Goal: Task Accomplishment & Management: Use online tool/utility

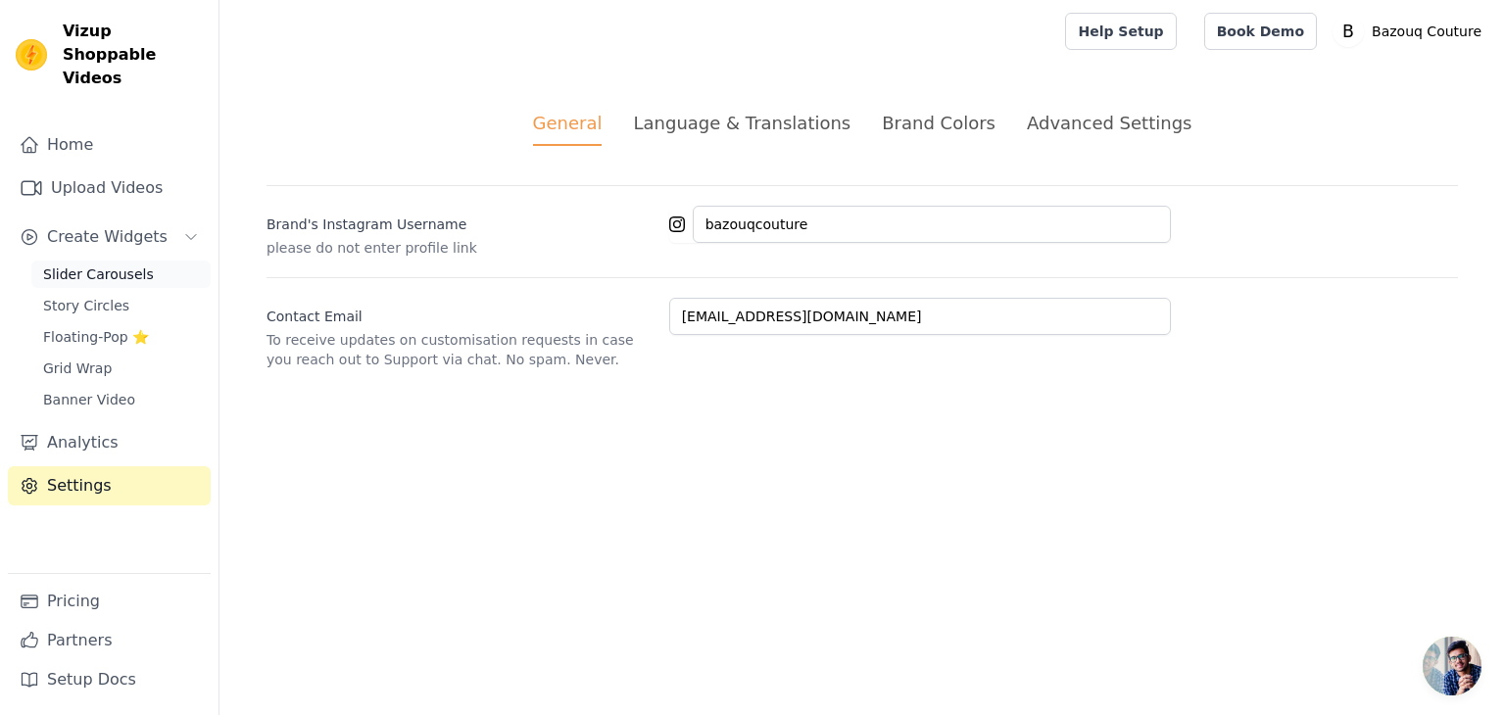
click at [110, 265] on span "Slider Carousels" at bounding box center [98, 275] width 111 height 20
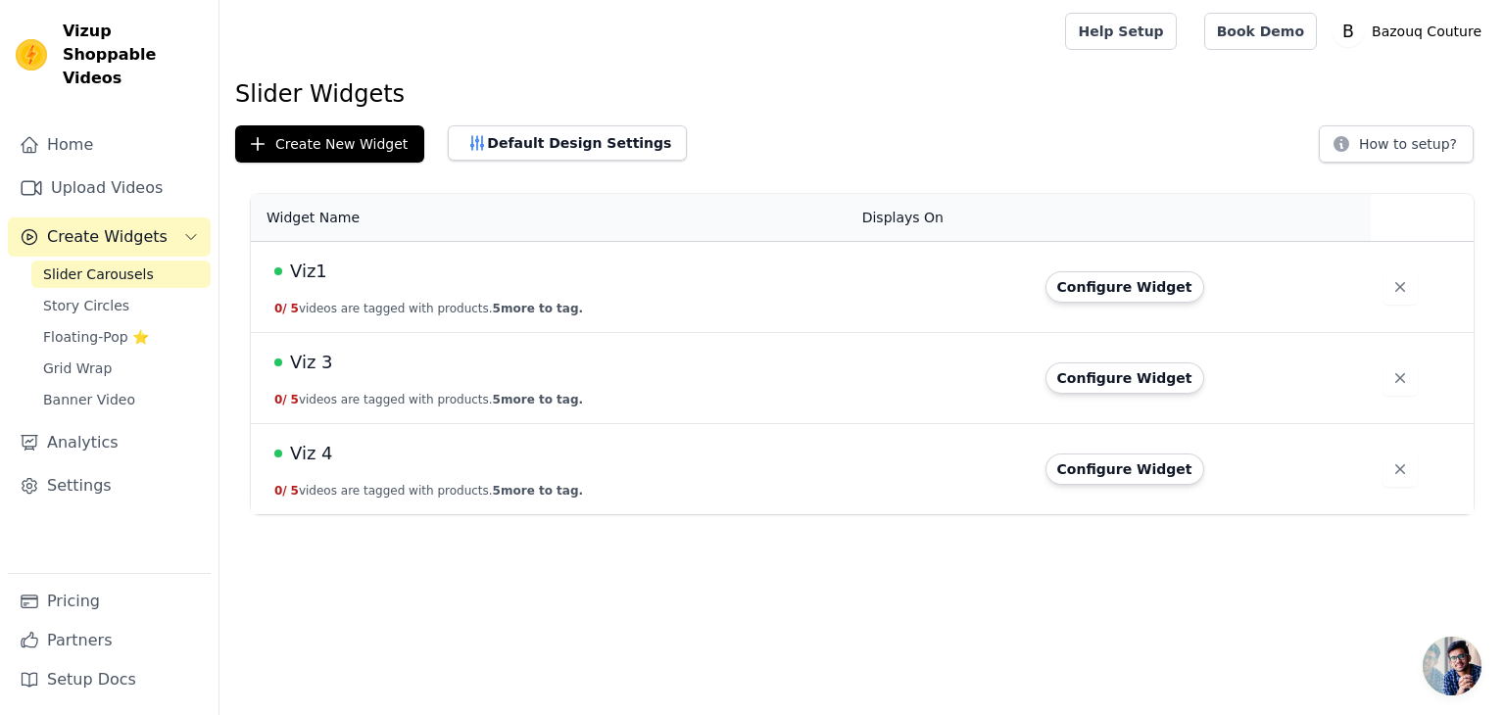
click at [313, 457] on span "Viz 4" at bounding box center [311, 453] width 43 height 27
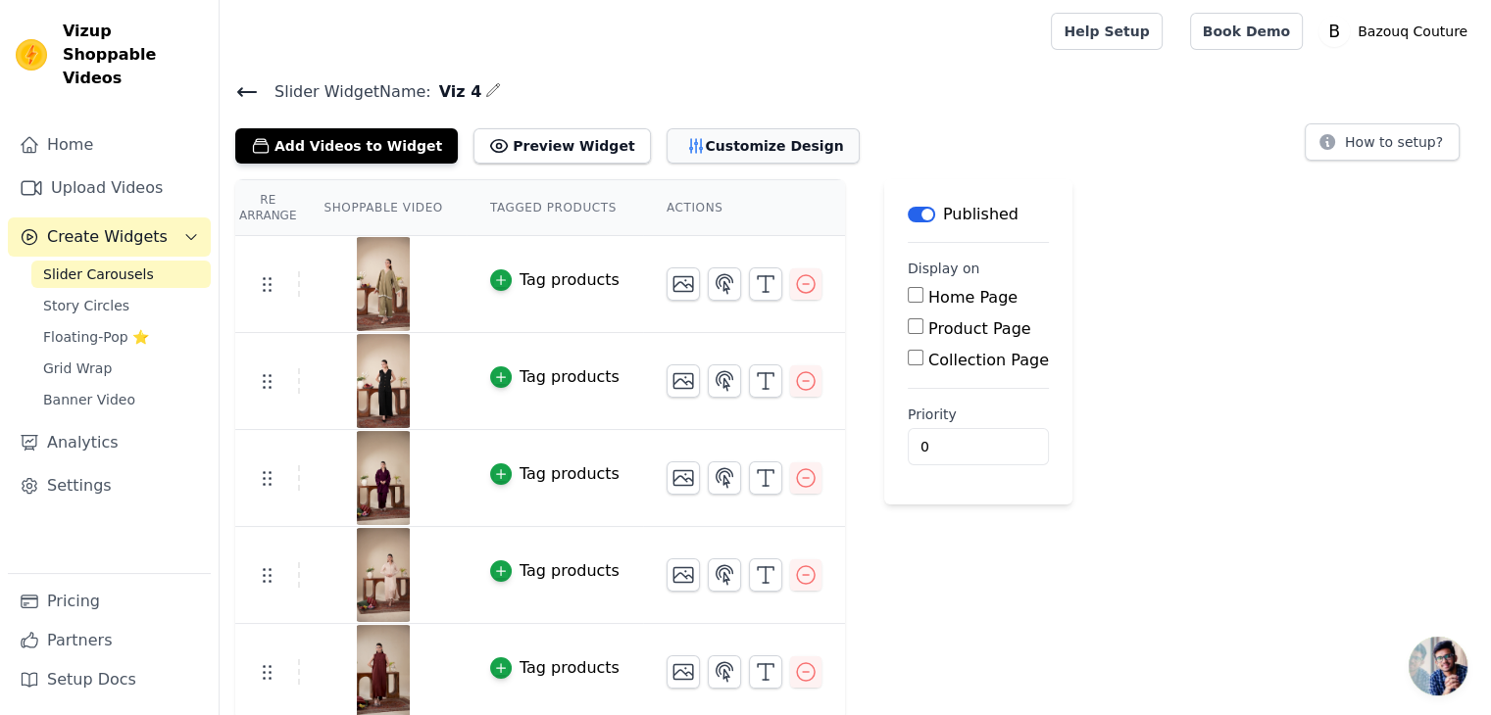
click at [668, 138] on button "Customize Design" at bounding box center [762, 145] width 193 height 35
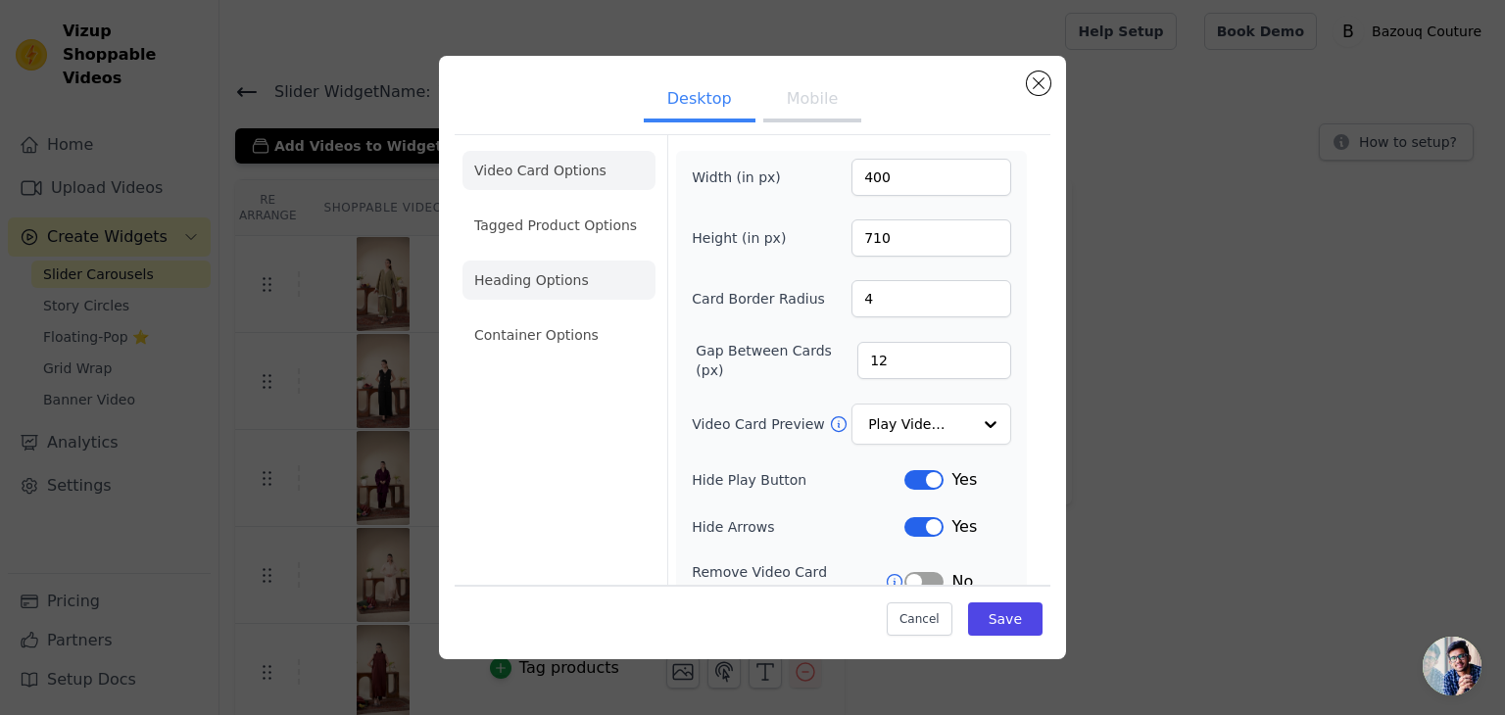
click at [559, 289] on li "Heading Options" at bounding box center [559, 280] width 193 height 39
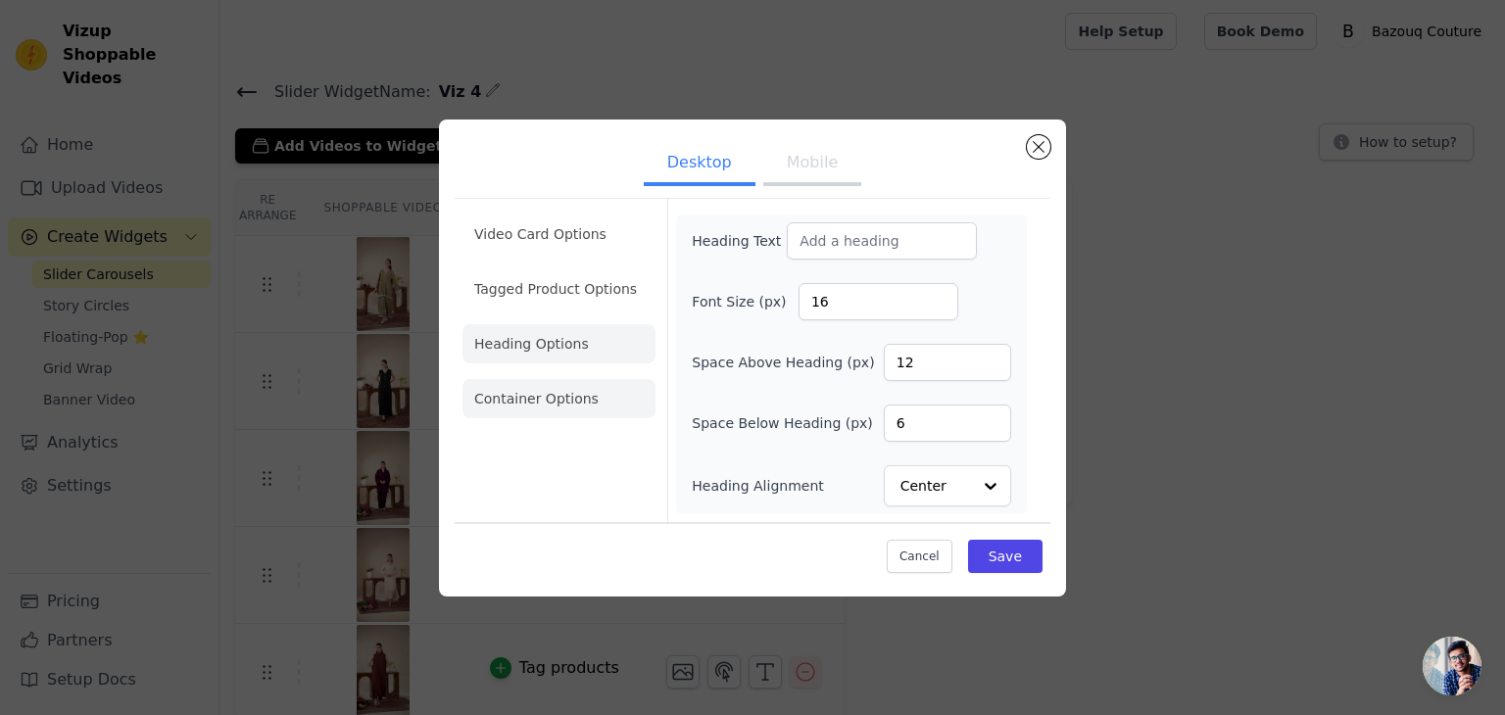
click at [553, 387] on li "Container Options" at bounding box center [559, 398] width 193 height 39
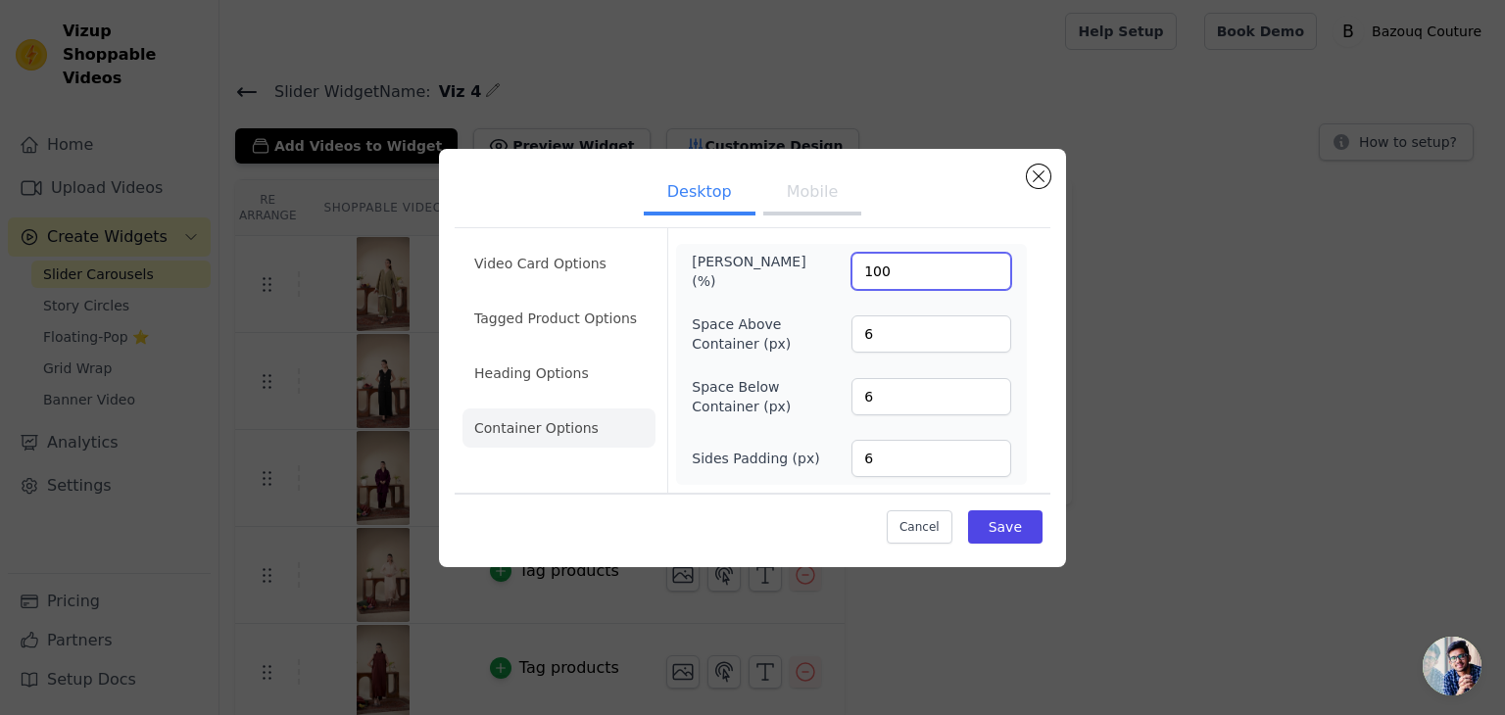
click at [941, 258] on input "100" at bounding box center [932, 271] width 160 height 37
type input "200"
click at [1057, 378] on div "Desktop Mobile Video Card Options Tagged Product Options Heading Options Contai…" at bounding box center [752, 358] width 627 height 418
click at [992, 514] on button "Save" at bounding box center [1005, 527] width 74 height 33
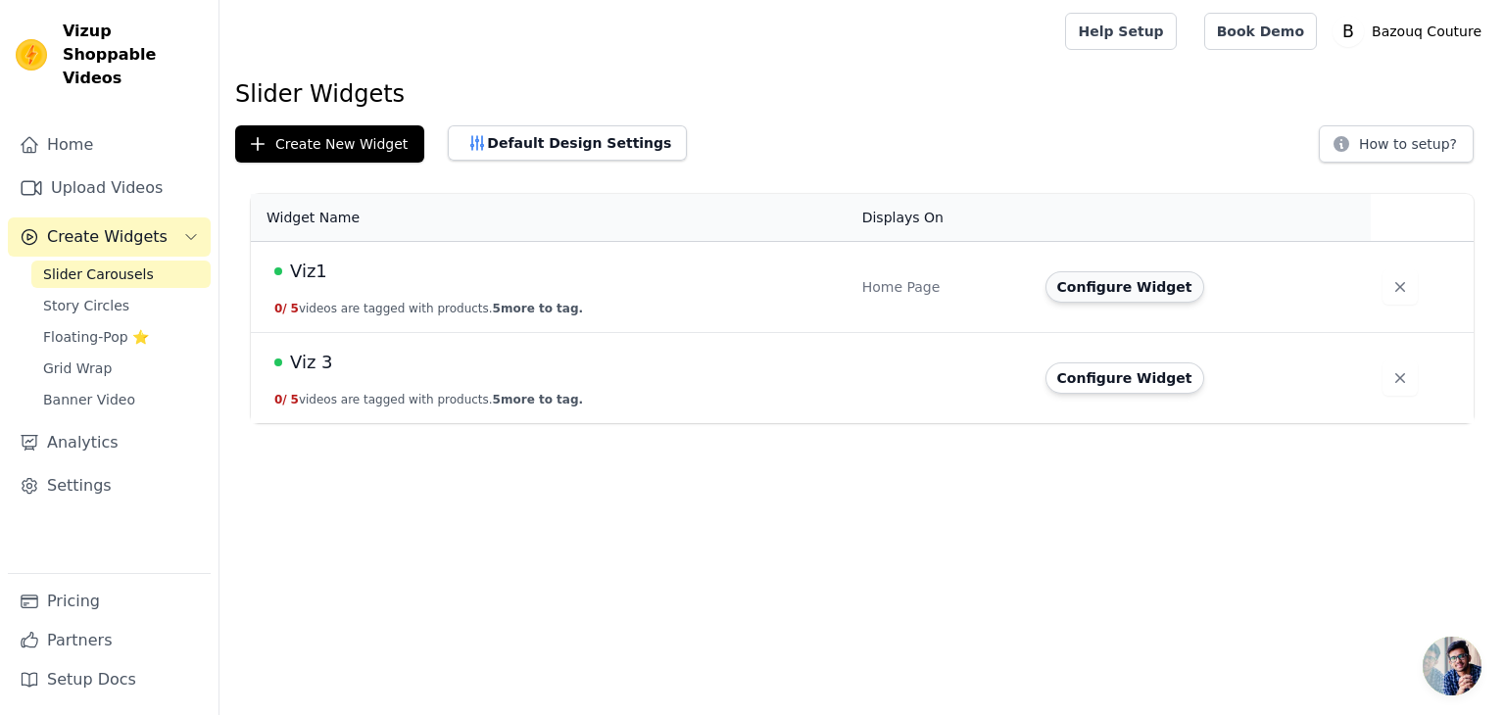
click at [1125, 289] on button "Configure Widget" at bounding box center [1125, 286] width 159 height 31
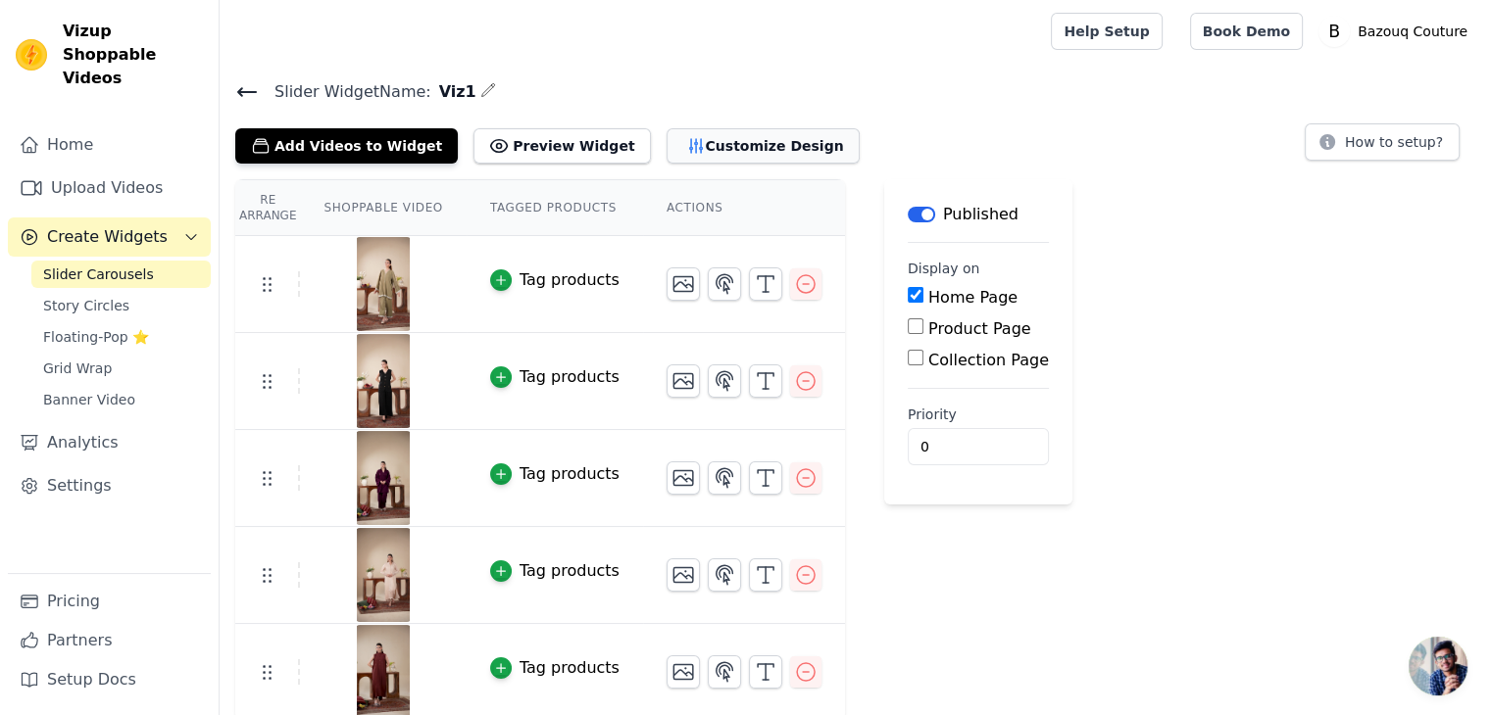
click at [666, 152] on button "Customize Design" at bounding box center [762, 145] width 193 height 35
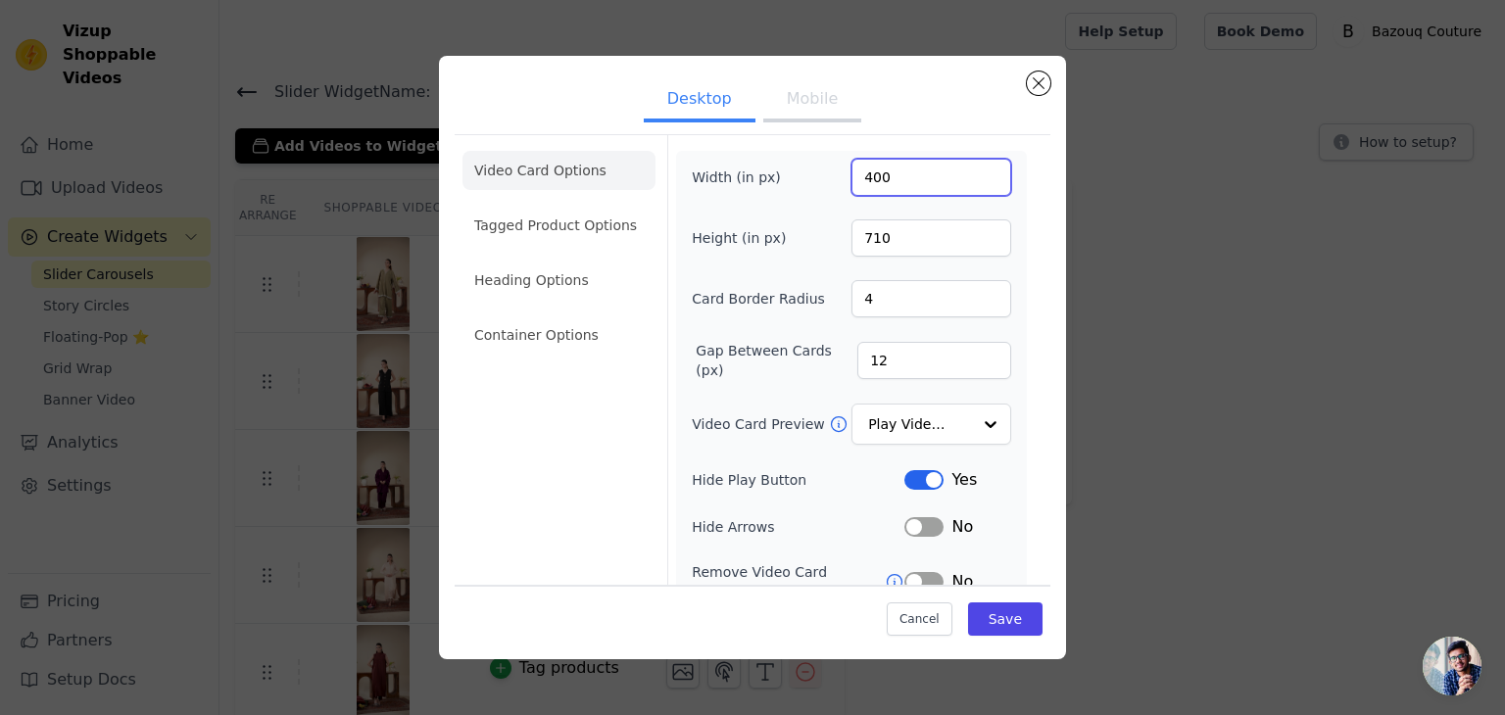
drag, startPoint x: 898, startPoint y: 173, endPoint x: 827, endPoint y: 185, distance: 71.5
click at [827, 185] on div "Width (in px) 400" at bounding box center [851, 177] width 319 height 37
type input "800"
click at [980, 628] on button "Save" at bounding box center [1005, 619] width 74 height 33
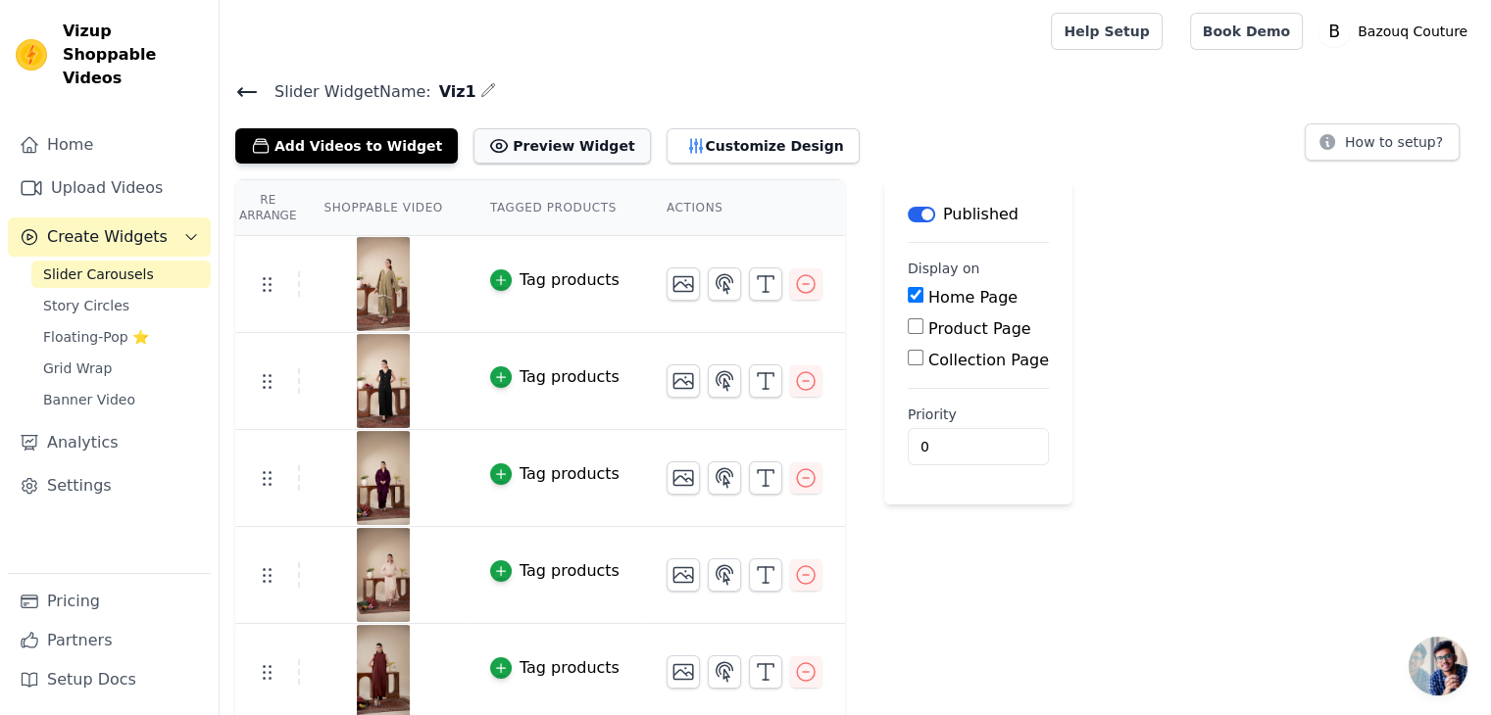
click at [490, 142] on button "Preview Widget" at bounding box center [561, 145] width 176 height 35
click at [666, 144] on button "Customize Design" at bounding box center [762, 145] width 193 height 35
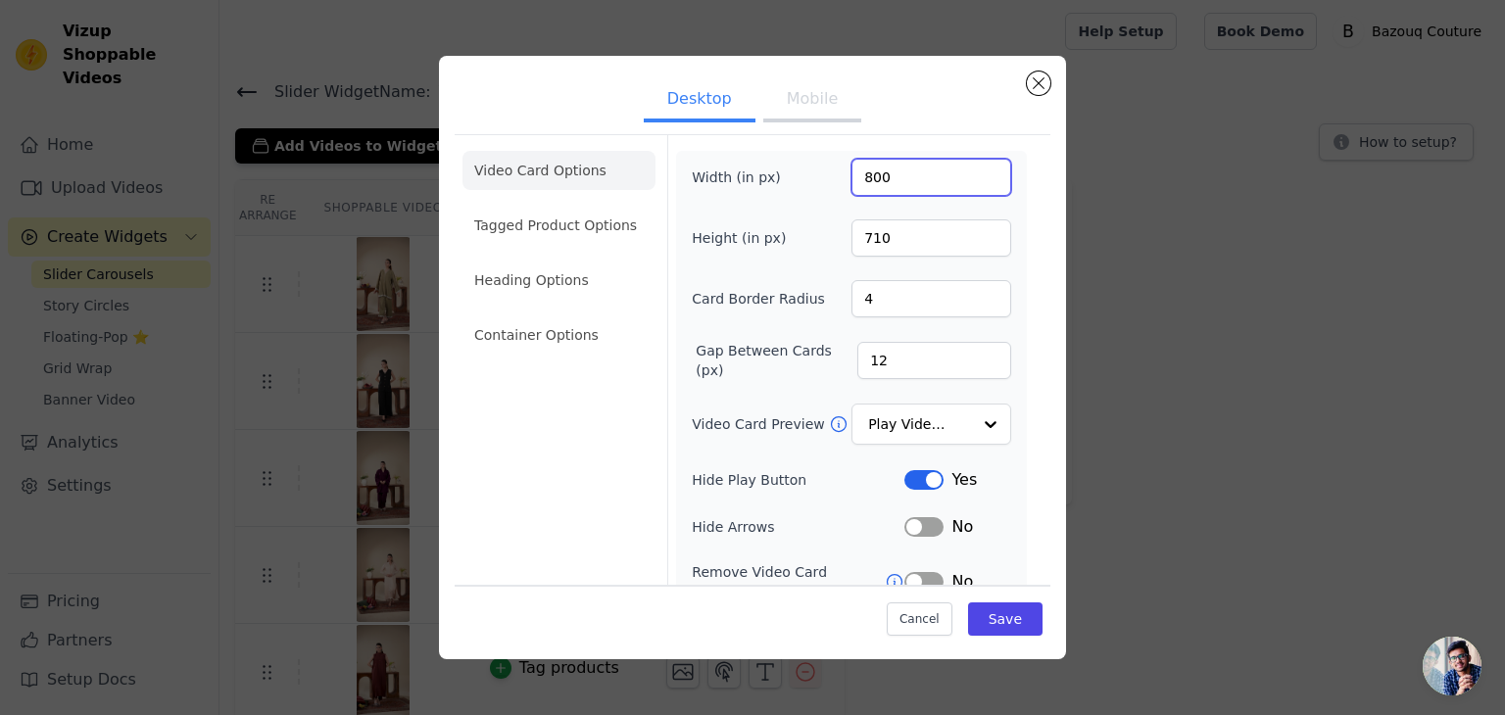
drag, startPoint x: 893, startPoint y: 174, endPoint x: 804, endPoint y: 181, distance: 89.4
click at [804, 181] on div "Width (in px) 800" at bounding box center [851, 177] width 319 height 37
type input "400"
click at [985, 613] on button "Save" at bounding box center [1005, 619] width 74 height 33
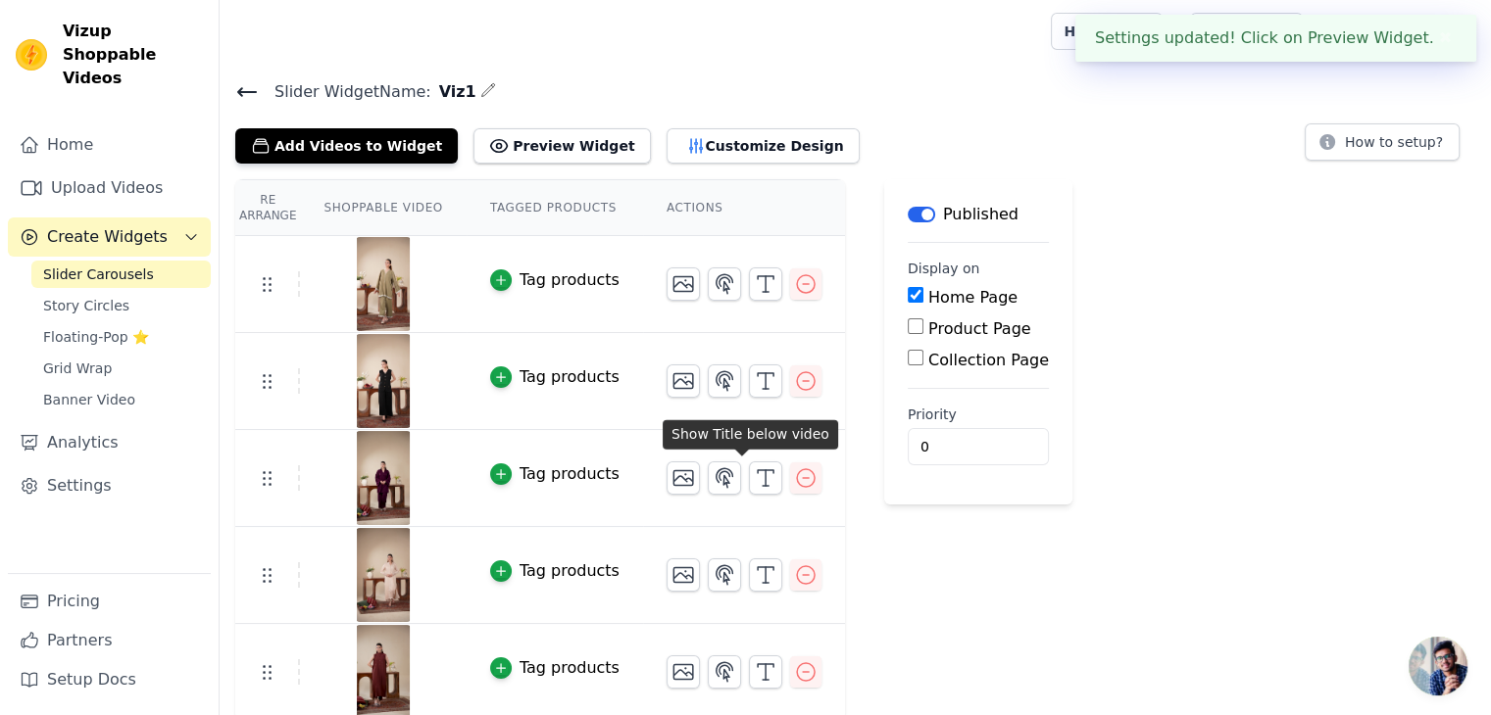
scroll to position [4, 0]
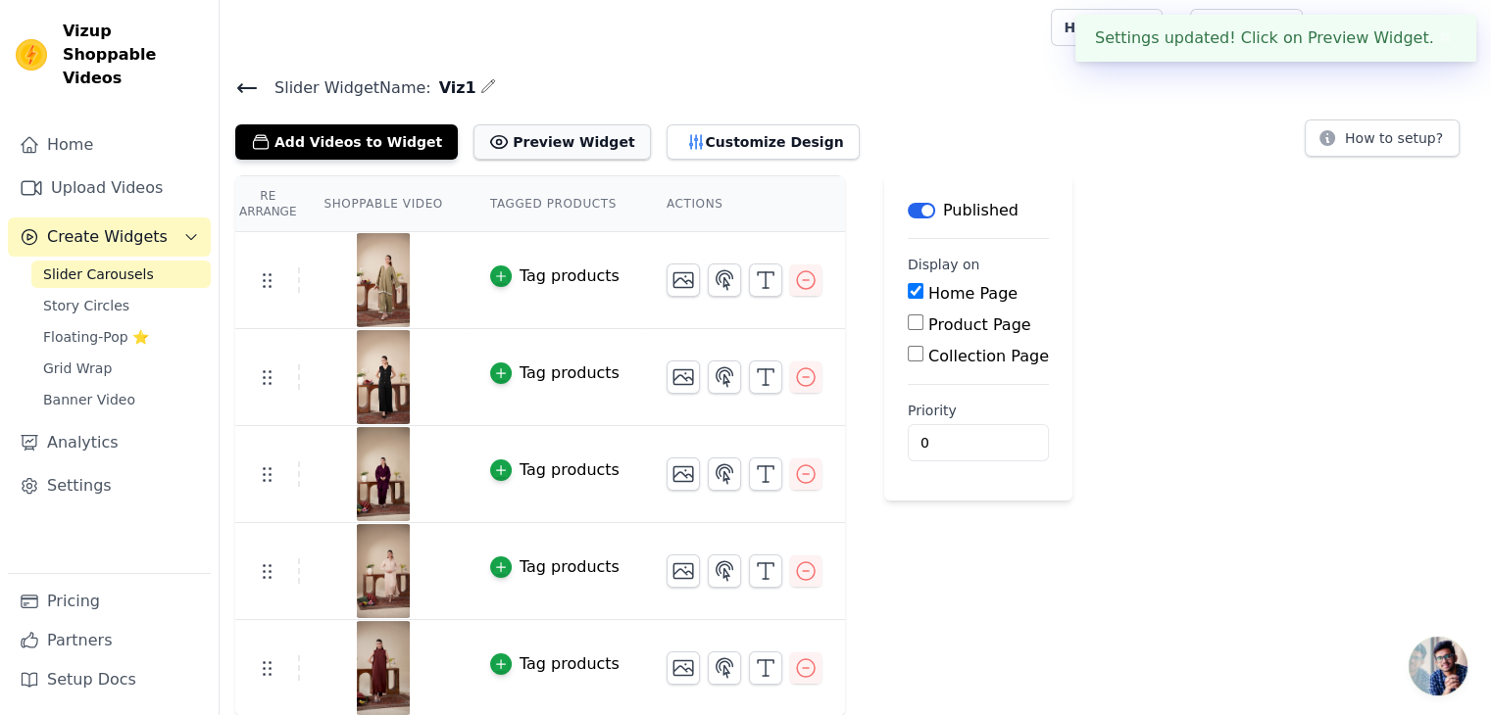
click at [489, 143] on icon at bounding box center [499, 142] width 20 height 20
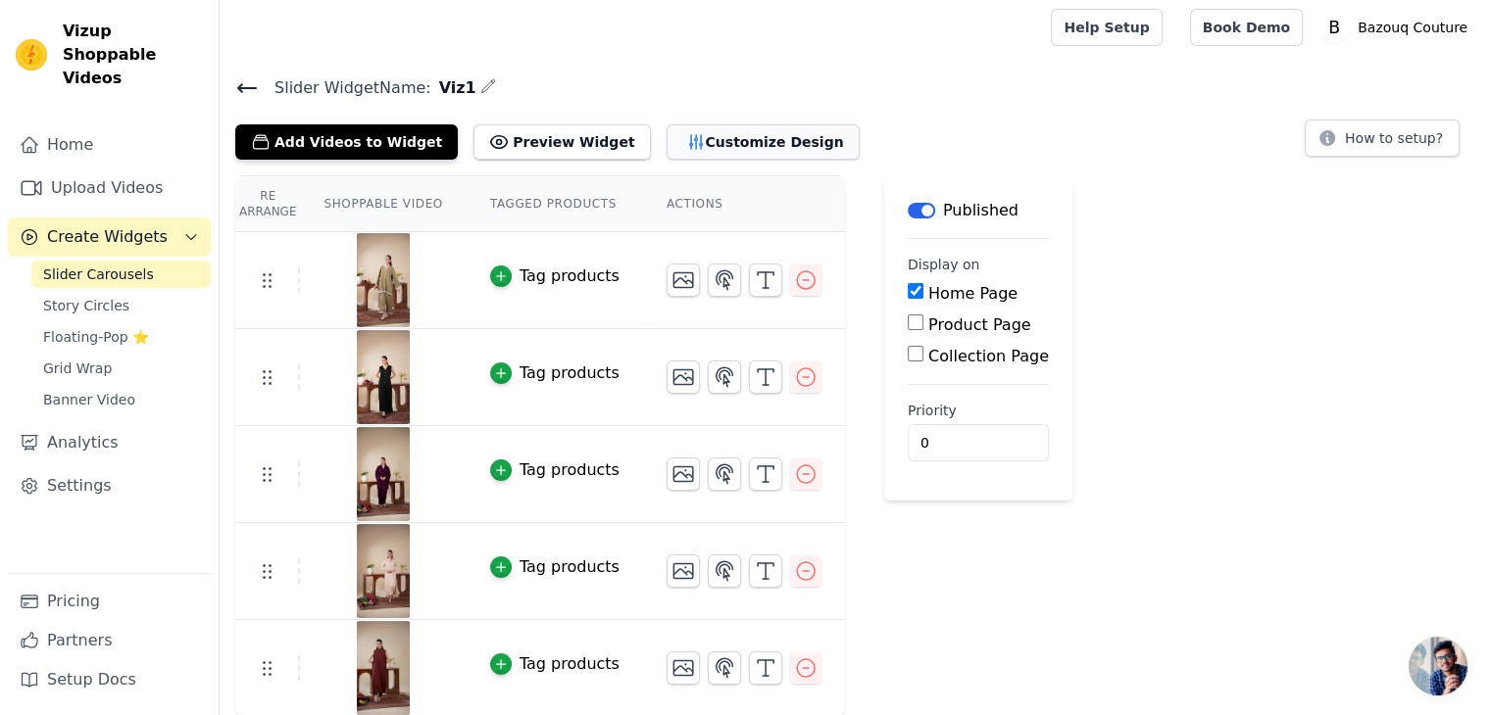
click at [666, 139] on button "Customize Design" at bounding box center [762, 141] width 193 height 35
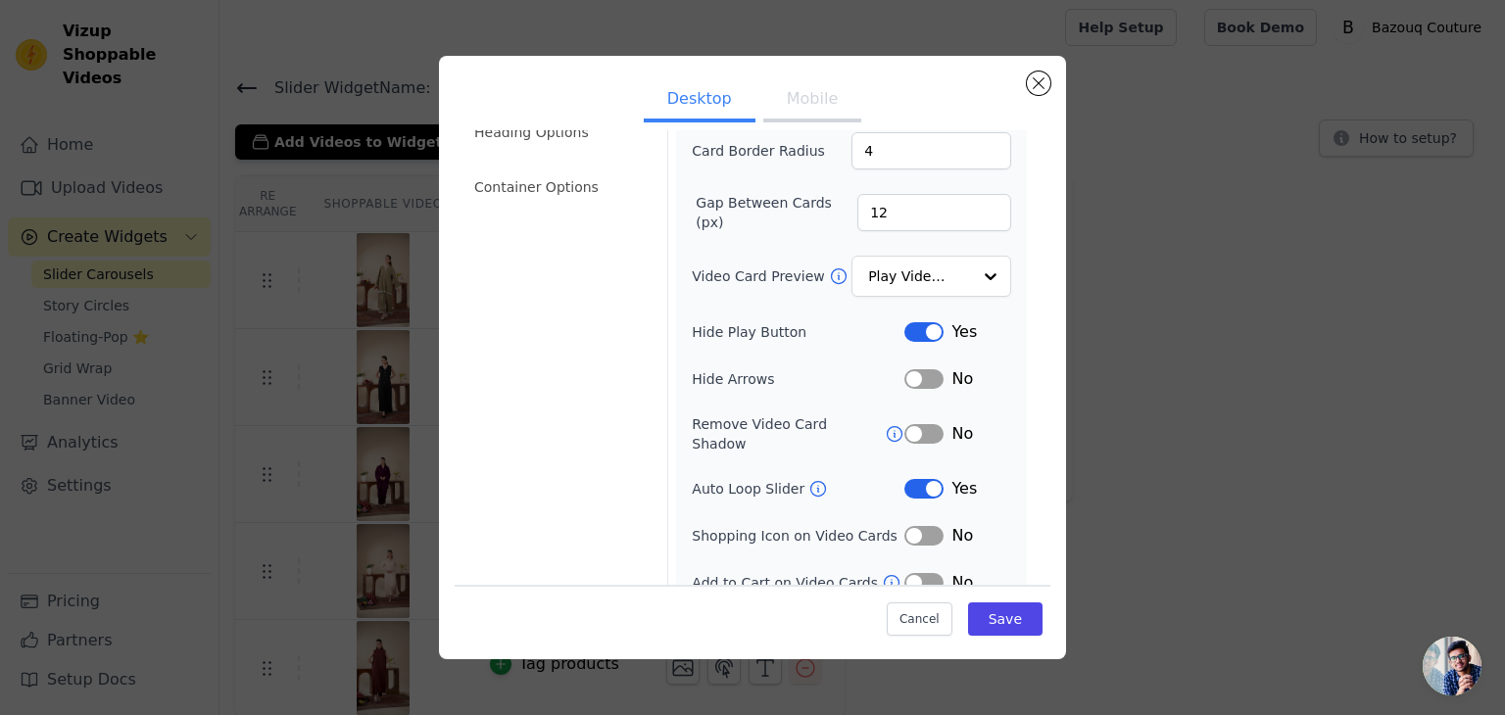
scroll to position [153, 0]
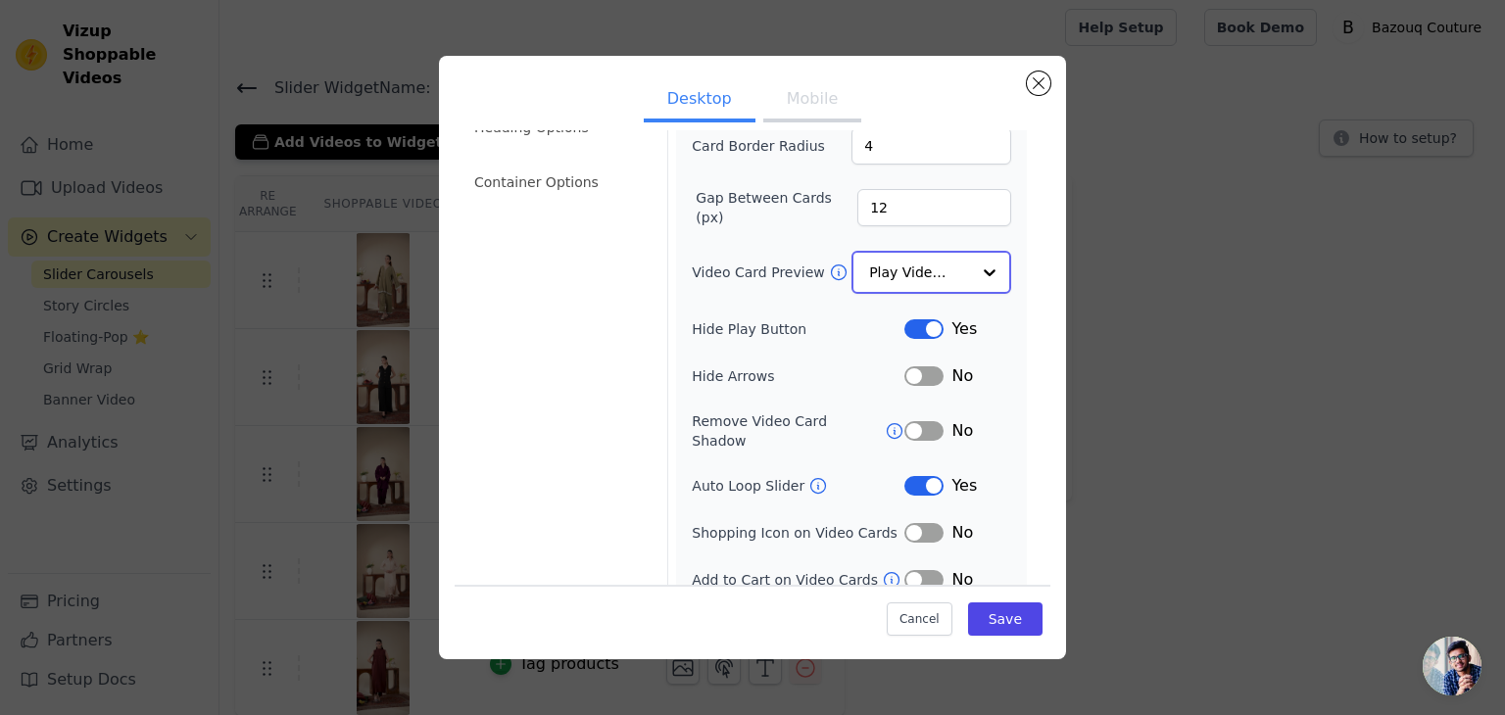
click at [898, 256] on input "Video Card Preview" at bounding box center [919, 272] width 101 height 39
click at [629, 337] on div "Video Card Options Tagged Product Options Heading Options Container Options" at bounding box center [559, 293] width 193 height 623
click at [912, 373] on button "Label" at bounding box center [924, 375] width 39 height 20
click at [885, 421] on icon at bounding box center [895, 429] width 20 height 20
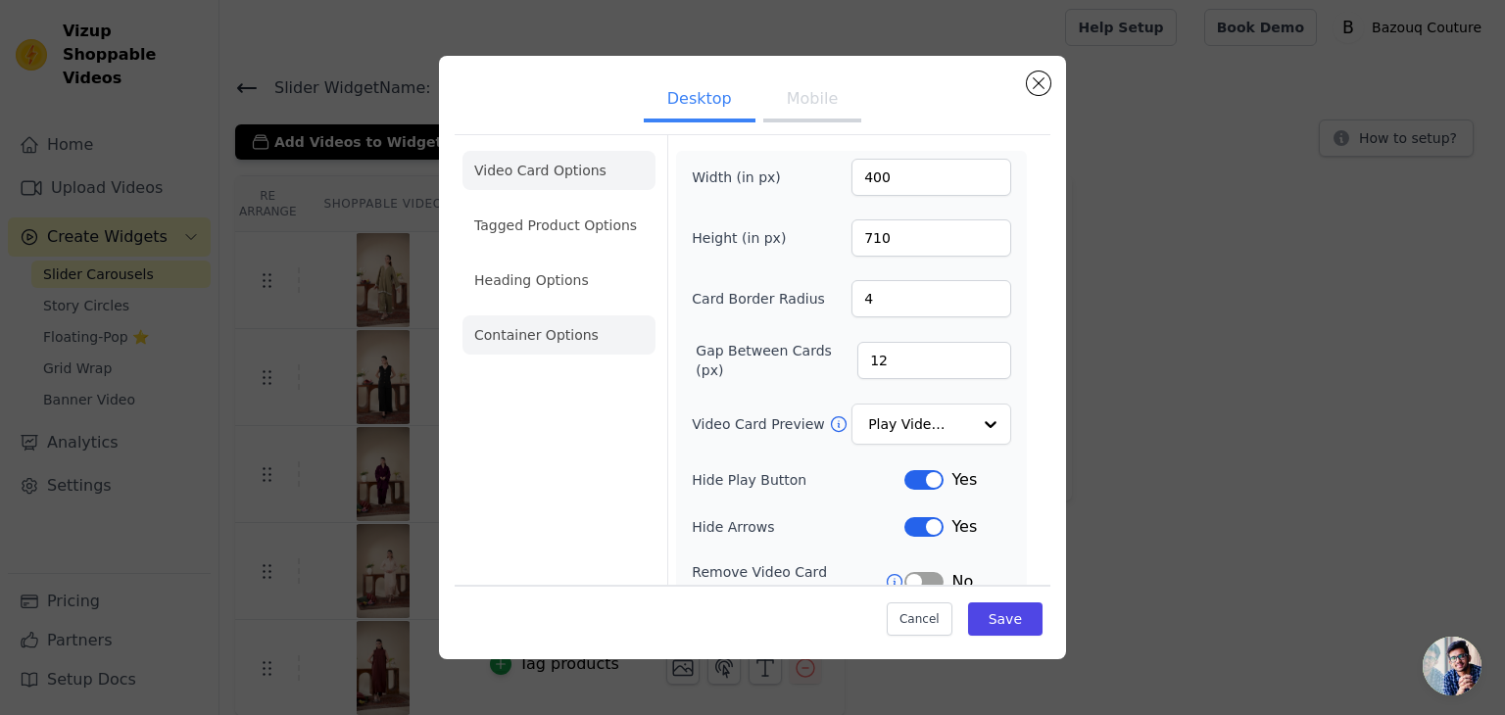
click at [547, 330] on li "Container Options" at bounding box center [559, 335] width 193 height 39
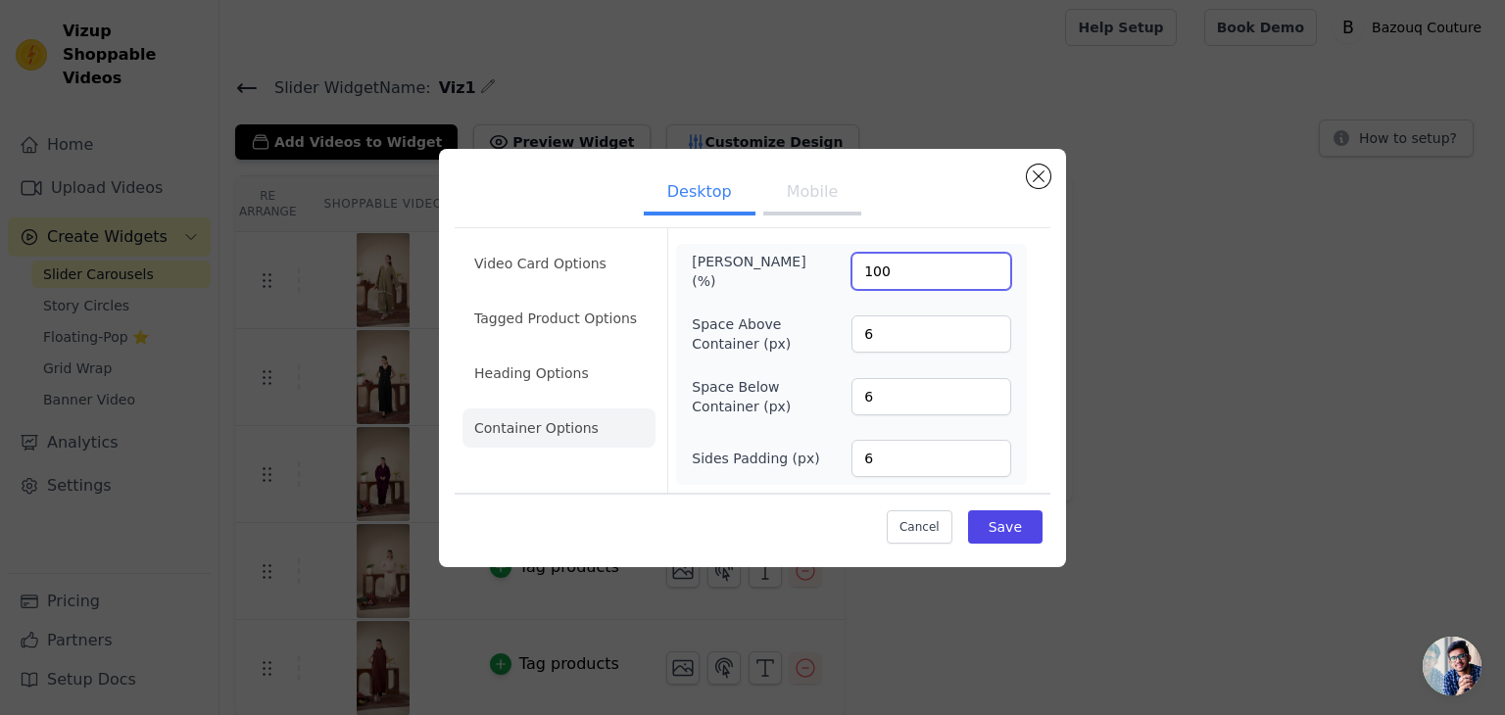
click at [881, 265] on input "100" at bounding box center [932, 271] width 160 height 37
type input "100"
click at [993, 264] on input "100" at bounding box center [932, 271] width 160 height 37
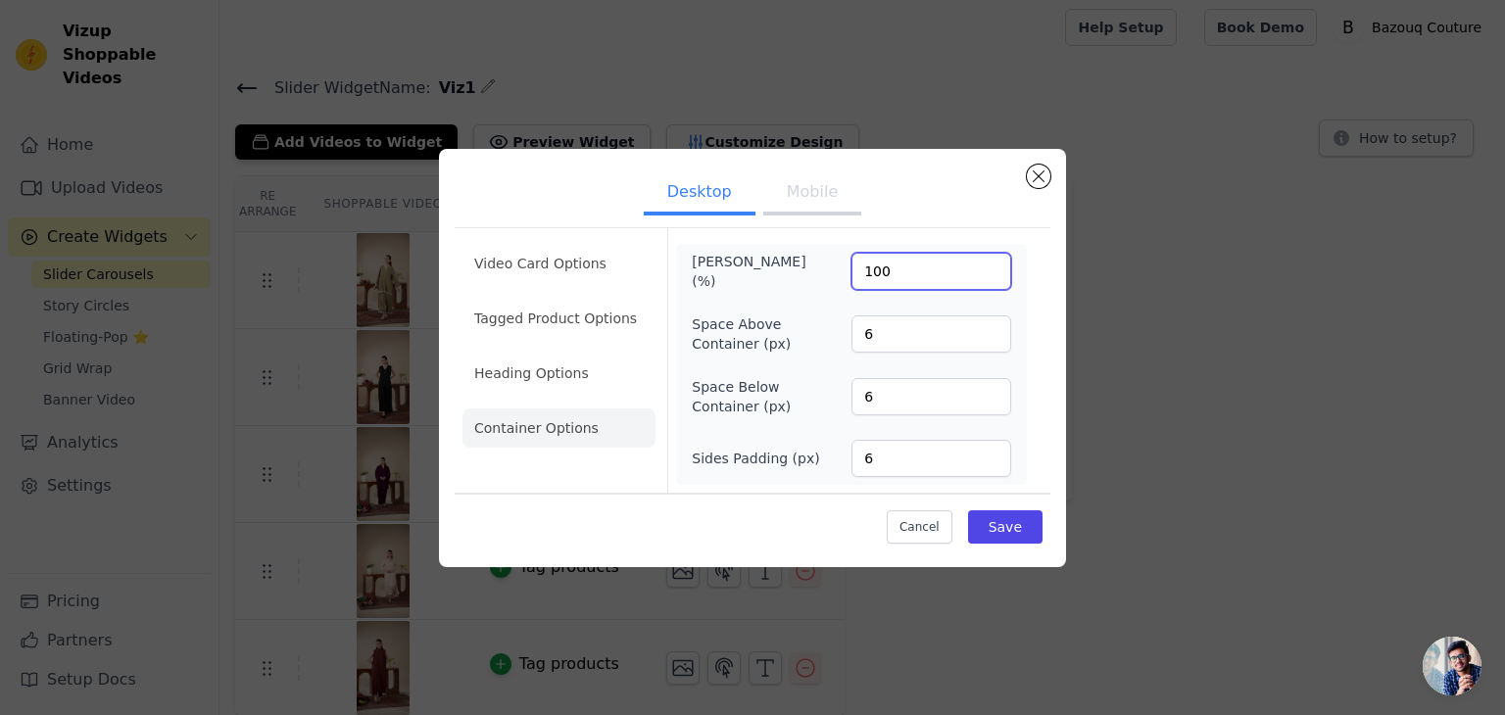
click at [993, 264] on input "100" at bounding box center [932, 271] width 160 height 37
click at [996, 526] on button "Save" at bounding box center [1005, 527] width 74 height 33
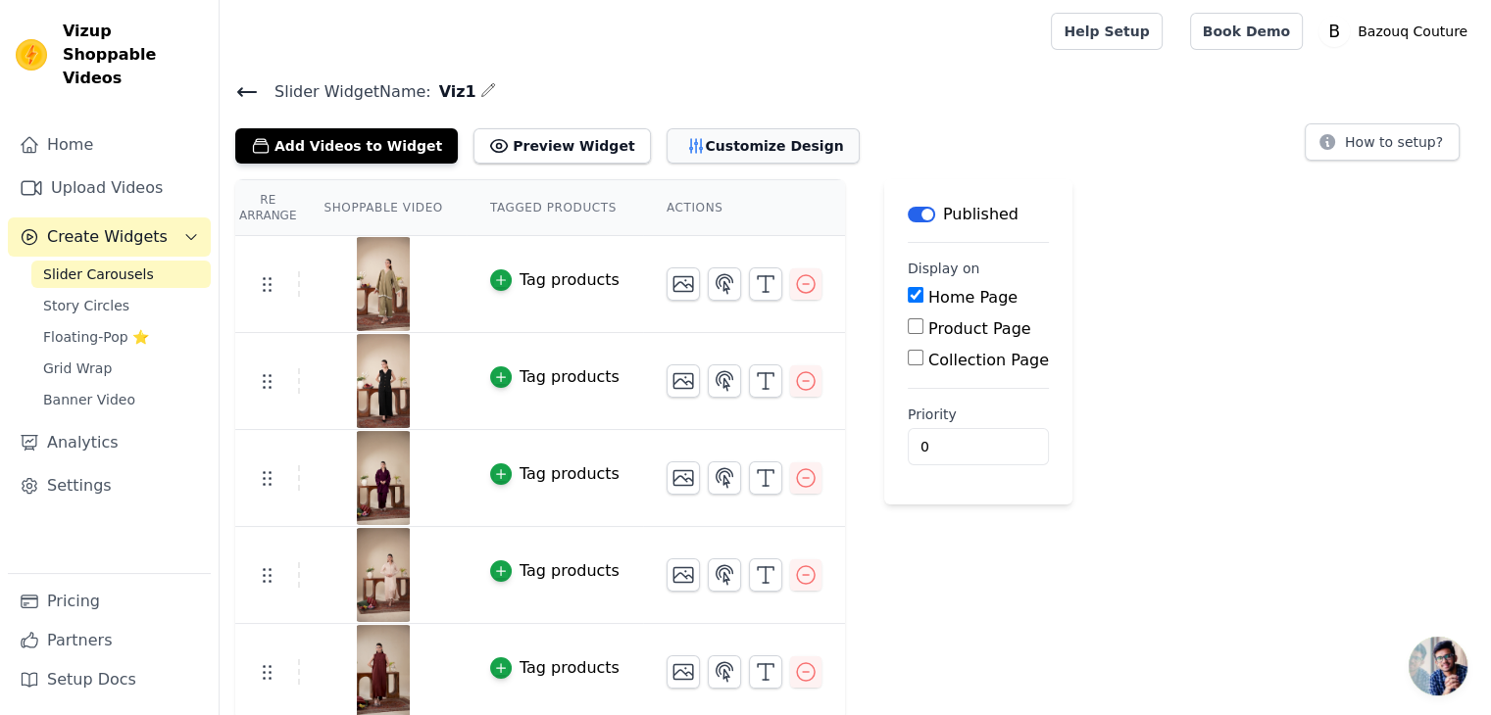
click at [689, 146] on icon "button" at bounding box center [695, 146] width 13 height 14
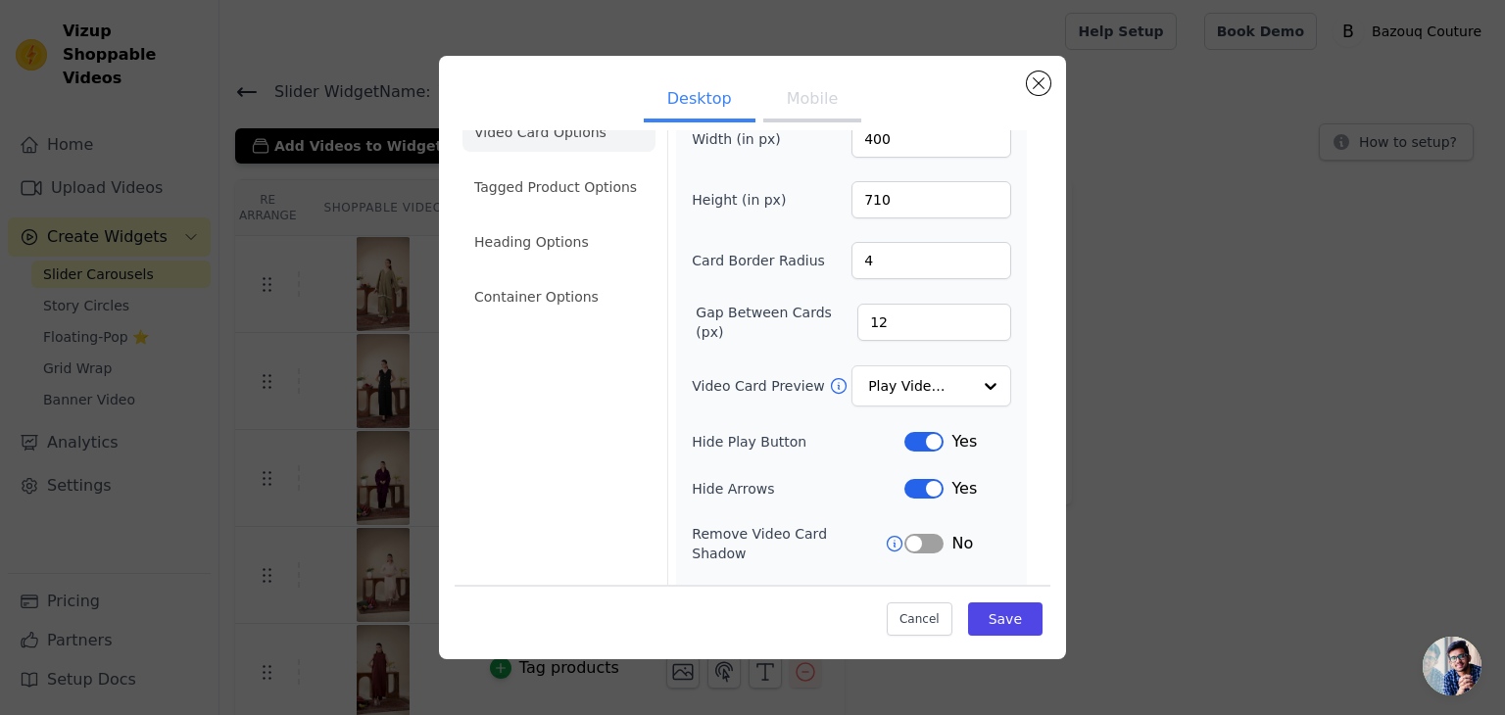
scroll to position [39, 0]
click at [568, 202] on li "Tagged Product Options" at bounding box center [559, 186] width 193 height 39
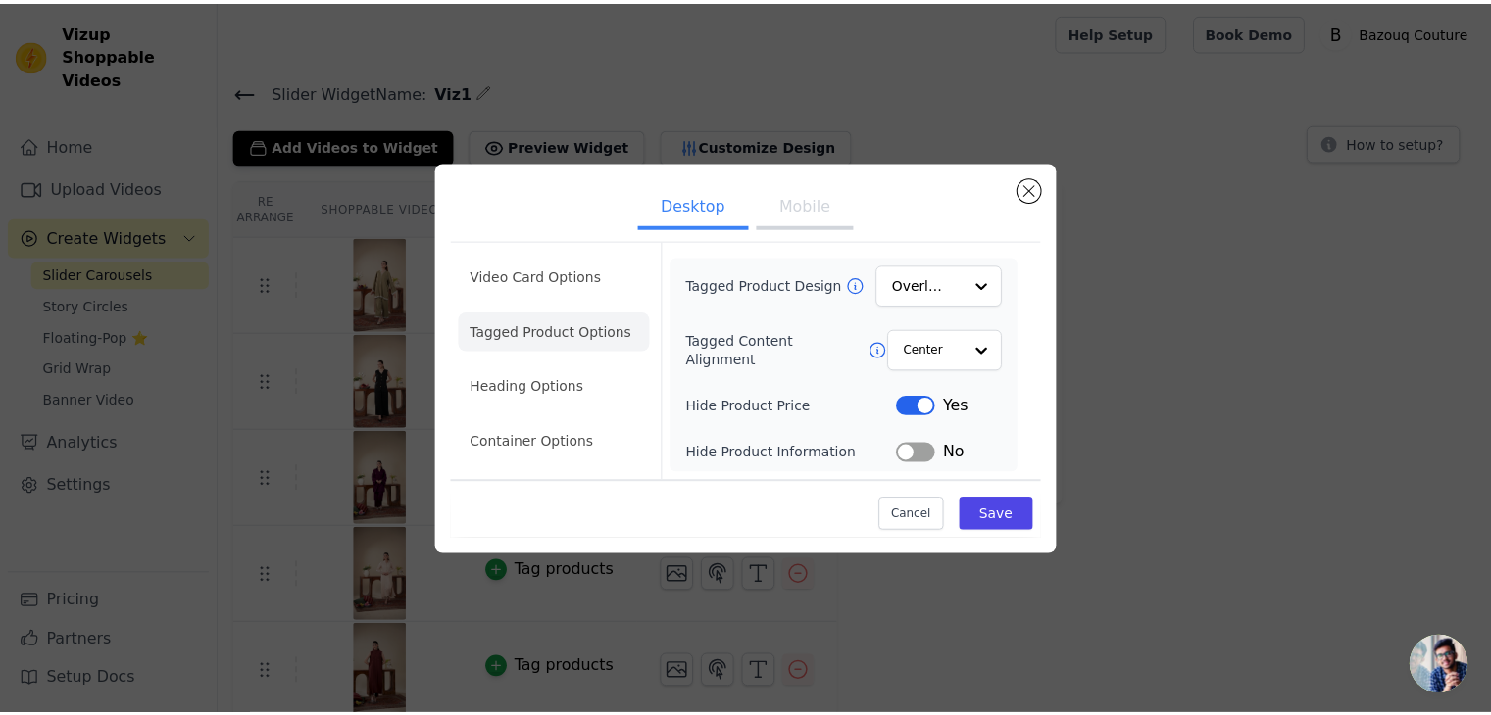
scroll to position [0, 0]
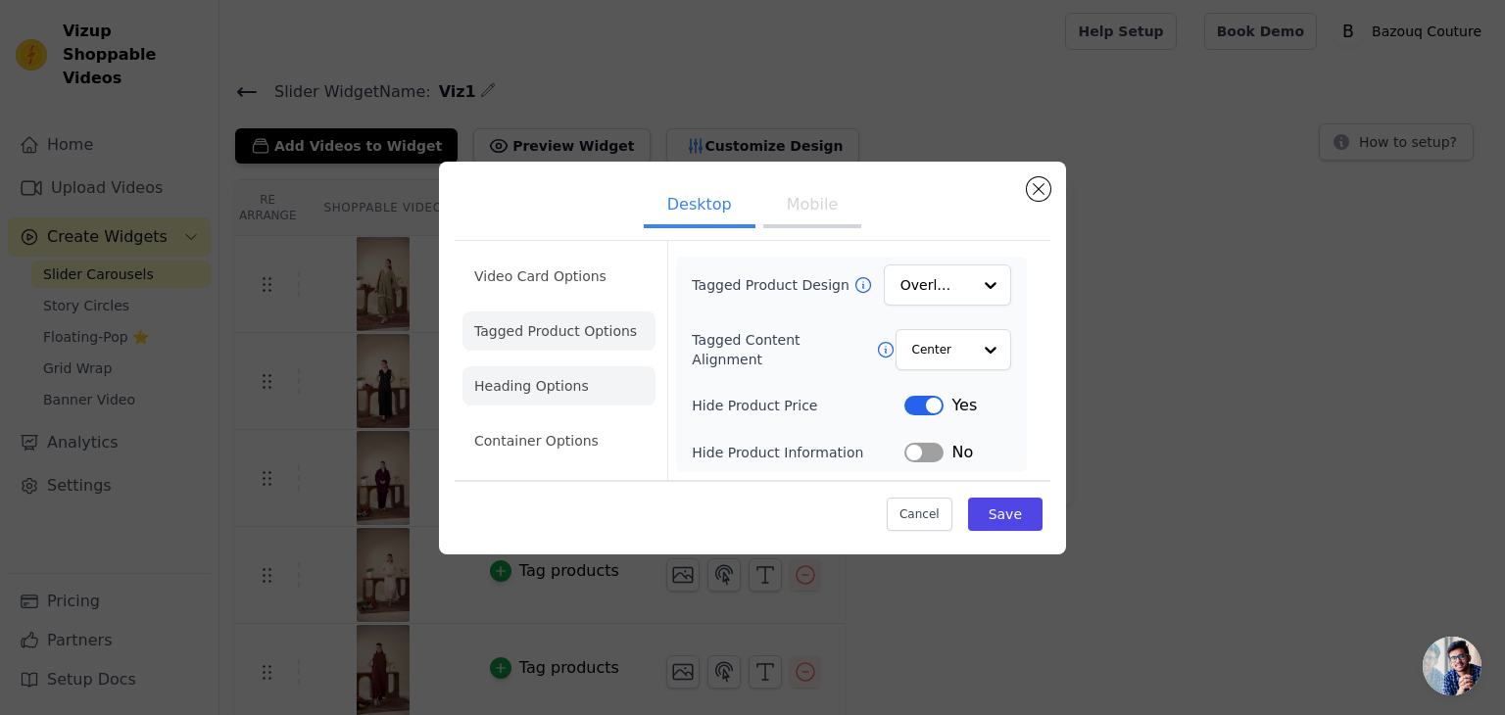
click at [583, 379] on li "Heading Options" at bounding box center [559, 386] width 193 height 39
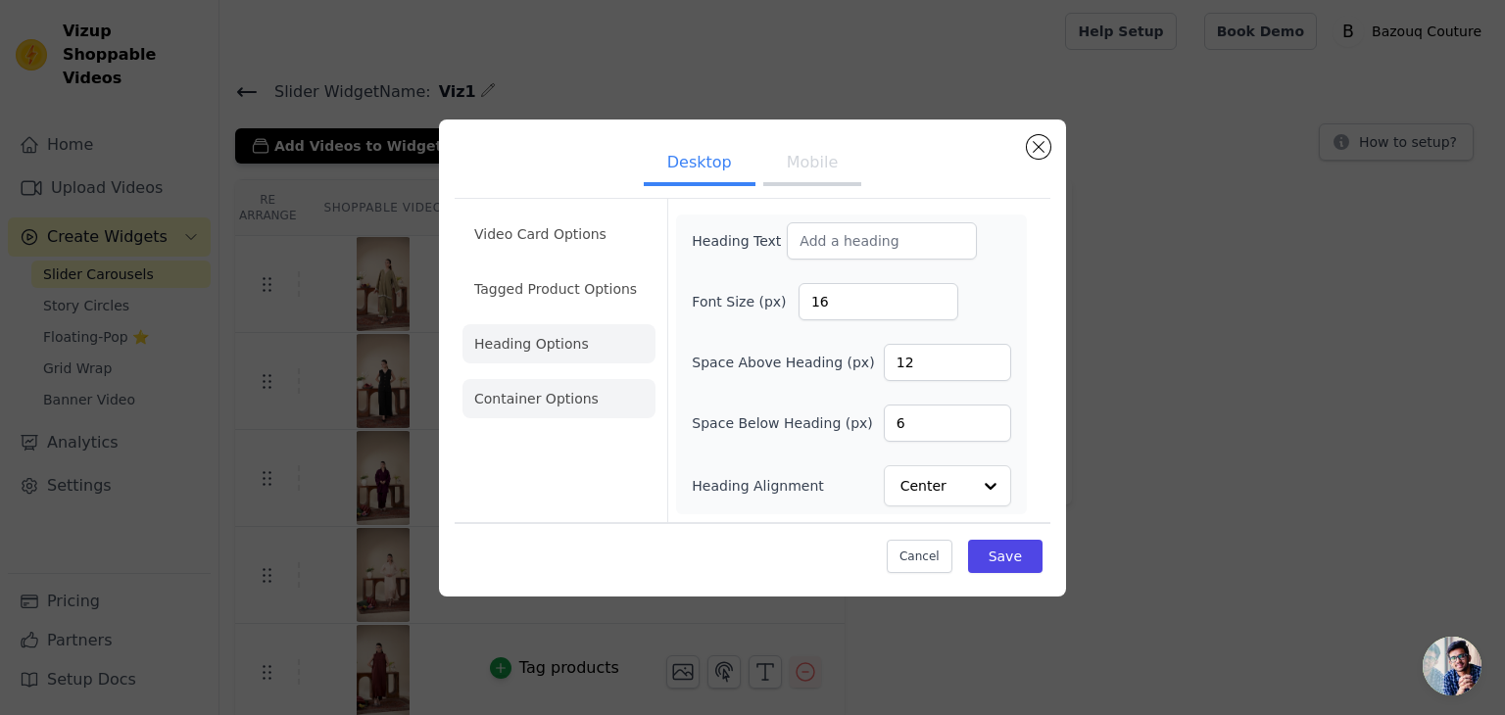
click at [591, 391] on li "Container Options" at bounding box center [559, 398] width 193 height 39
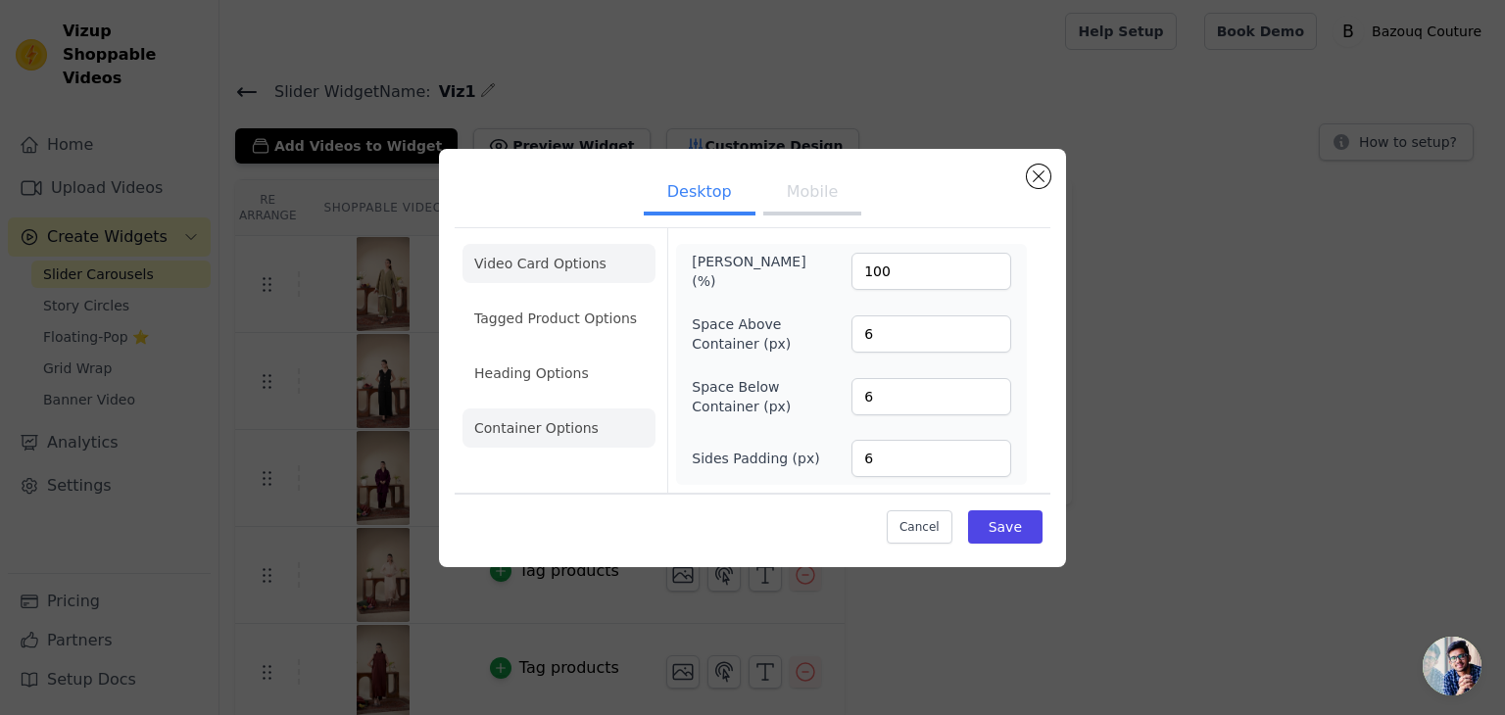
click at [588, 268] on li "Video Card Options" at bounding box center [559, 263] width 193 height 39
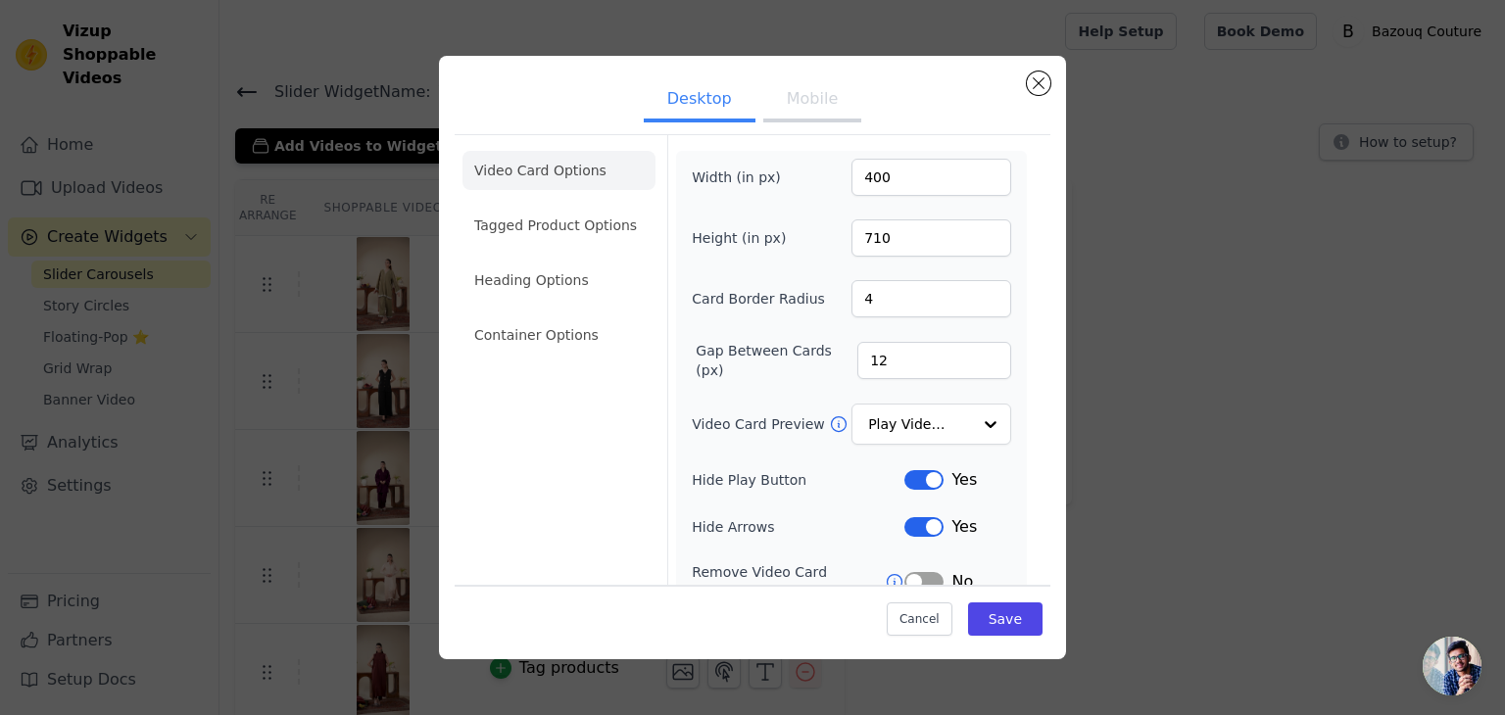
click at [819, 118] on button "Mobile" at bounding box center [812, 100] width 98 height 43
click at [1038, 85] on button "Close modal" at bounding box center [1039, 84] width 24 height 24
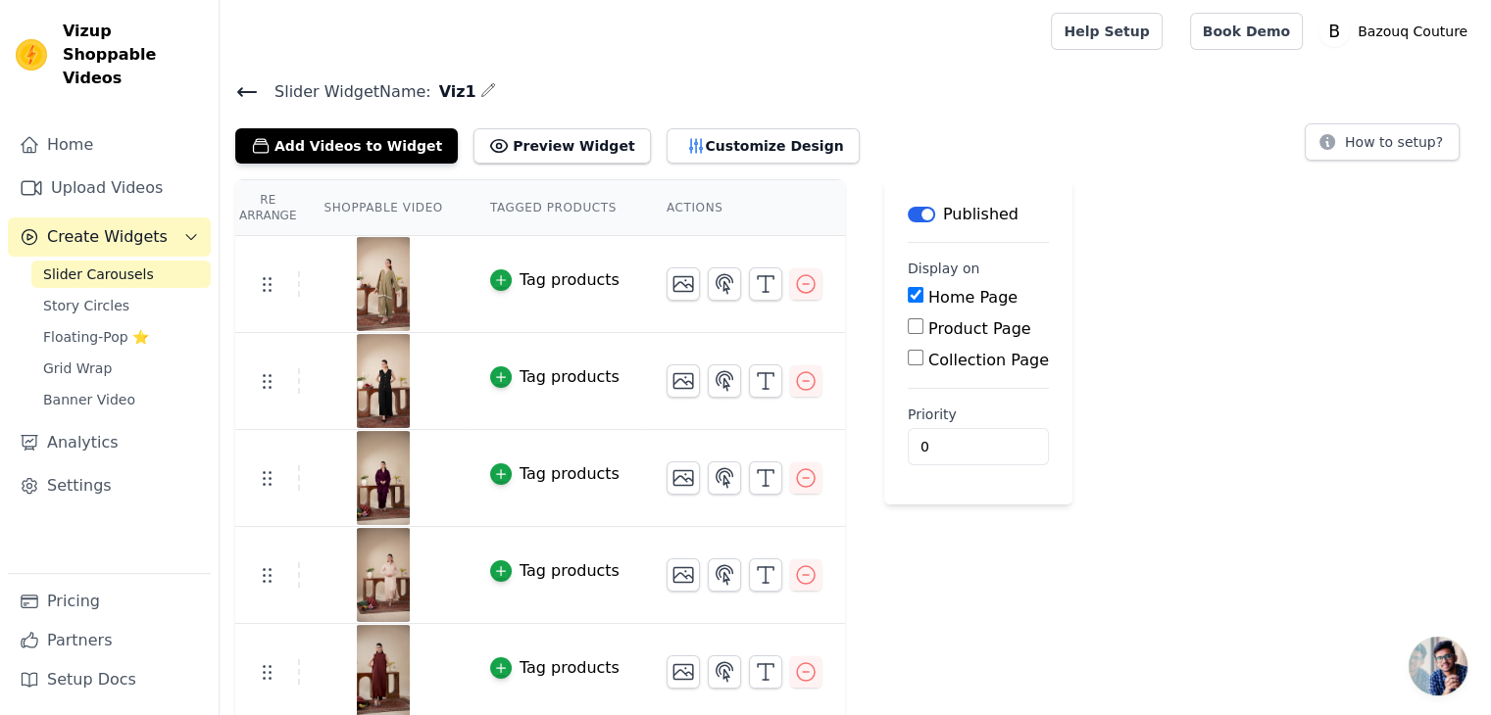
scroll to position [4, 0]
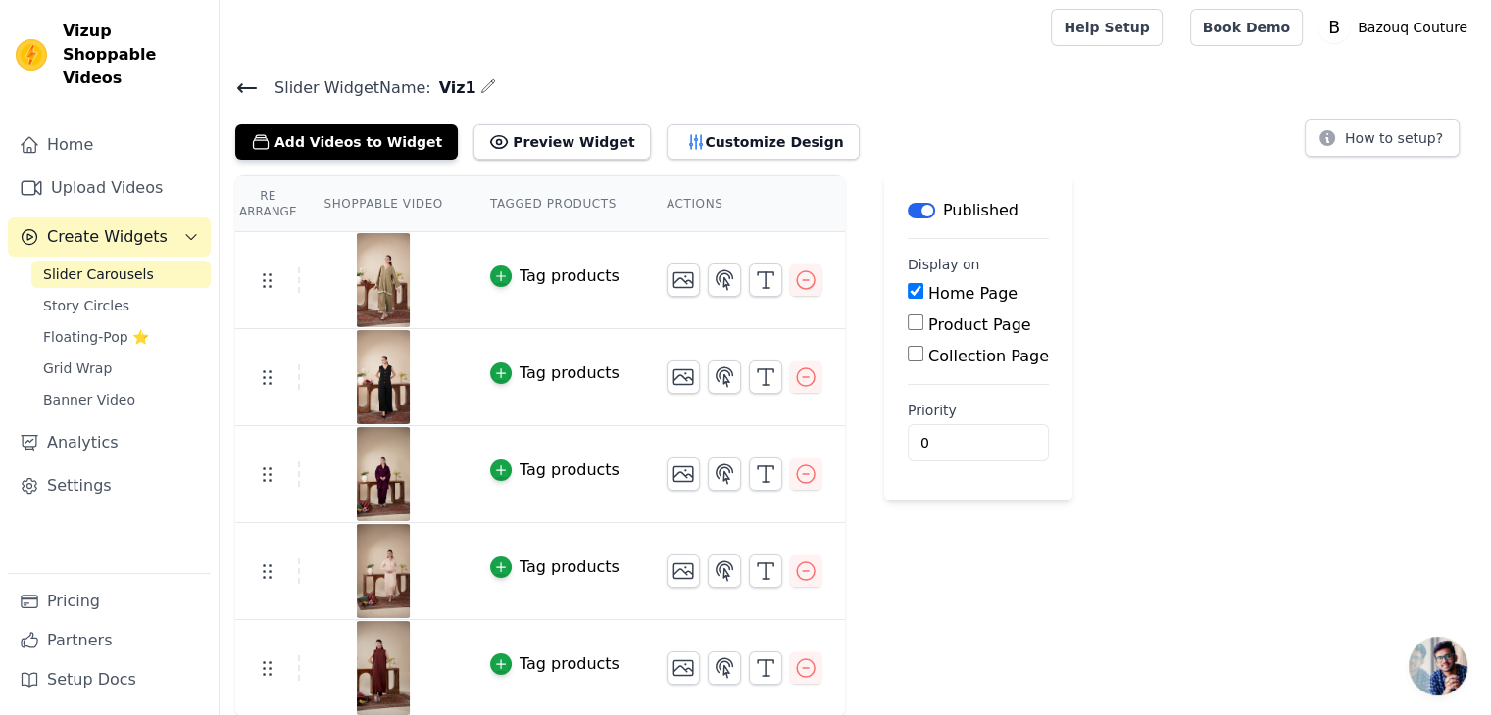
click at [146, 261] on link "Slider Carousels" at bounding box center [120, 274] width 179 height 27
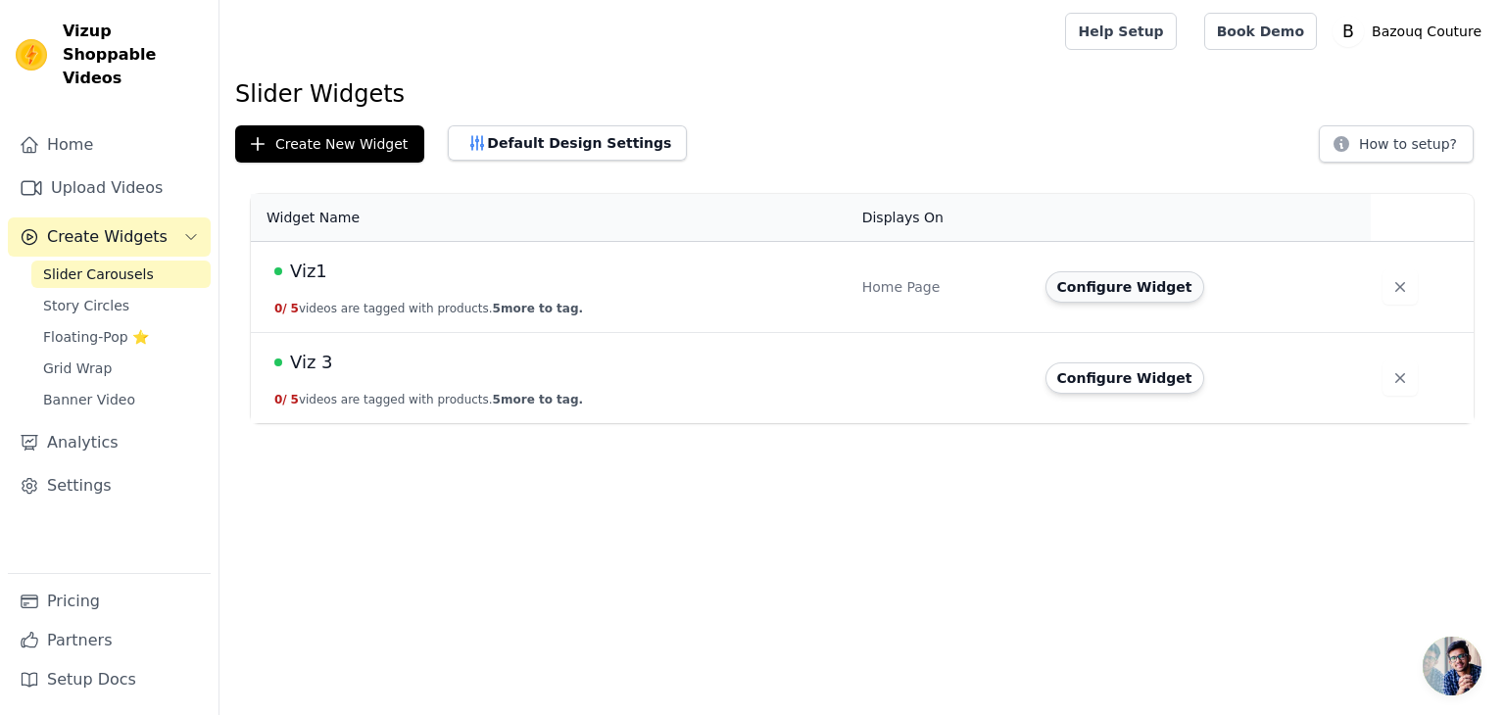
click at [1083, 289] on button "Configure Widget" at bounding box center [1125, 286] width 159 height 31
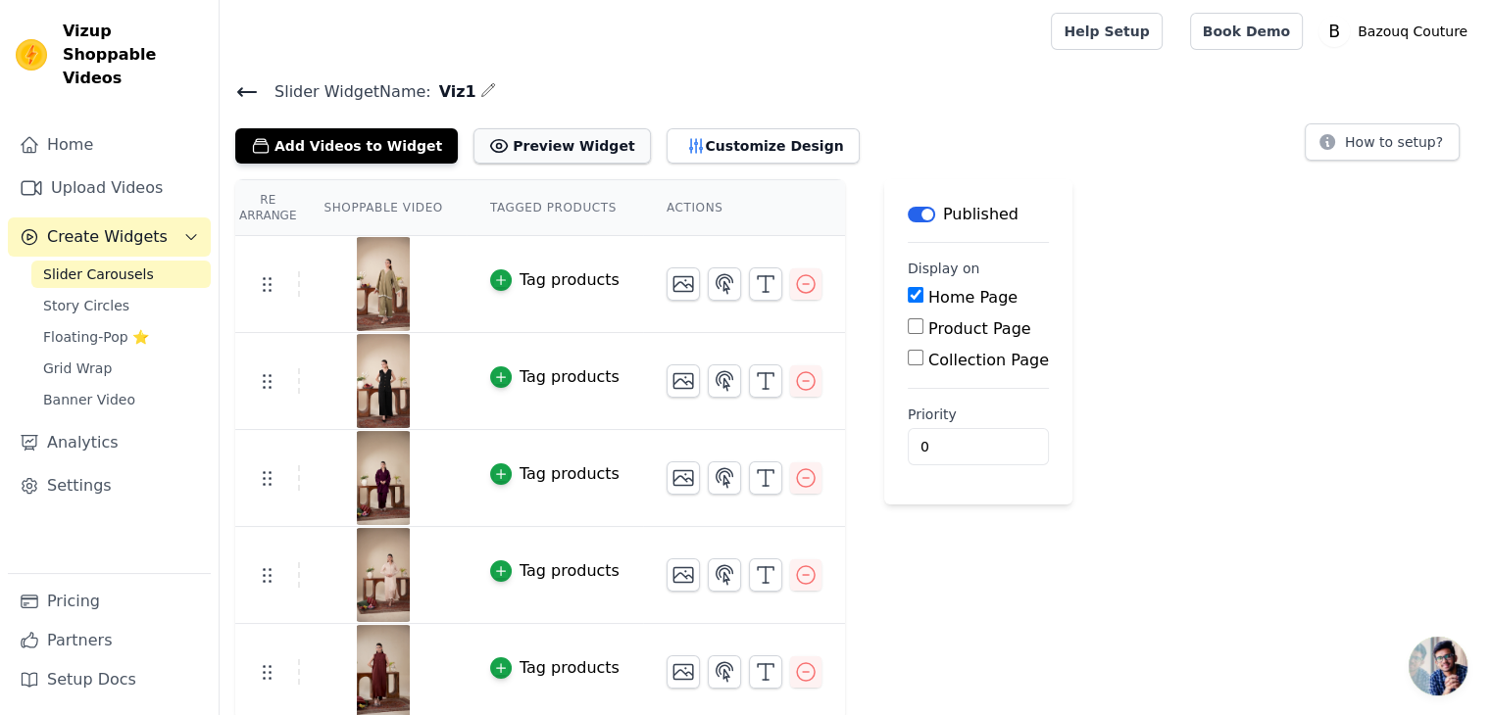
click at [491, 150] on icon at bounding box center [499, 146] width 17 height 13
click at [686, 138] on icon "button" at bounding box center [696, 146] width 20 height 20
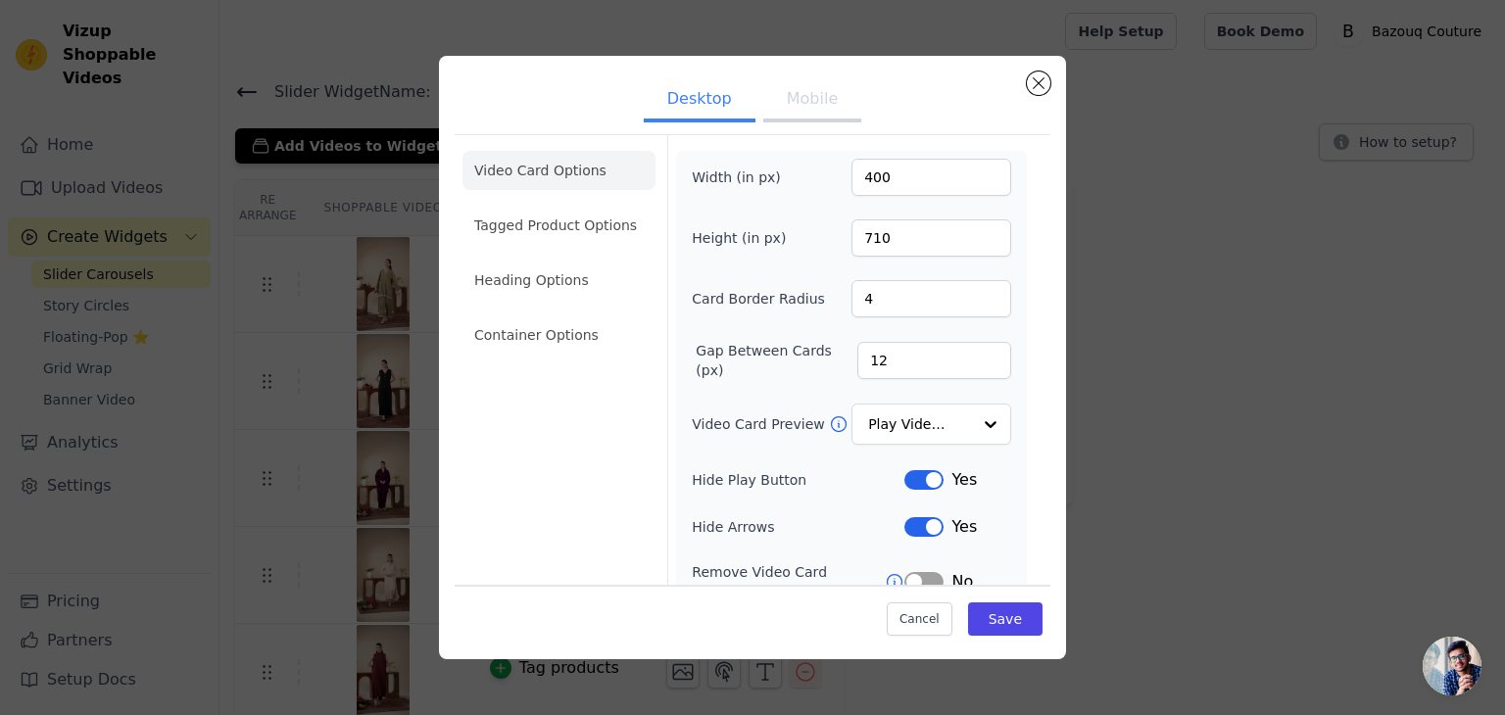
click at [777, 89] on button "Mobile" at bounding box center [812, 100] width 98 height 43
click at [666, 106] on button "Desktop" at bounding box center [700, 100] width 112 height 43
click at [565, 339] on li "Container Options" at bounding box center [559, 335] width 193 height 39
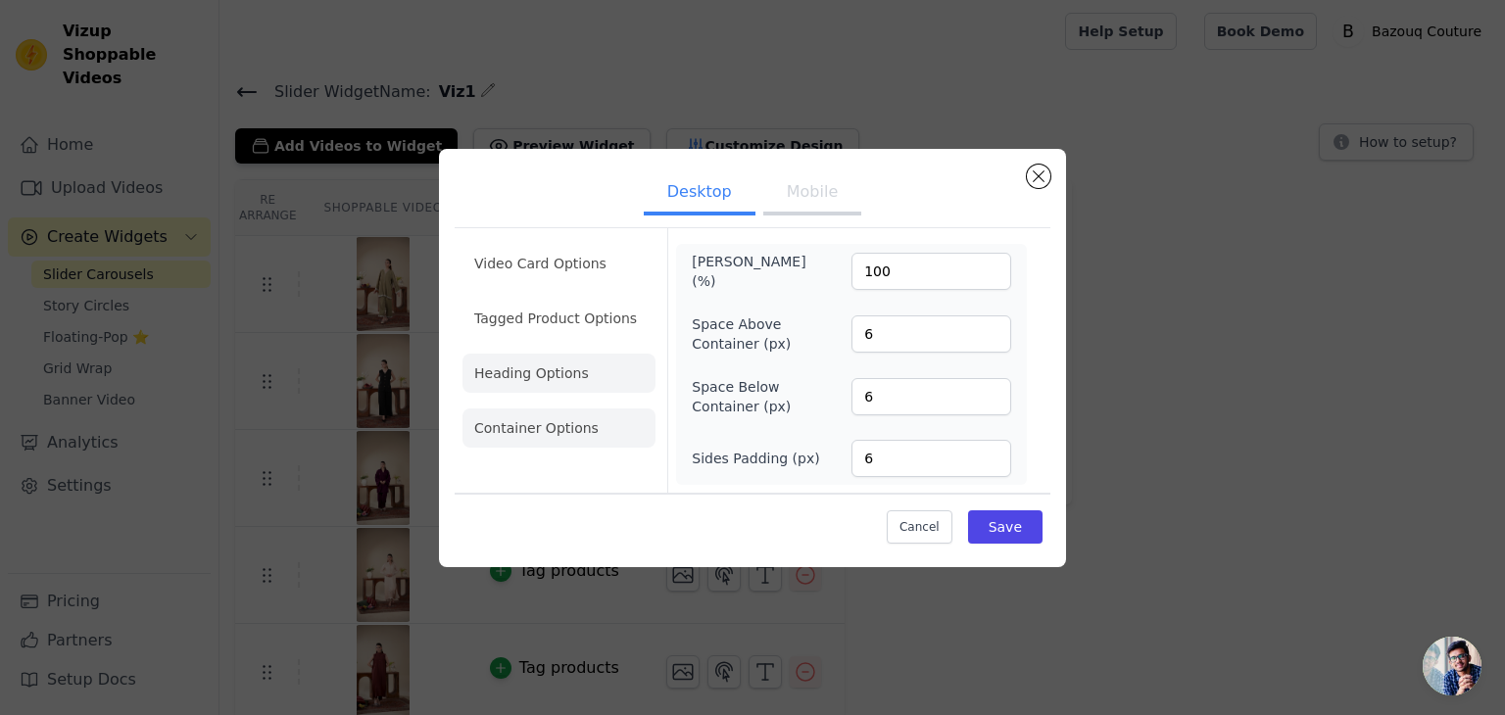
click at [564, 364] on li "Heading Options" at bounding box center [559, 373] width 193 height 39
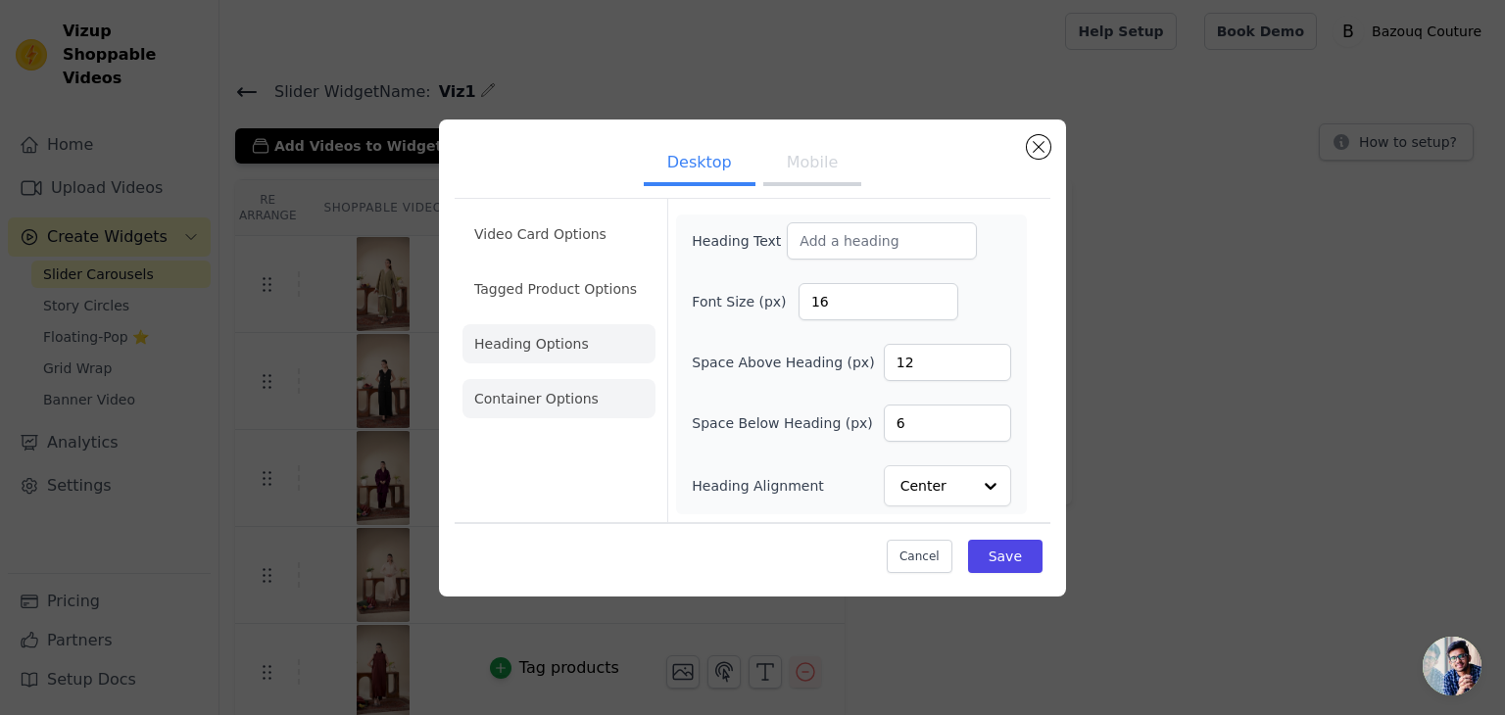
click at [592, 416] on li "Container Options" at bounding box center [559, 398] width 193 height 39
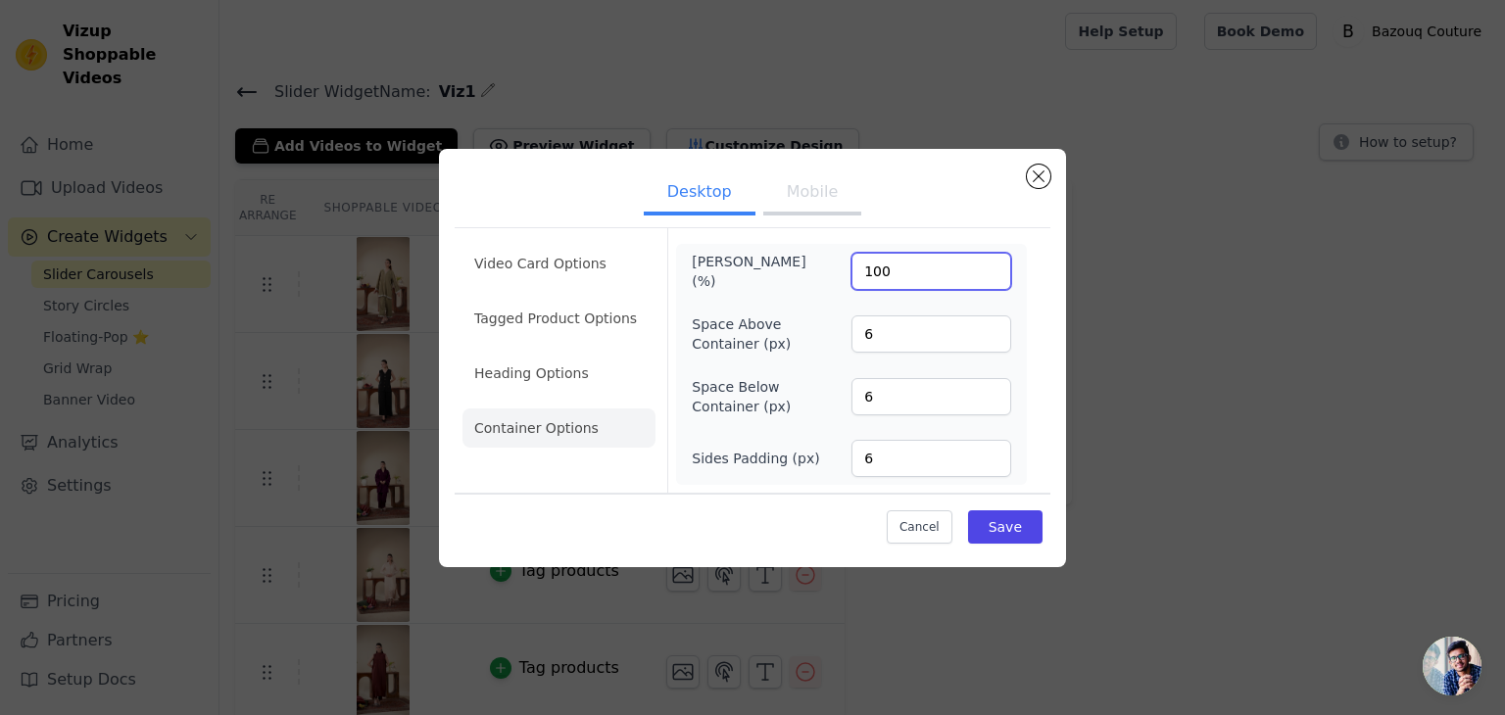
click at [881, 271] on input "100" at bounding box center [932, 271] width 160 height 37
type input "1"
type input "200"
click at [795, 508] on div "Cancel Save" at bounding box center [753, 522] width 596 height 59
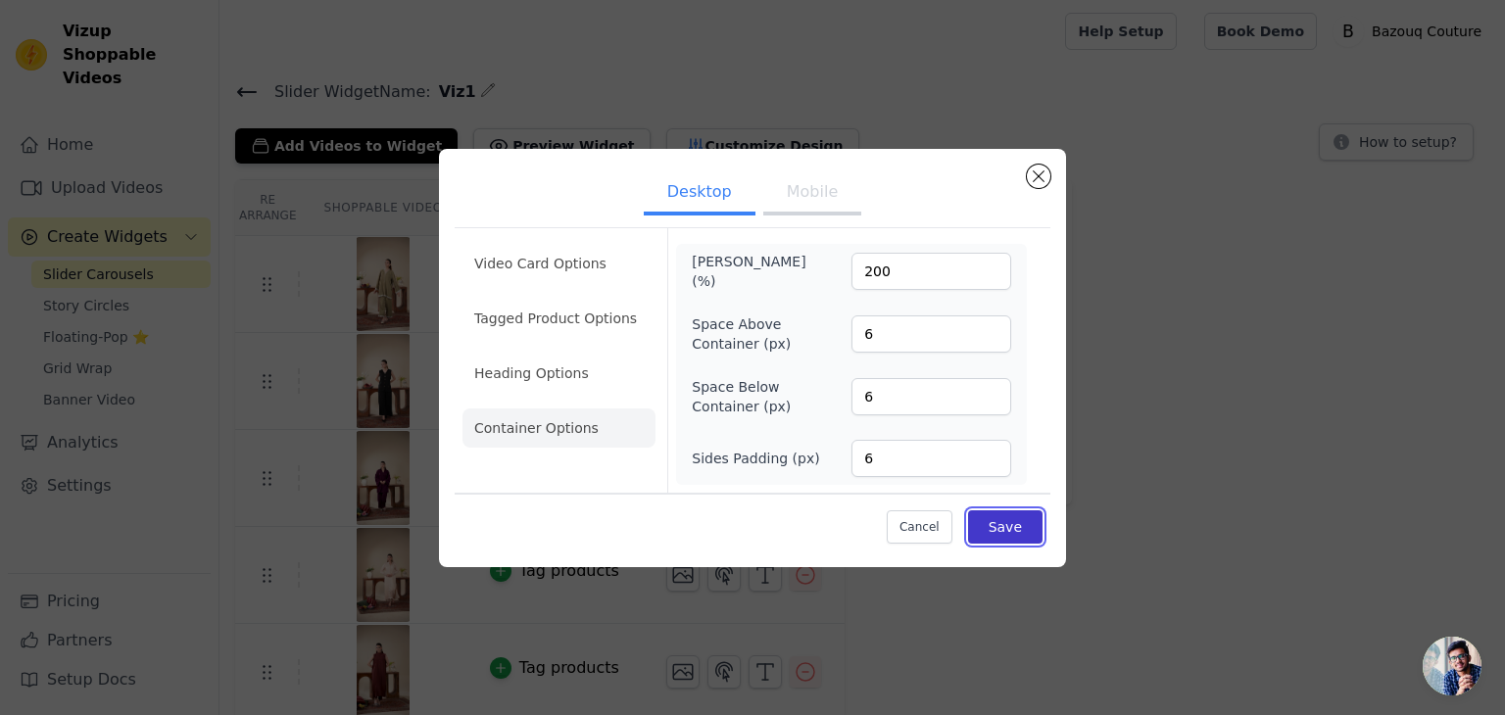
click at [1004, 534] on button "Save" at bounding box center [1005, 527] width 74 height 33
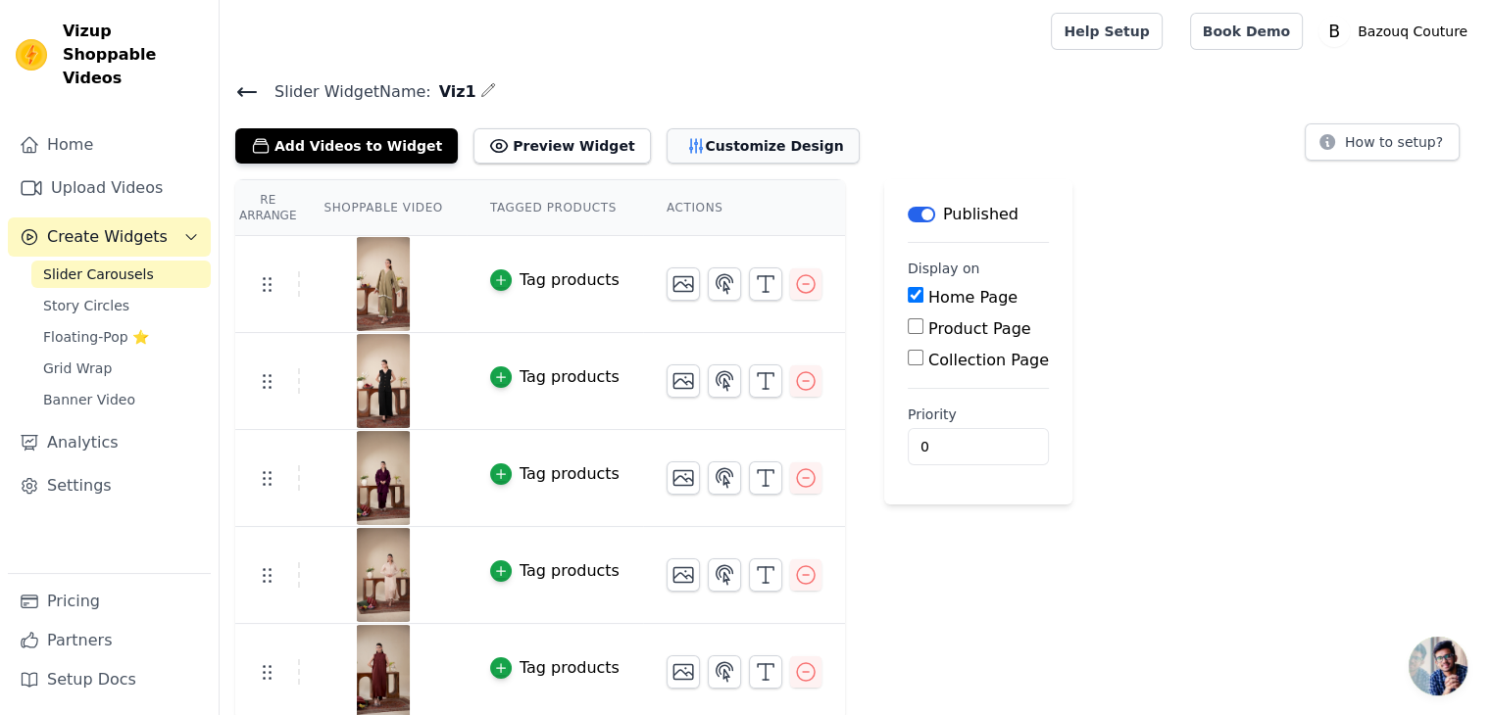
click at [666, 140] on button "Customize Design" at bounding box center [762, 145] width 193 height 35
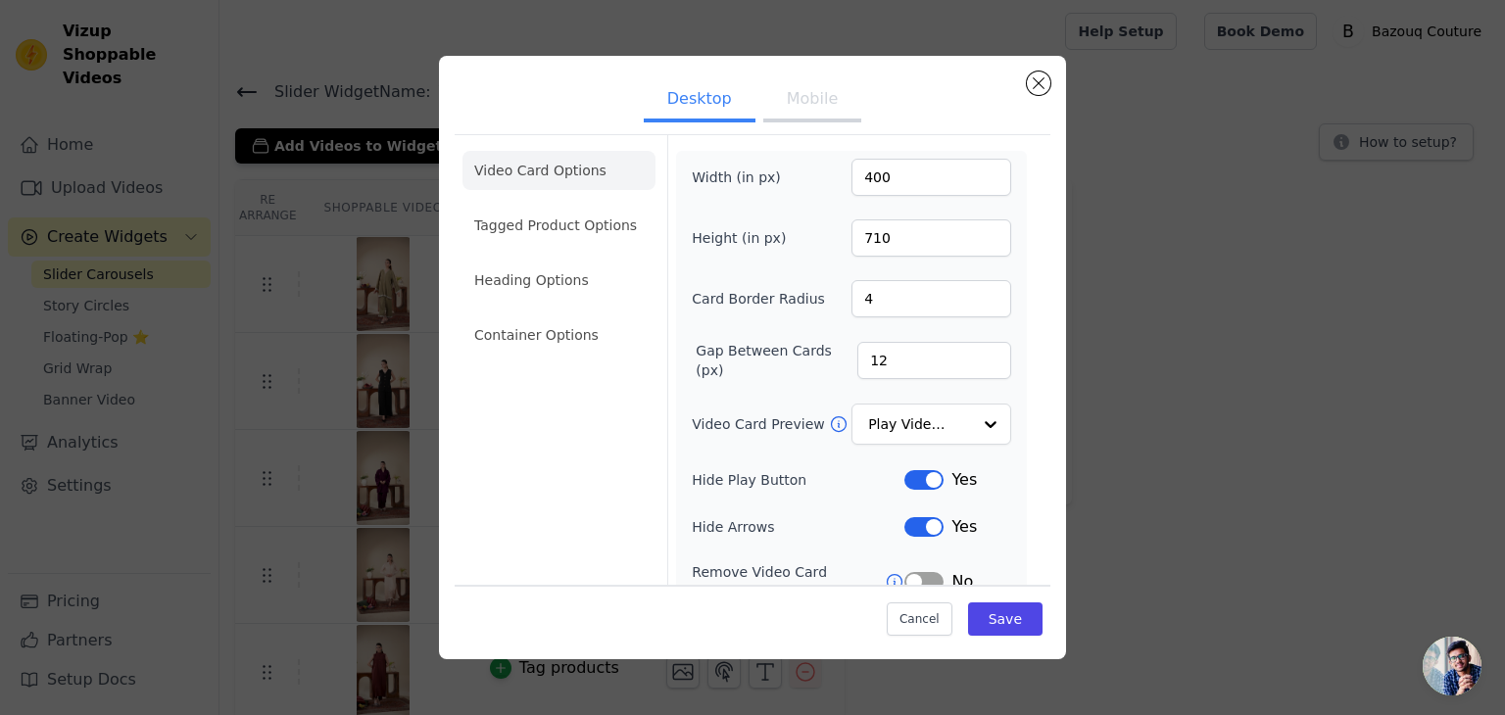
click at [548, 355] on ul "Video Card Options Tagged Product Options Heading Options Container Options" at bounding box center [559, 253] width 193 height 220
click at [568, 337] on li "Container Options" at bounding box center [559, 335] width 193 height 39
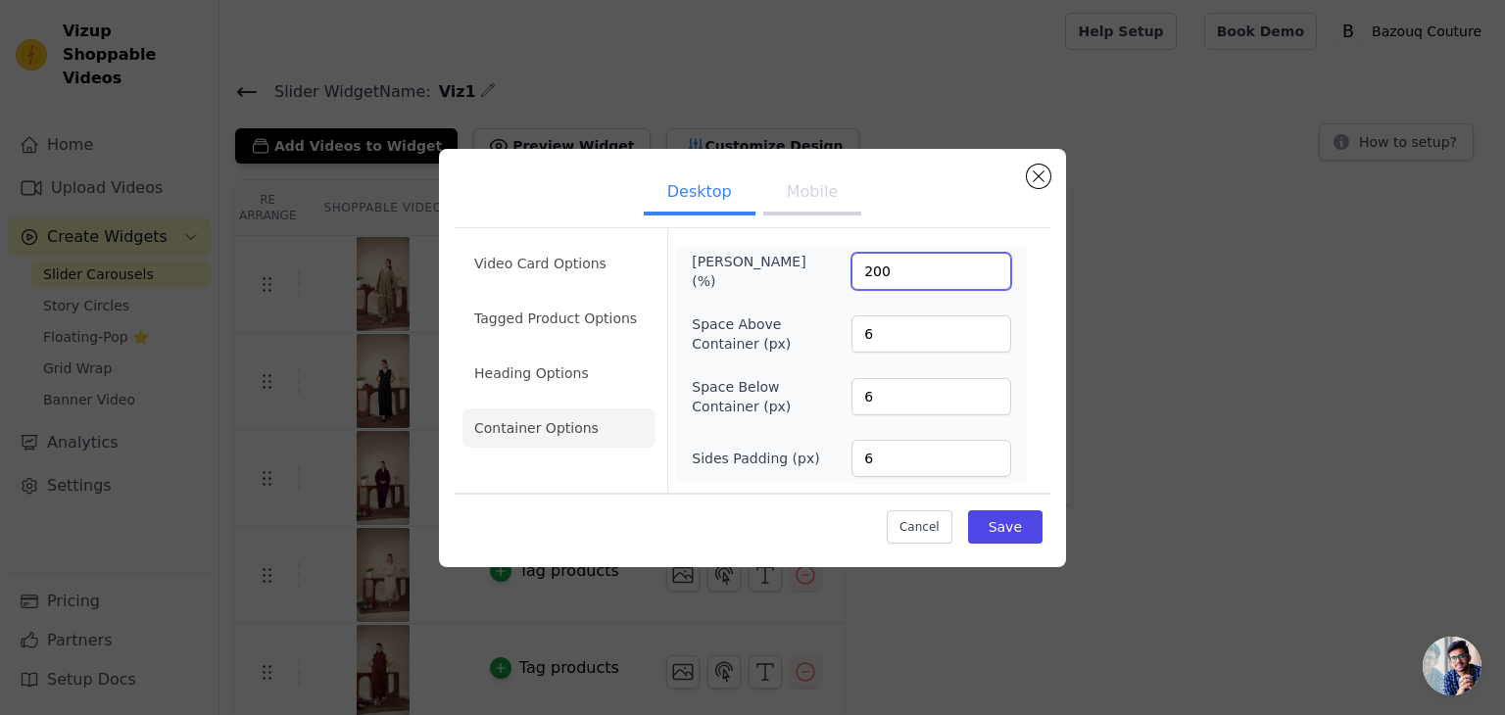
click at [885, 262] on input "200" at bounding box center [932, 271] width 160 height 37
type input "100"
click at [1031, 518] on button "Save" at bounding box center [1005, 527] width 74 height 33
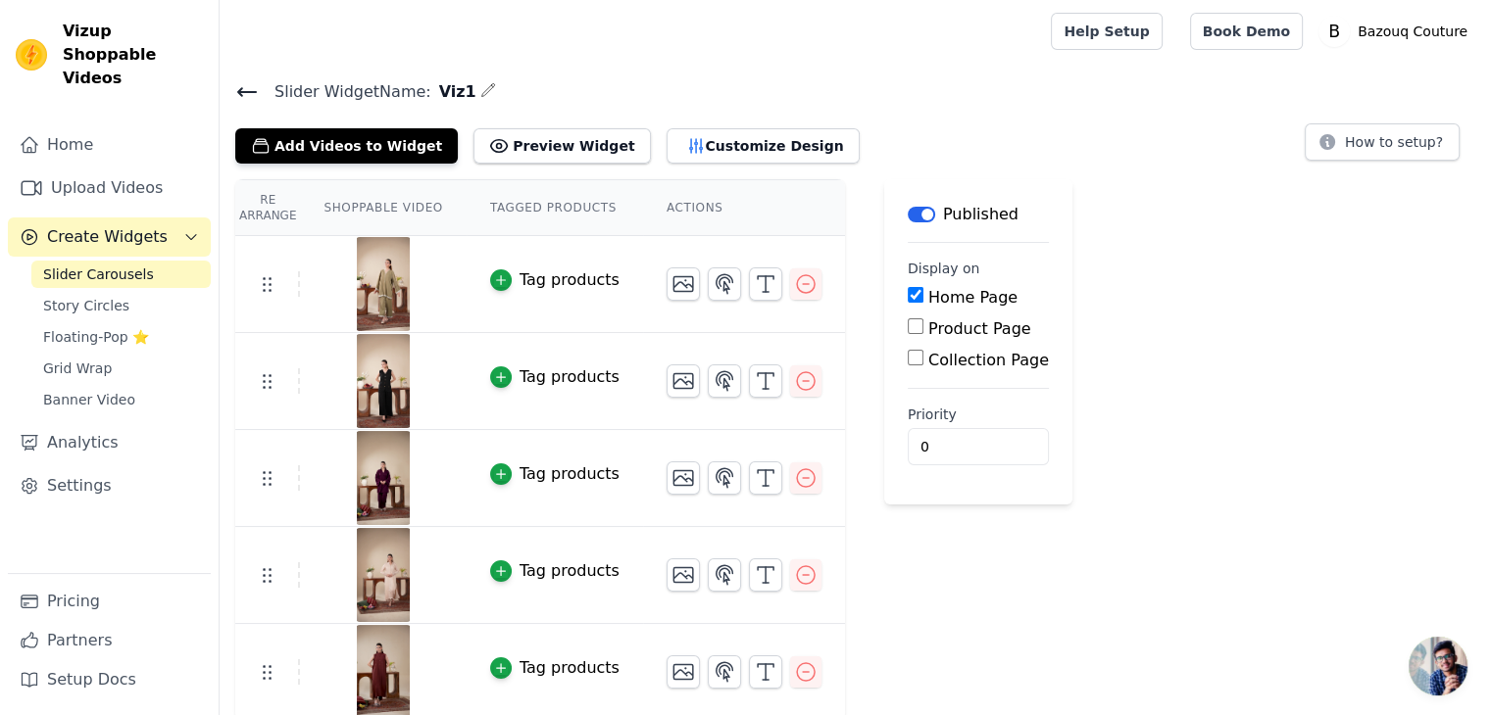
click at [247, 91] on icon at bounding box center [247, 92] width 18 height 8
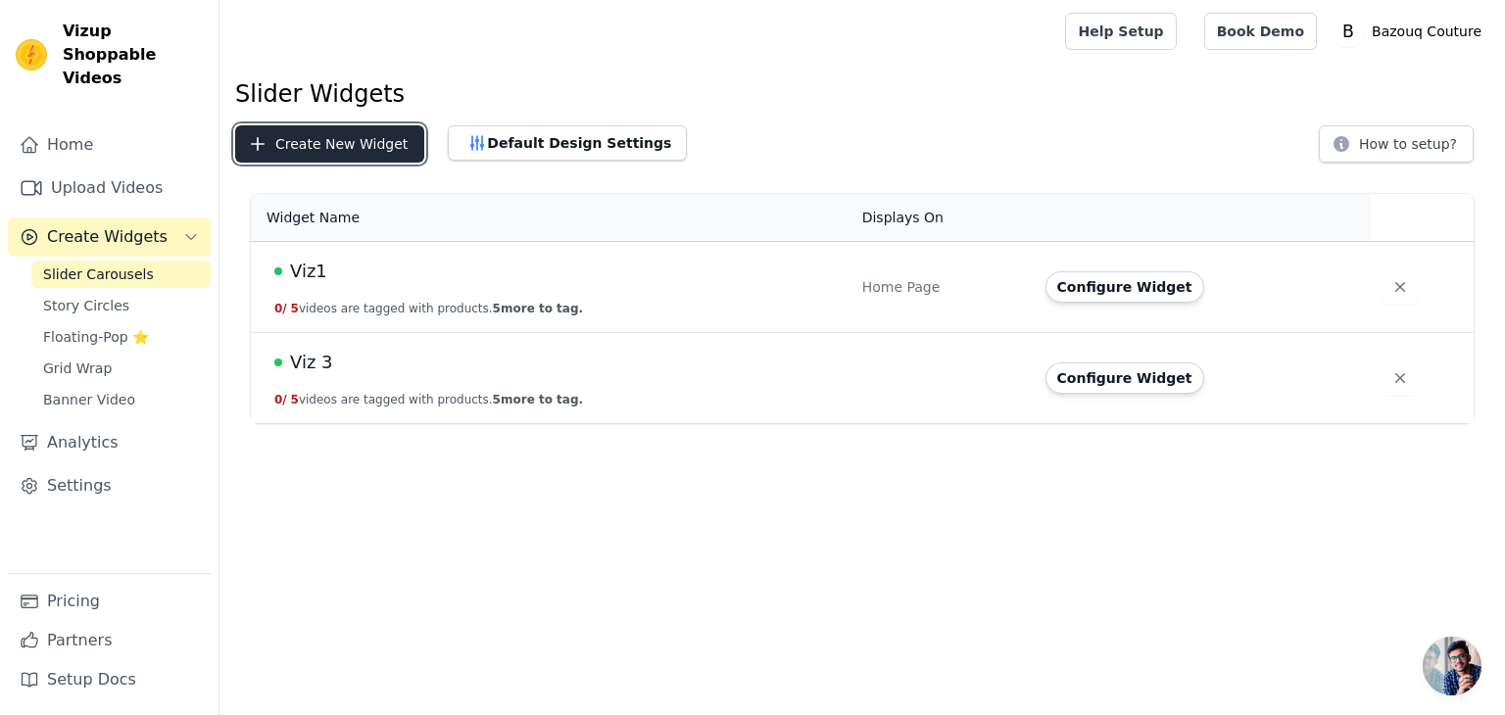
click at [342, 152] on button "Create New Widget" at bounding box center [329, 143] width 189 height 37
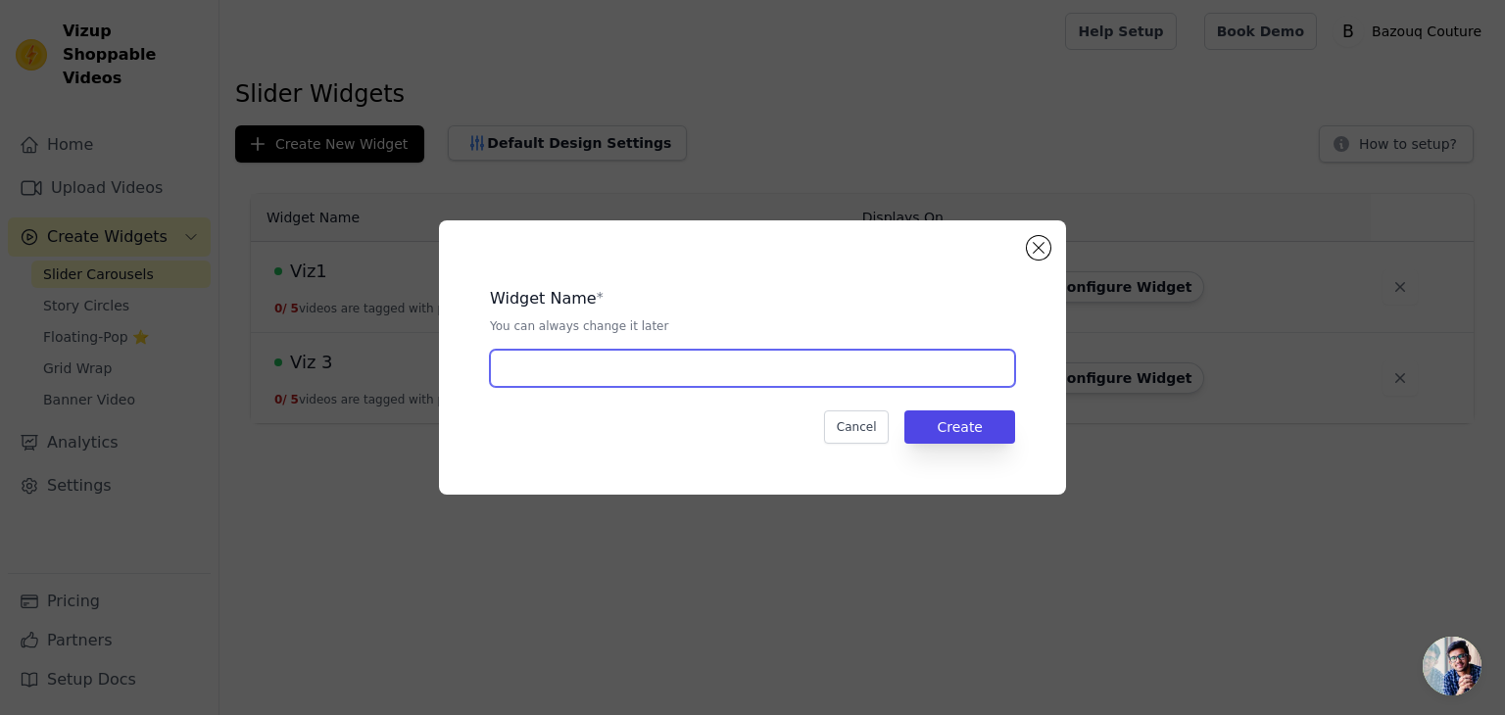
click at [661, 371] on input "text" at bounding box center [752, 368] width 525 height 37
type input "Viz 4"
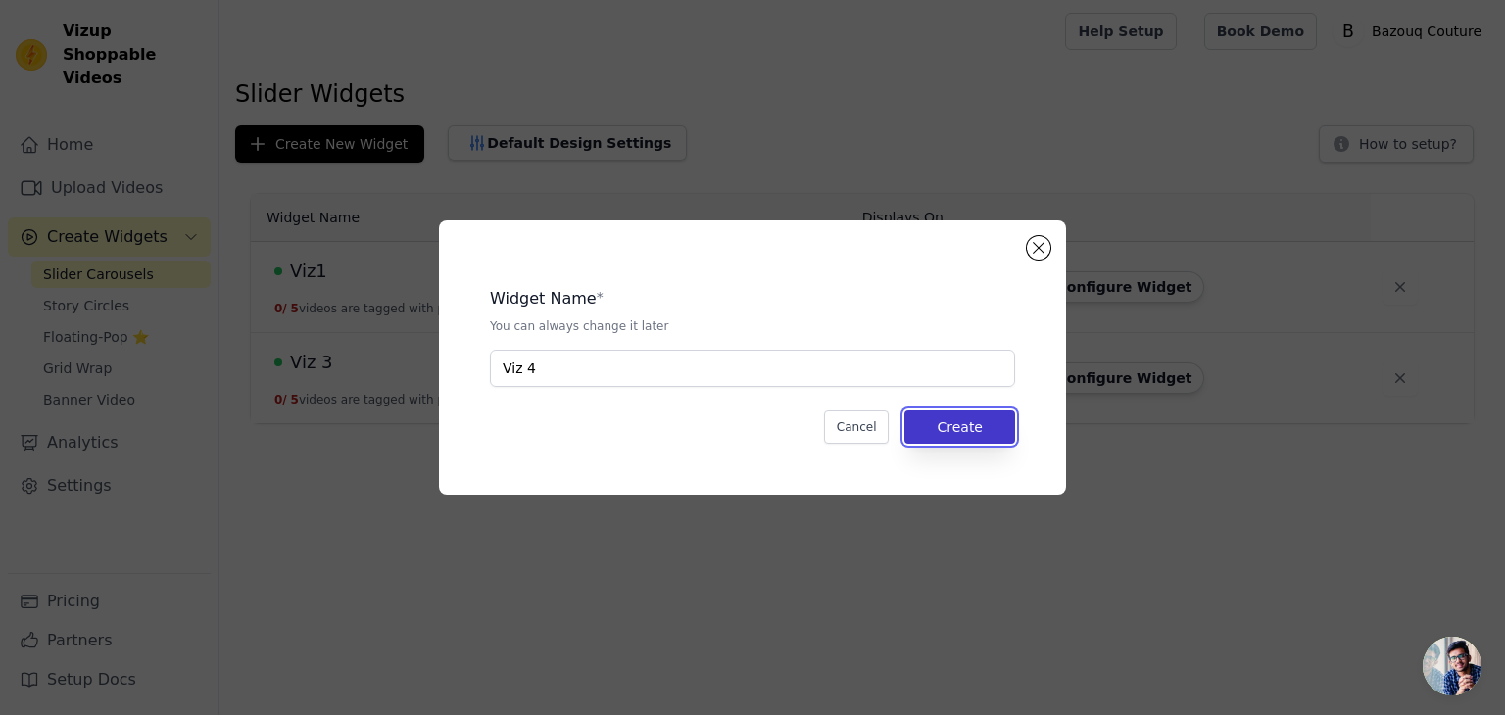
click at [1006, 432] on button "Create" at bounding box center [960, 427] width 111 height 33
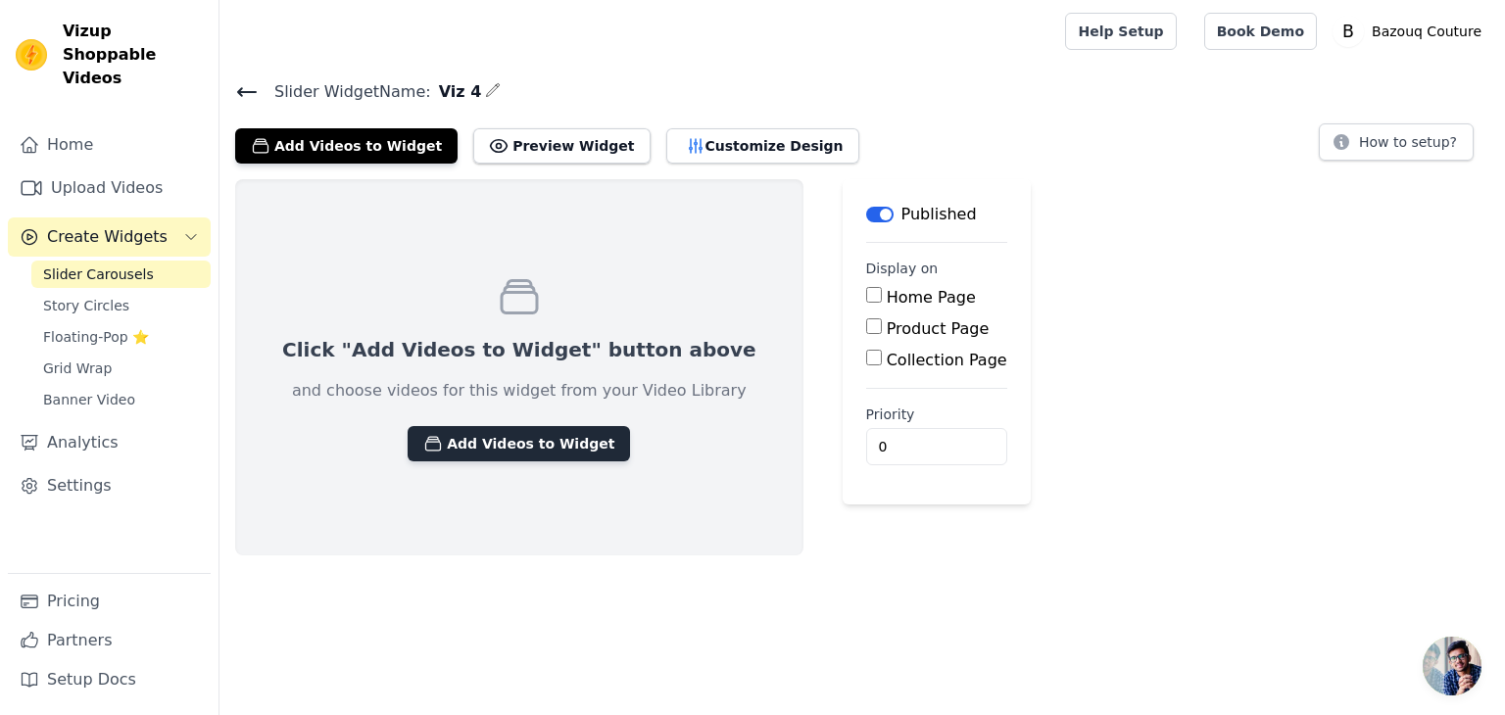
click at [513, 444] on button "Add Videos to Widget" at bounding box center [519, 443] width 222 height 35
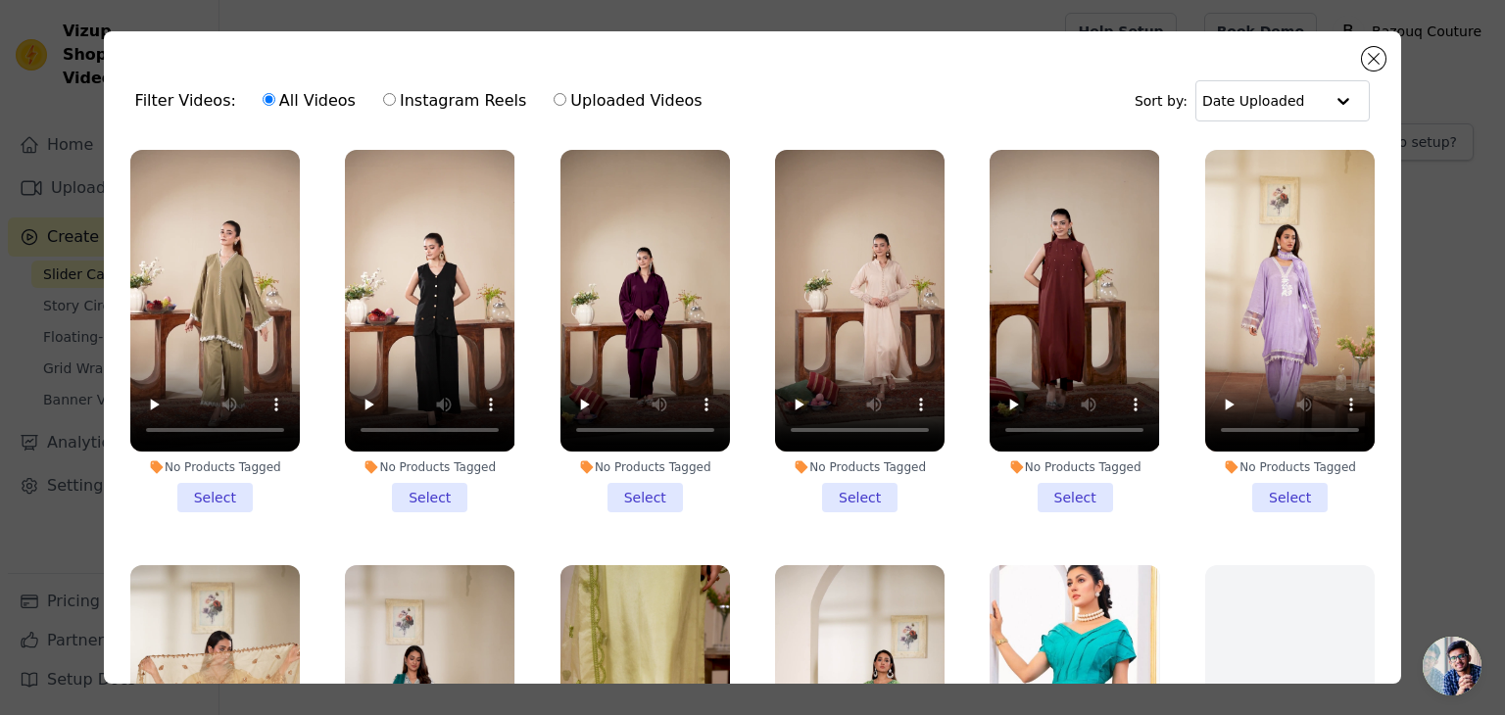
click at [190, 495] on li "No Products Tagged Select" at bounding box center [215, 331] width 170 height 363
click at [0, 0] on input "No Products Tagged Select" at bounding box center [0, 0] width 0 height 0
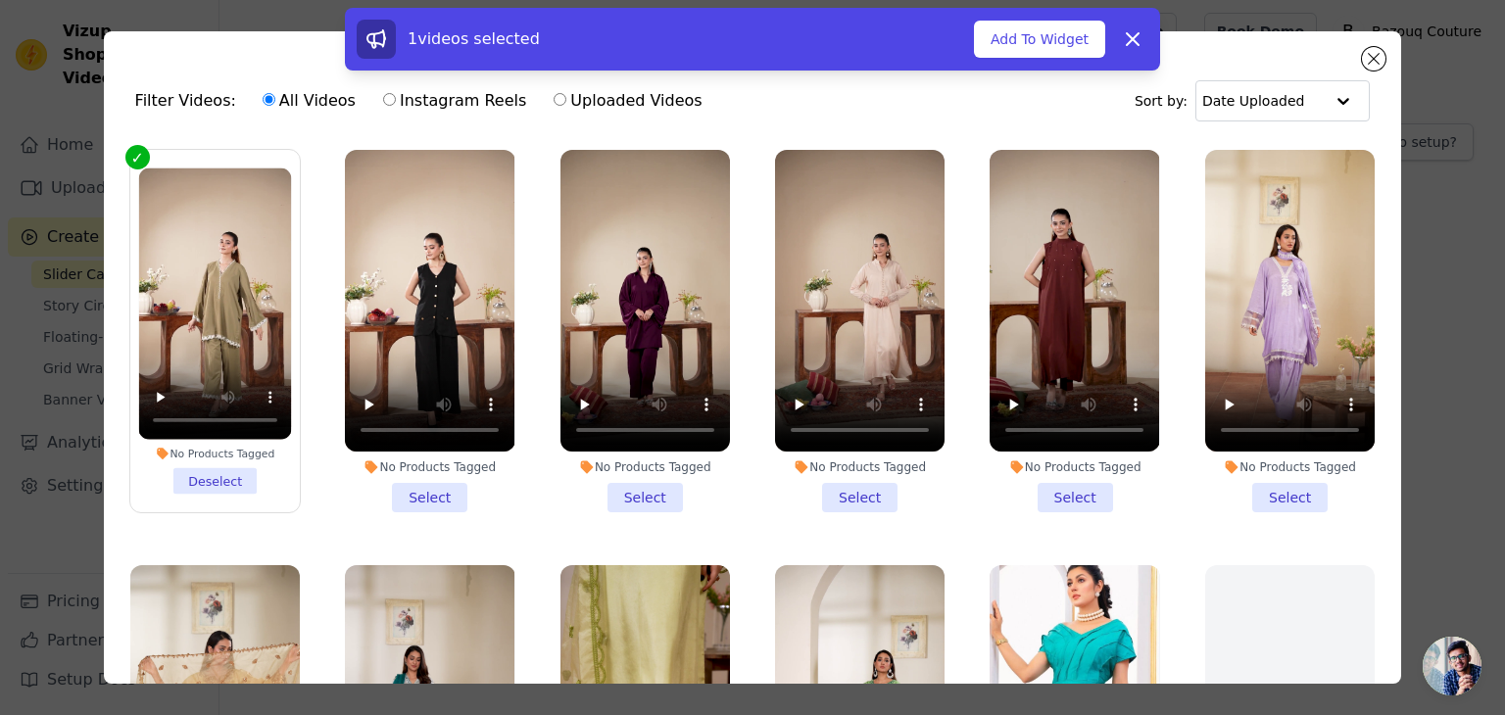
click at [410, 489] on li "No Products Tagged Select" at bounding box center [430, 331] width 170 height 363
click at [0, 0] on input "No Products Tagged Select" at bounding box center [0, 0] width 0 height 0
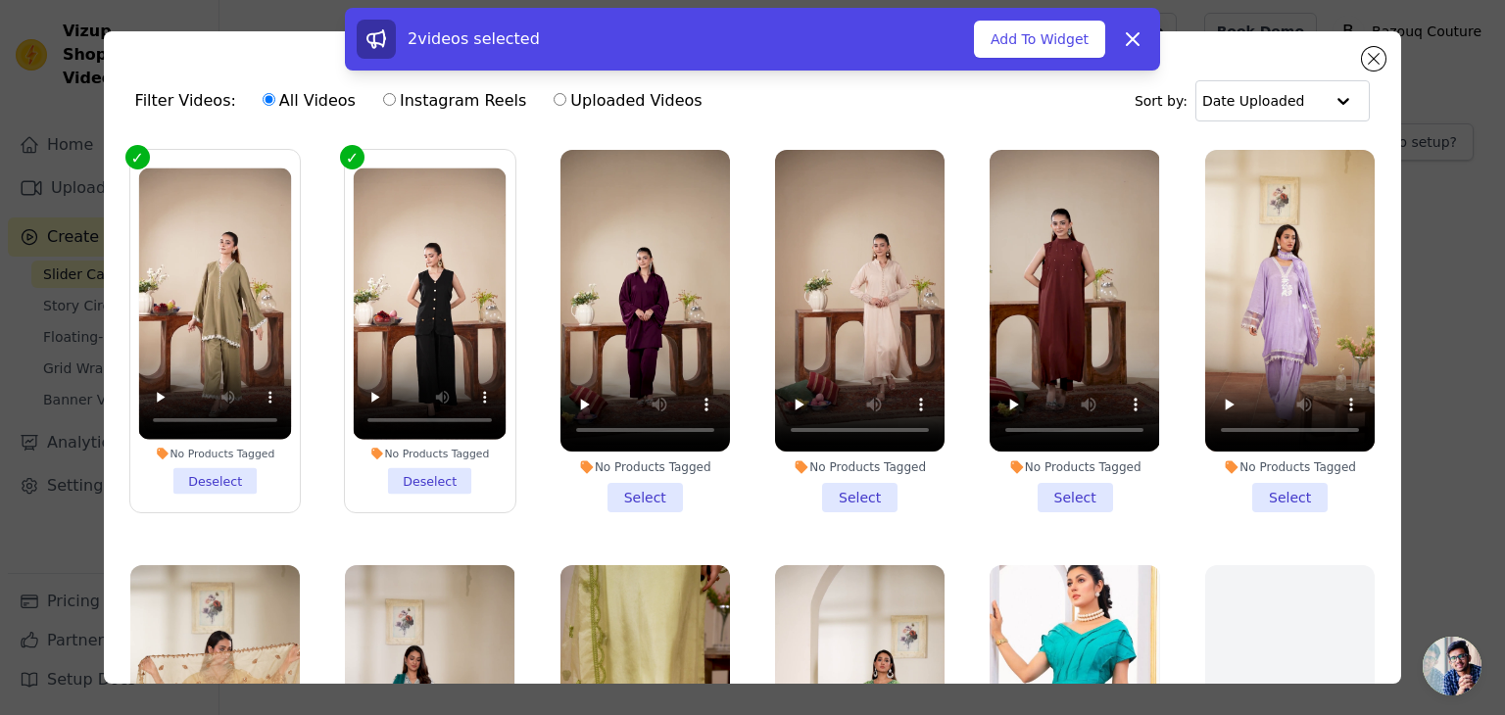
click at [627, 497] on li "No Products Tagged Select" at bounding box center [646, 331] width 170 height 363
click at [0, 0] on input "No Products Tagged Select" at bounding box center [0, 0] width 0 height 0
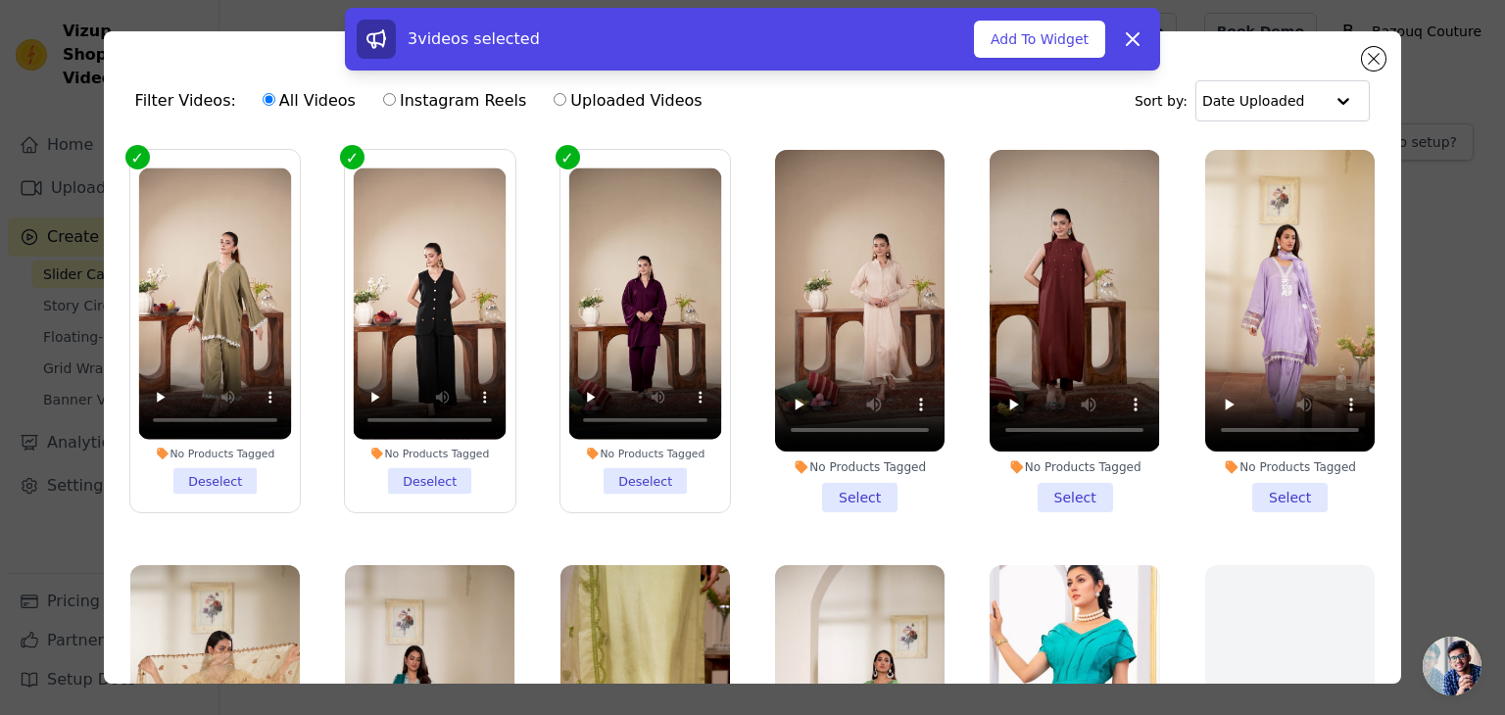
click at [826, 493] on li "No Products Tagged Select" at bounding box center [860, 331] width 170 height 363
click at [0, 0] on input "No Products Tagged Select" at bounding box center [0, 0] width 0 height 0
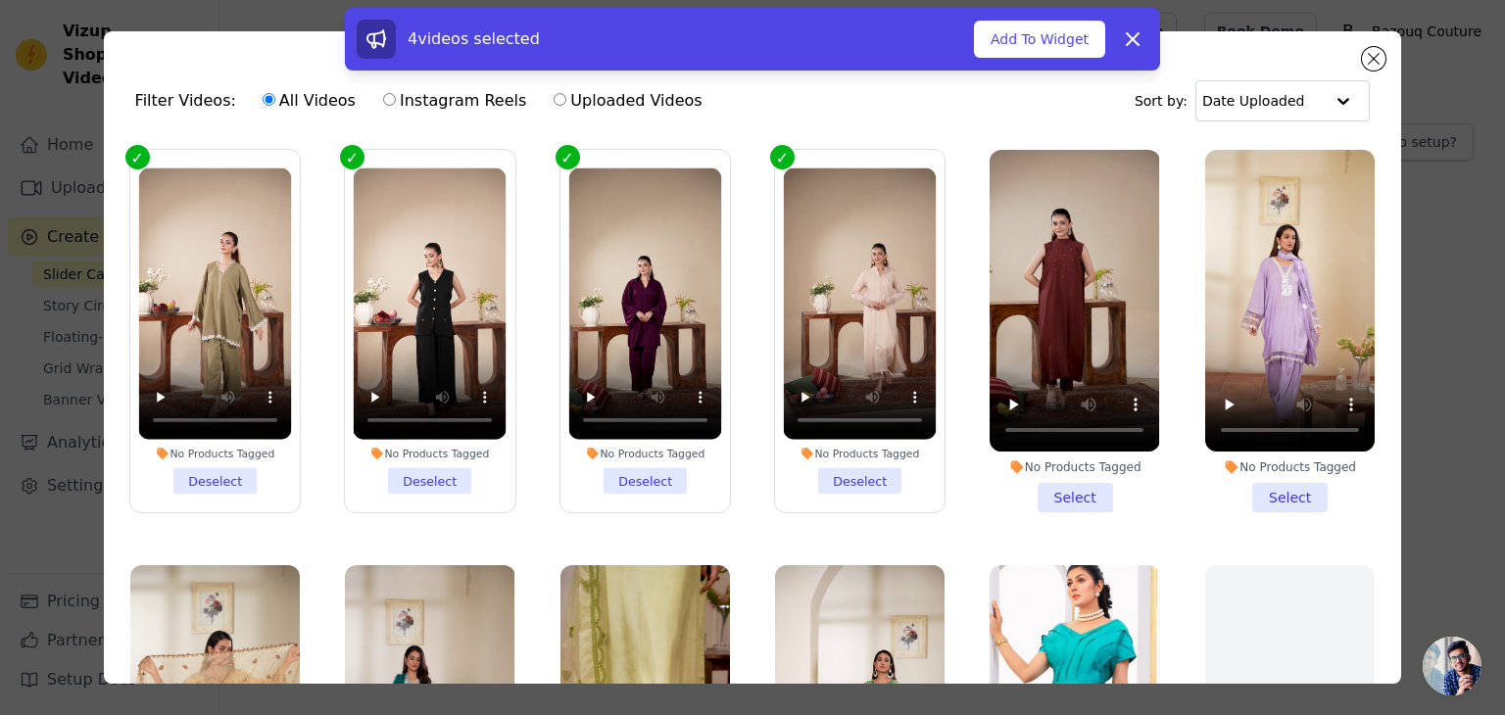
click at [1045, 480] on li "No Products Tagged Select" at bounding box center [1075, 331] width 170 height 363
click at [0, 0] on input "No Products Tagged Select" at bounding box center [0, 0] width 0 height 0
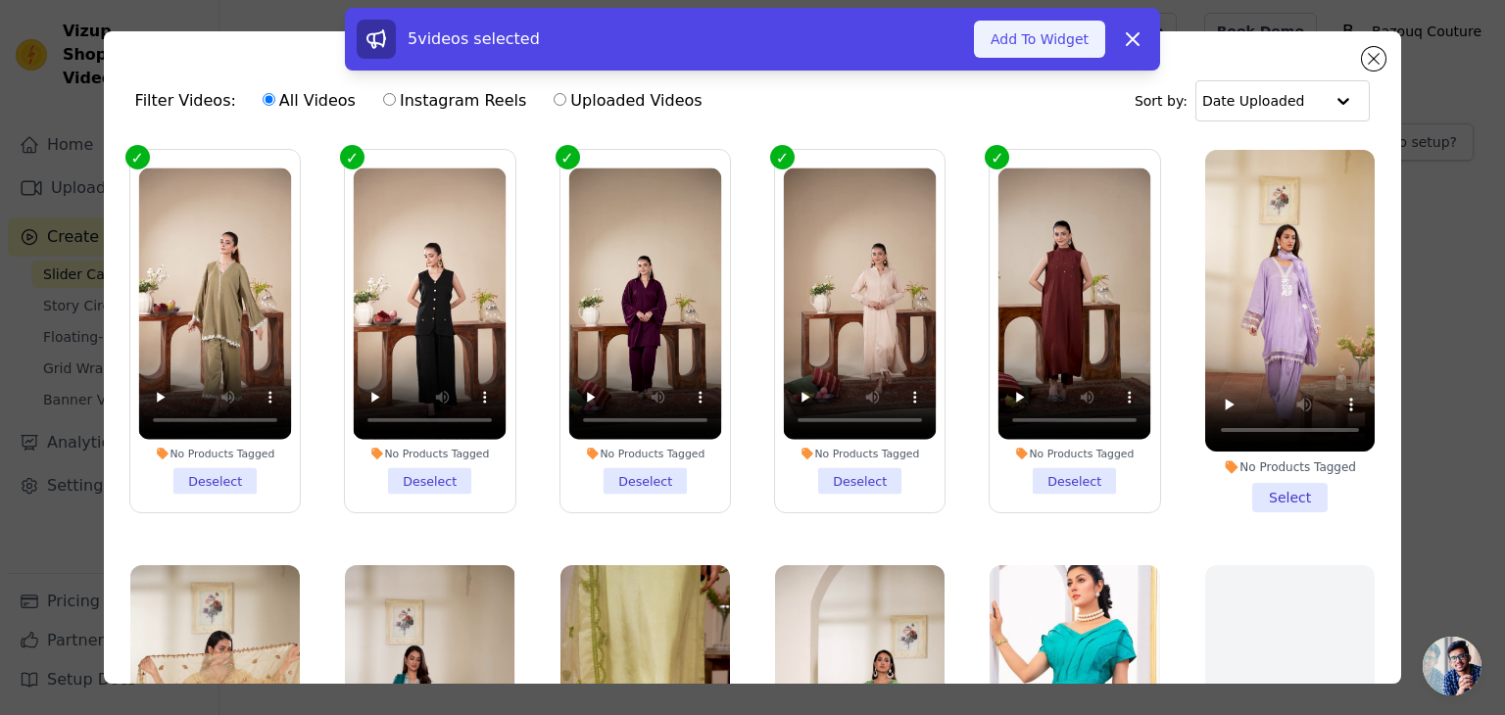
click at [999, 44] on button "Add To Widget" at bounding box center [1039, 39] width 131 height 37
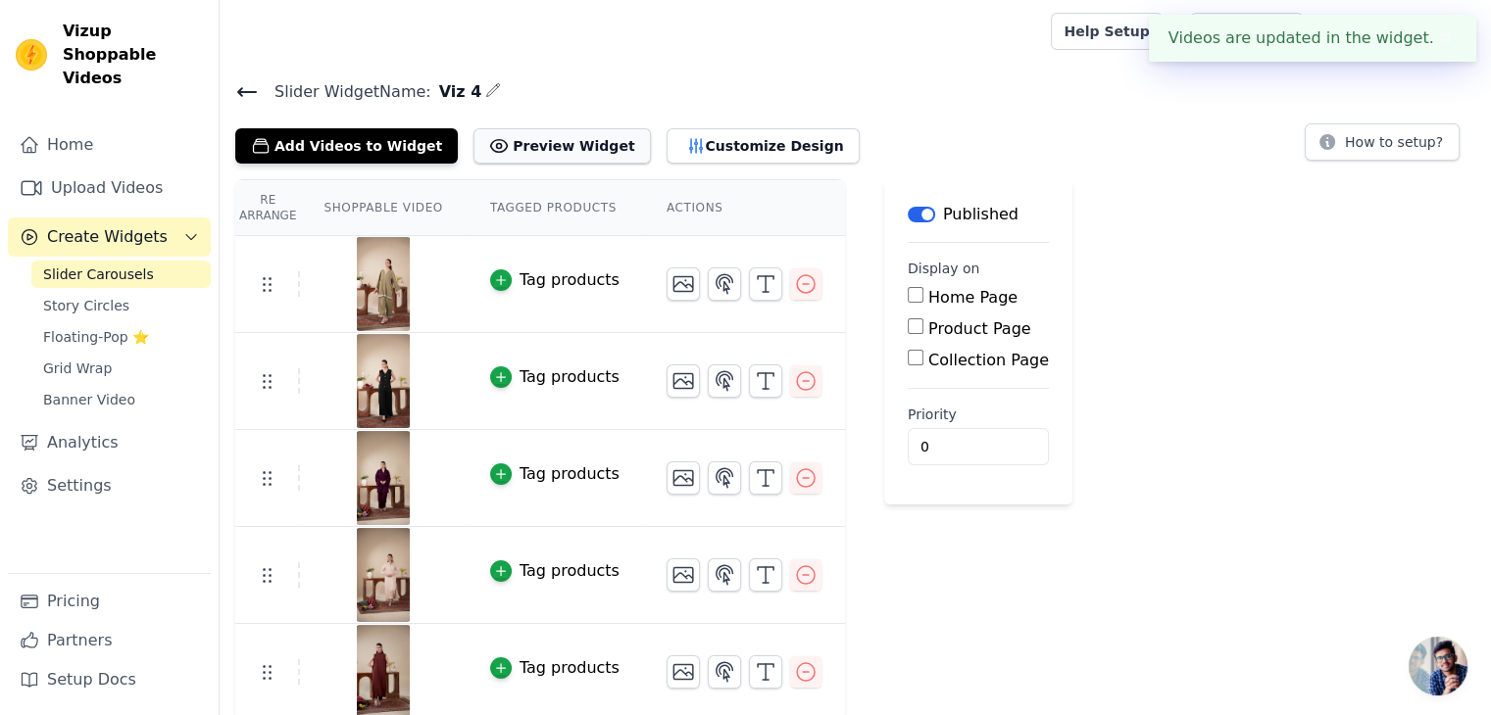
click at [544, 133] on button "Preview Widget" at bounding box center [561, 145] width 176 height 35
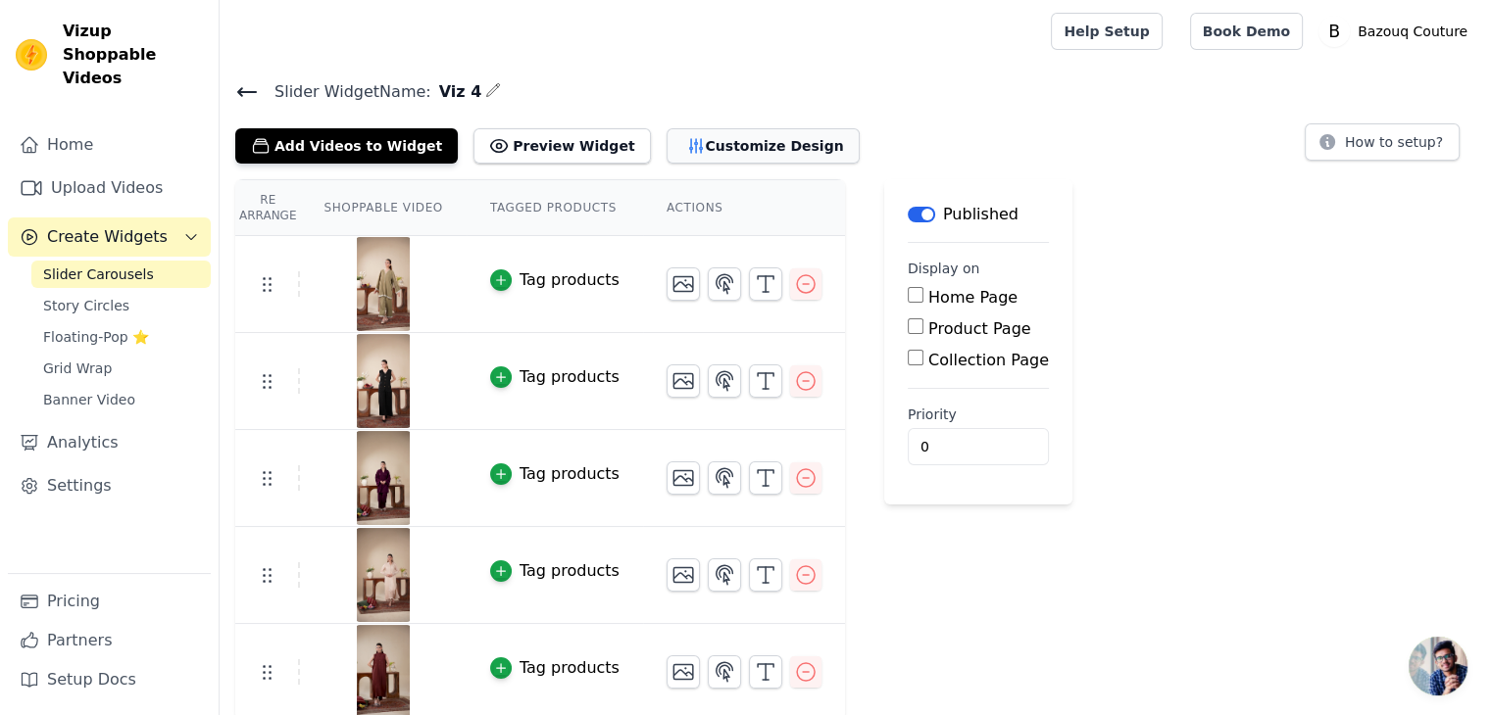
click at [687, 141] on button "Customize Design" at bounding box center [762, 145] width 193 height 35
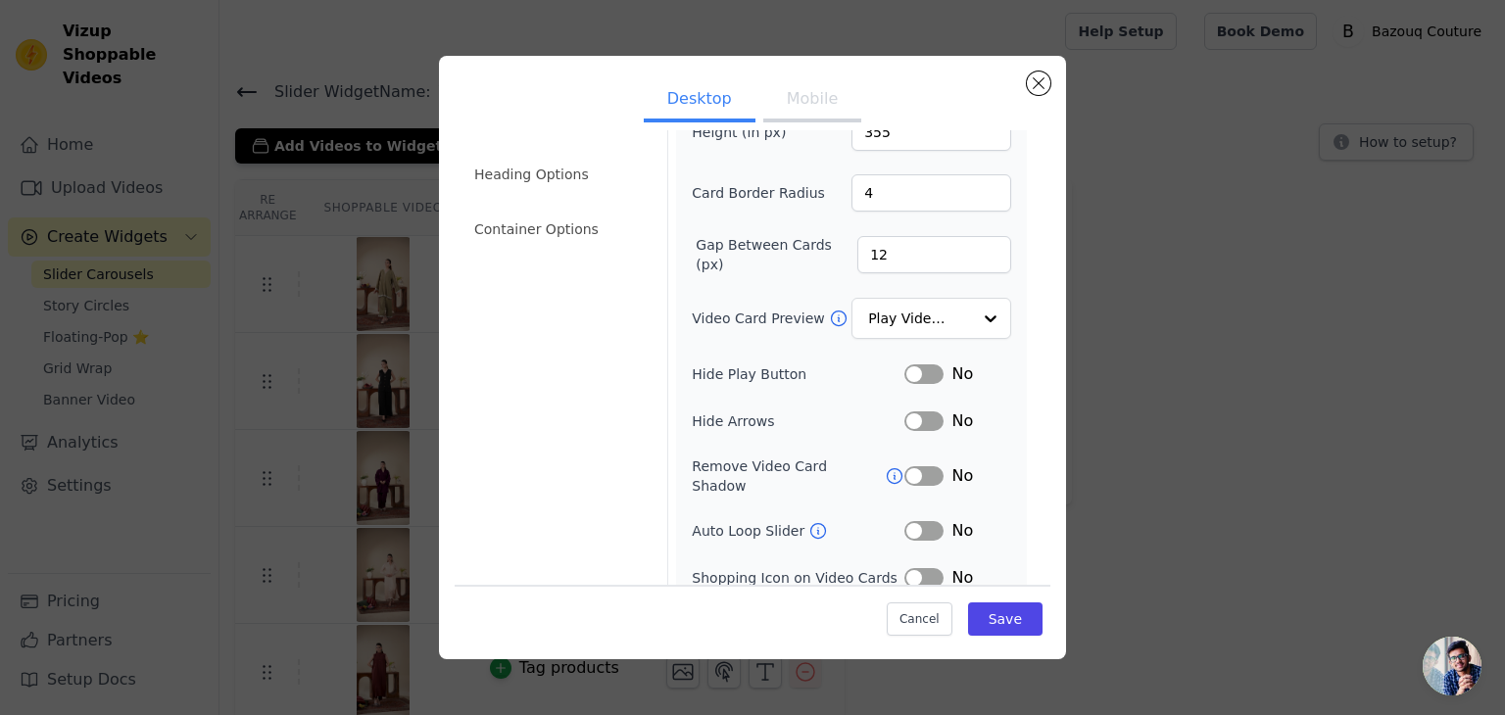
scroll to position [120, 0]
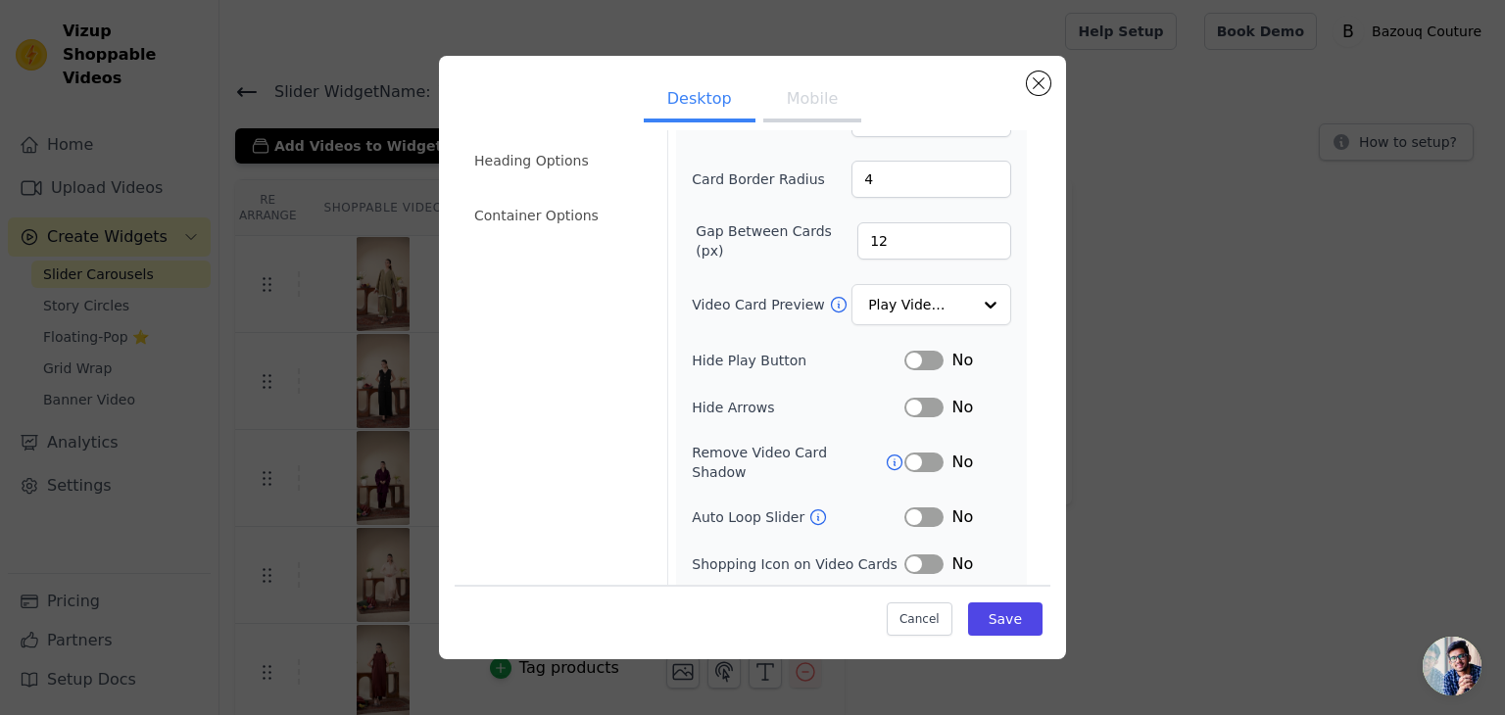
click at [918, 364] on button "Label" at bounding box center [924, 361] width 39 height 20
click at [921, 401] on button "Label" at bounding box center [924, 408] width 39 height 20
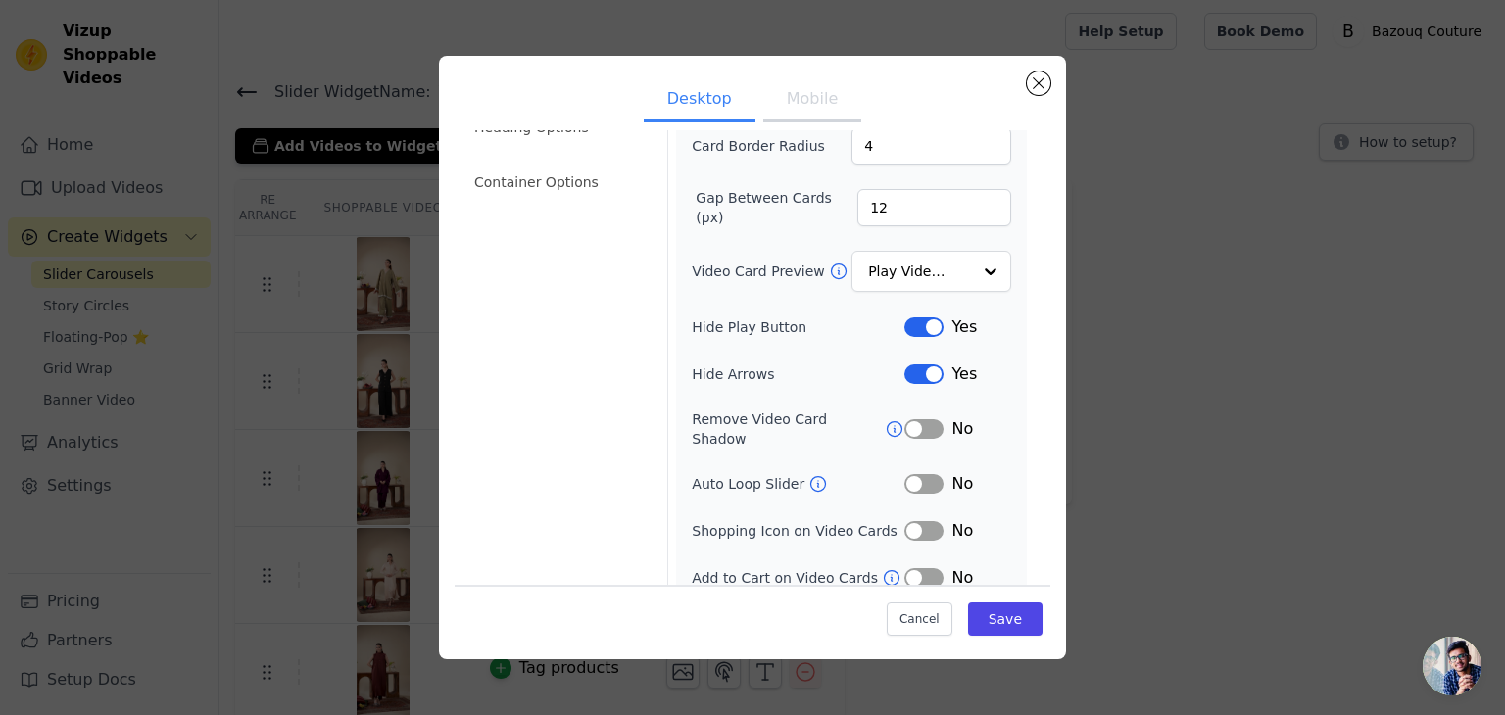
click at [925, 474] on button "Label" at bounding box center [924, 484] width 39 height 20
click at [1008, 634] on button "Save" at bounding box center [1005, 619] width 74 height 33
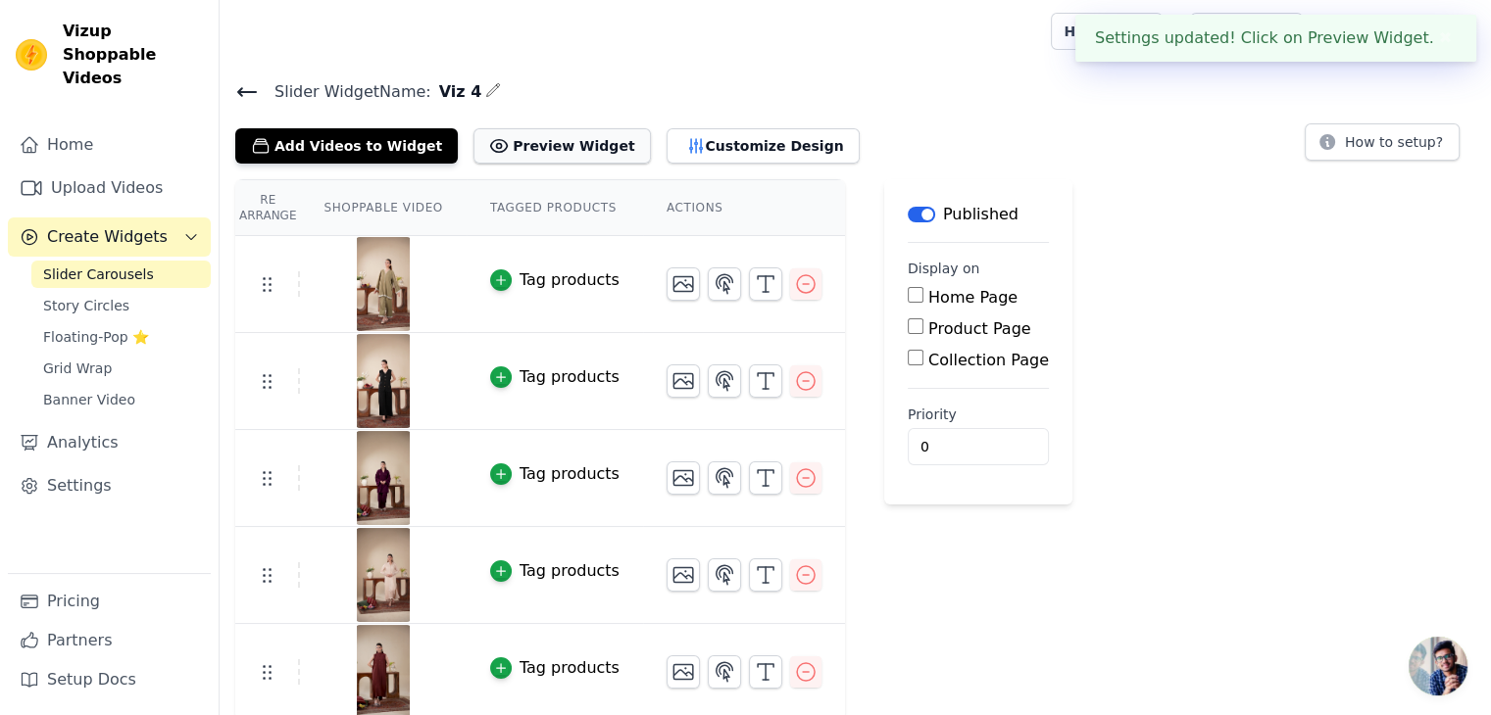
click at [521, 154] on button "Preview Widget" at bounding box center [561, 145] width 176 height 35
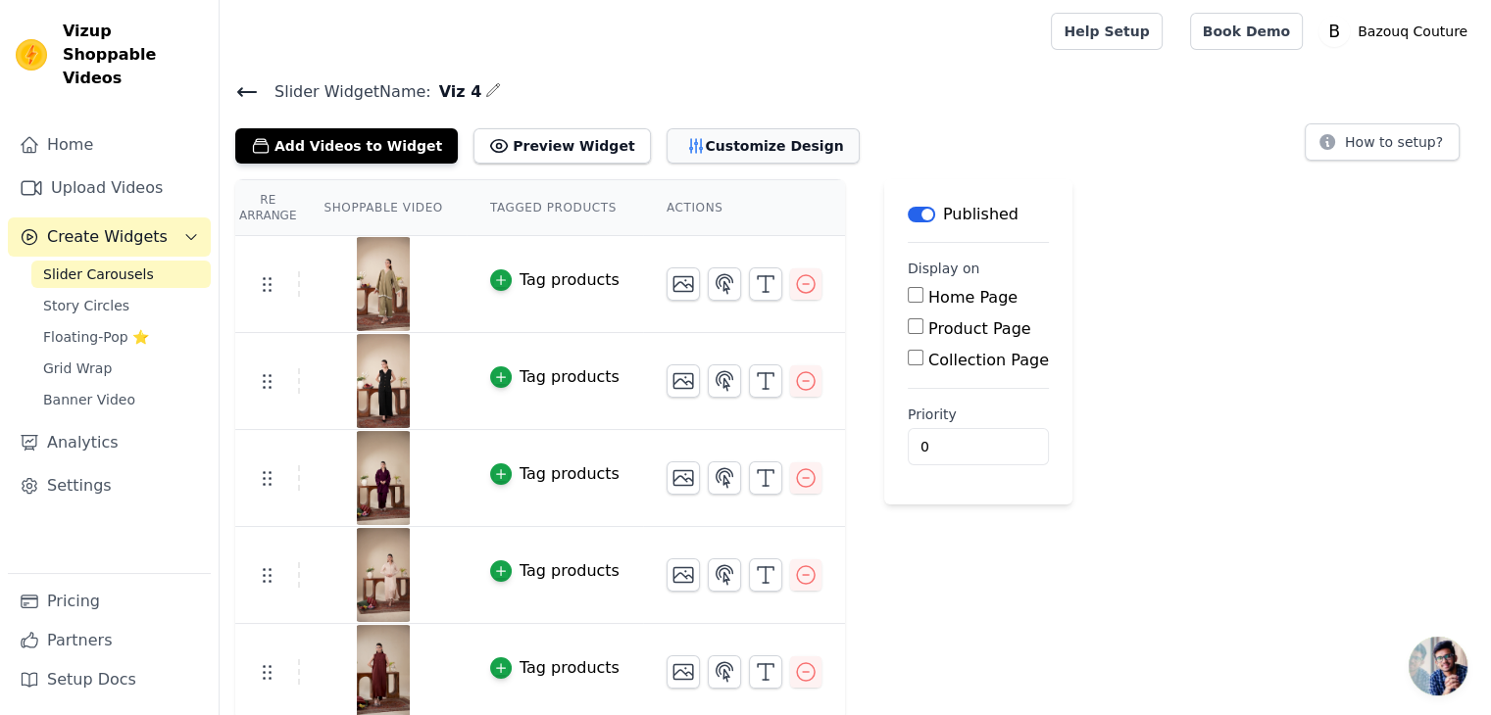
click at [709, 149] on button "Customize Design" at bounding box center [762, 145] width 193 height 35
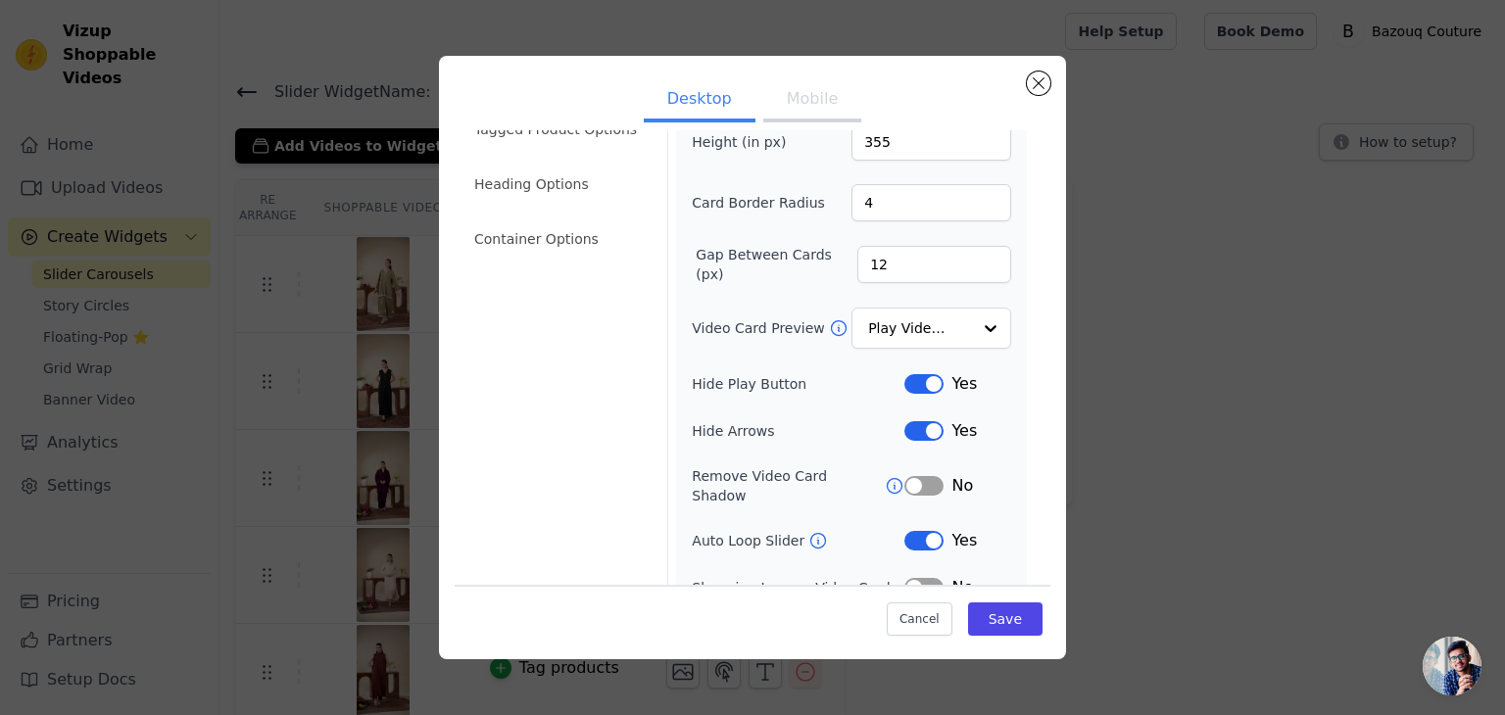
scroll to position [0, 0]
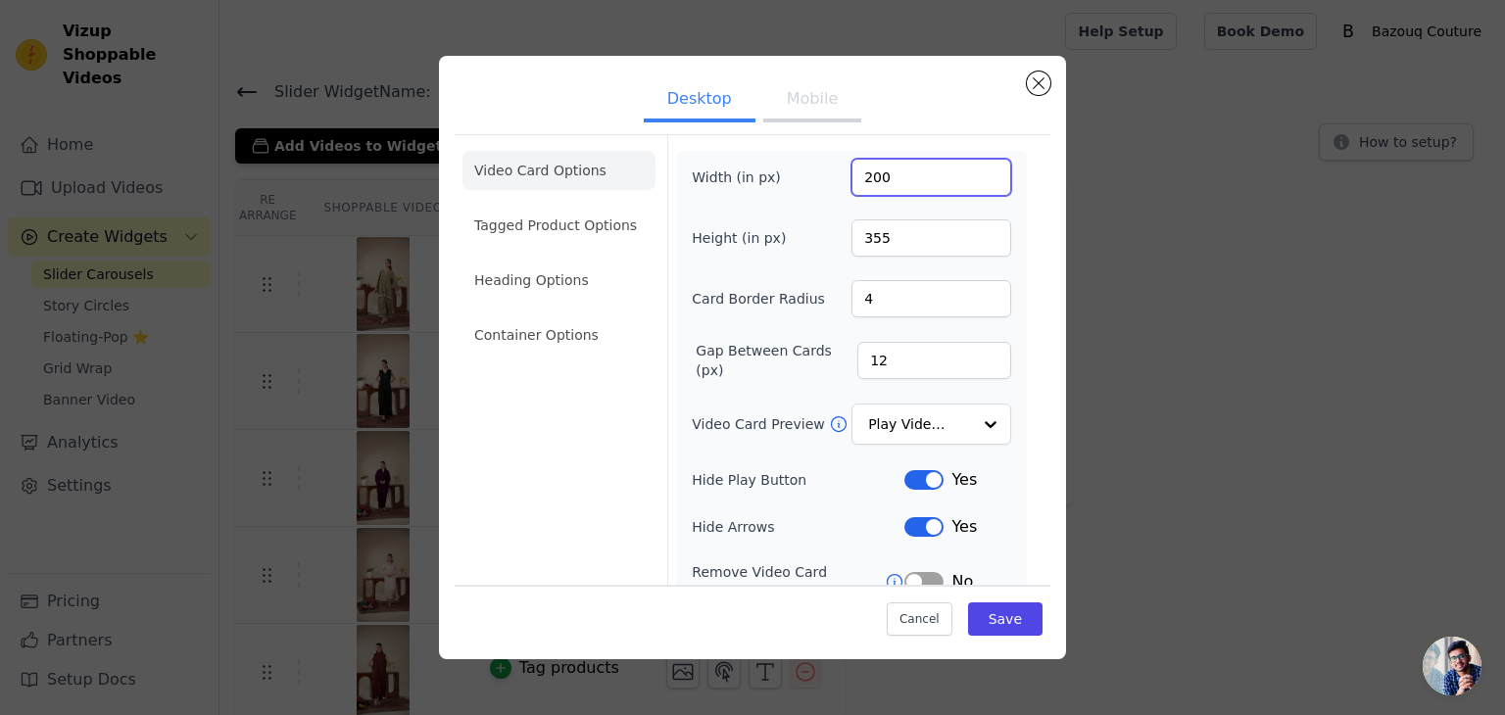
drag, startPoint x: 882, startPoint y: 186, endPoint x: 815, endPoint y: 178, distance: 67.1
click at [815, 178] on div "Width (in px) 200" at bounding box center [851, 177] width 319 height 37
type input "400"
click at [1004, 613] on button "Save" at bounding box center [1005, 619] width 74 height 33
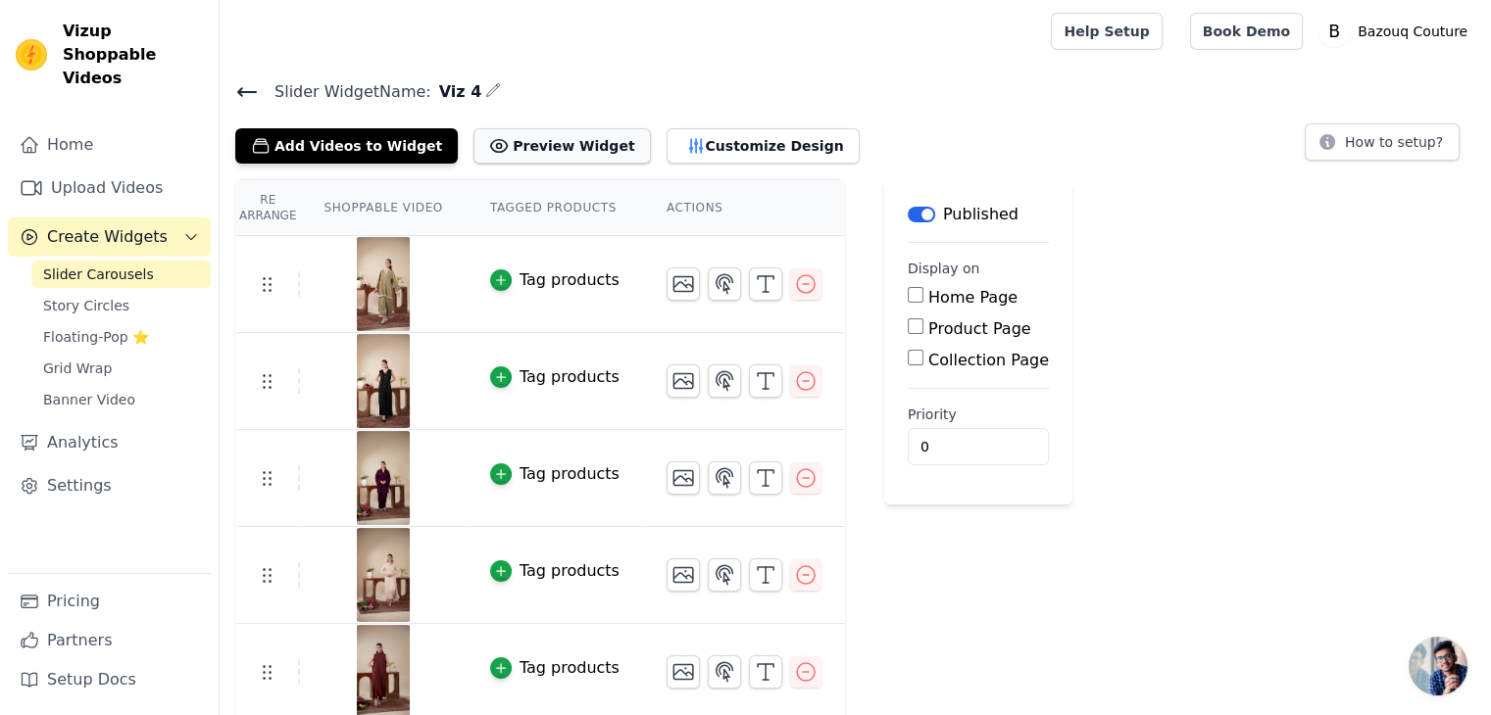
click at [516, 147] on button "Preview Widget" at bounding box center [561, 145] width 176 height 35
click at [666, 139] on button "Customize Design" at bounding box center [762, 145] width 193 height 35
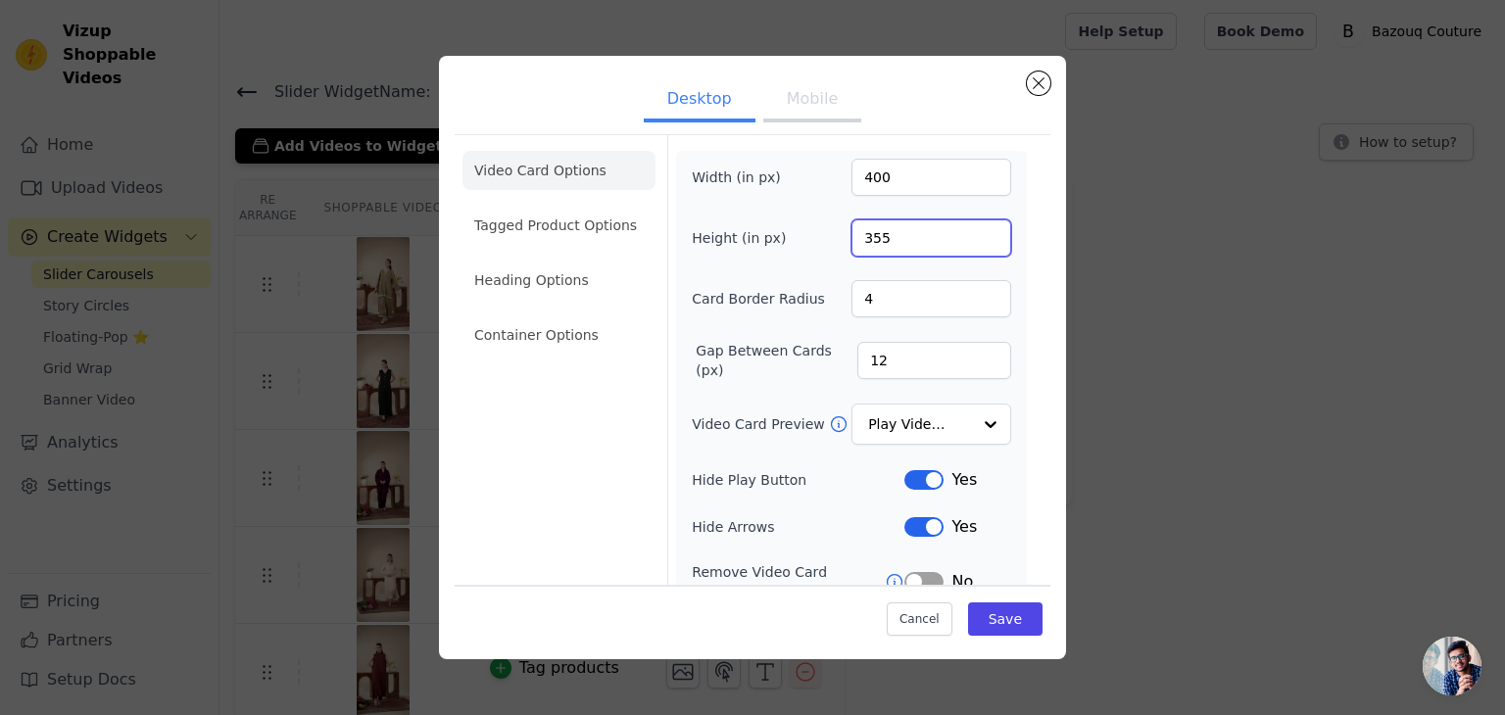
drag, startPoint x: 884, startPoint y: 232, endPoint x: 821, endPoint y: 236, distance: 62.8
click at [821, 236] on div "Height (in px) 355" at bounding box center [851, 238] width 319 height 37
type input "710"
click at [986, 606] on button "Save" at bounding box center [1005, 619] width 74 height 33
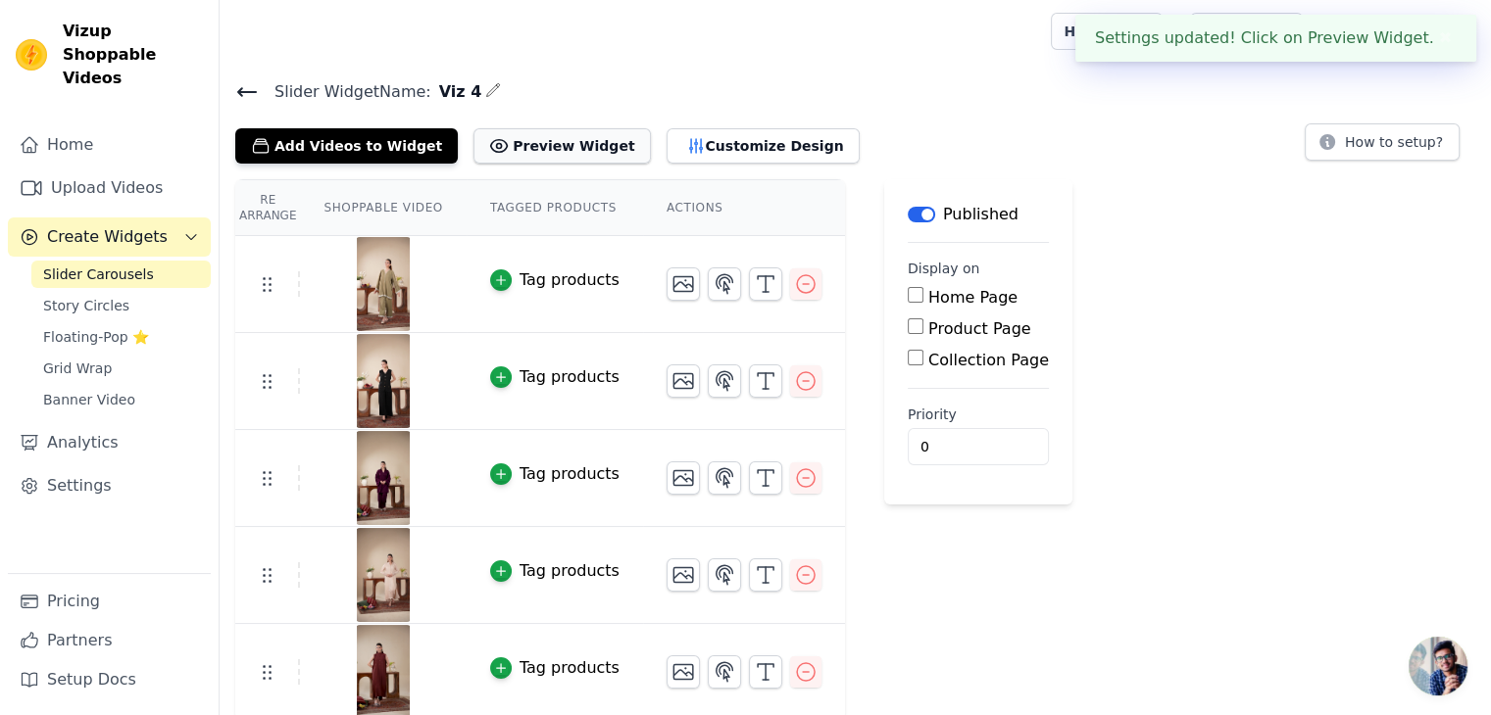
click at [557, 160] on button "Preview Widget" at bounding box center [561, 145] width 176 height 35
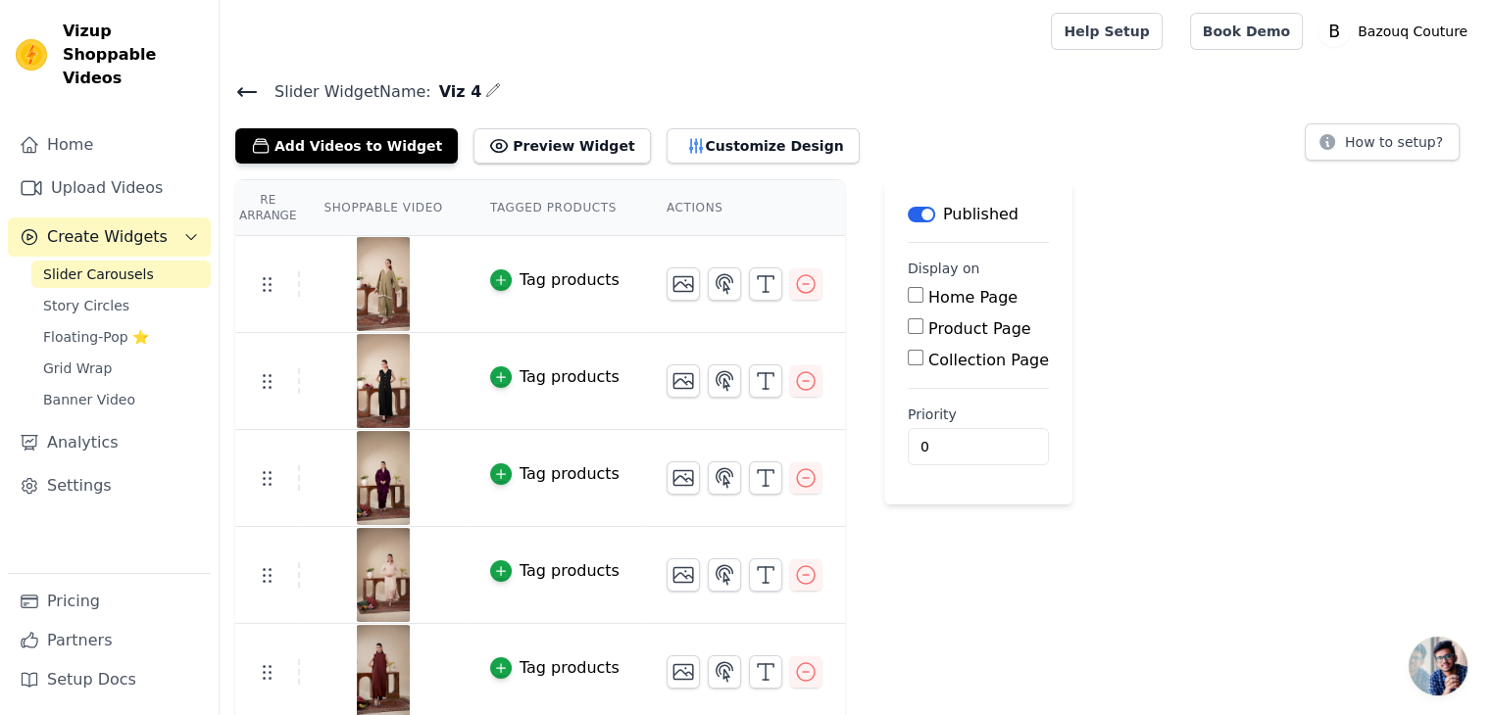
click at [242, 95] on icon at bounding box center [247, 92] width 24 height 24
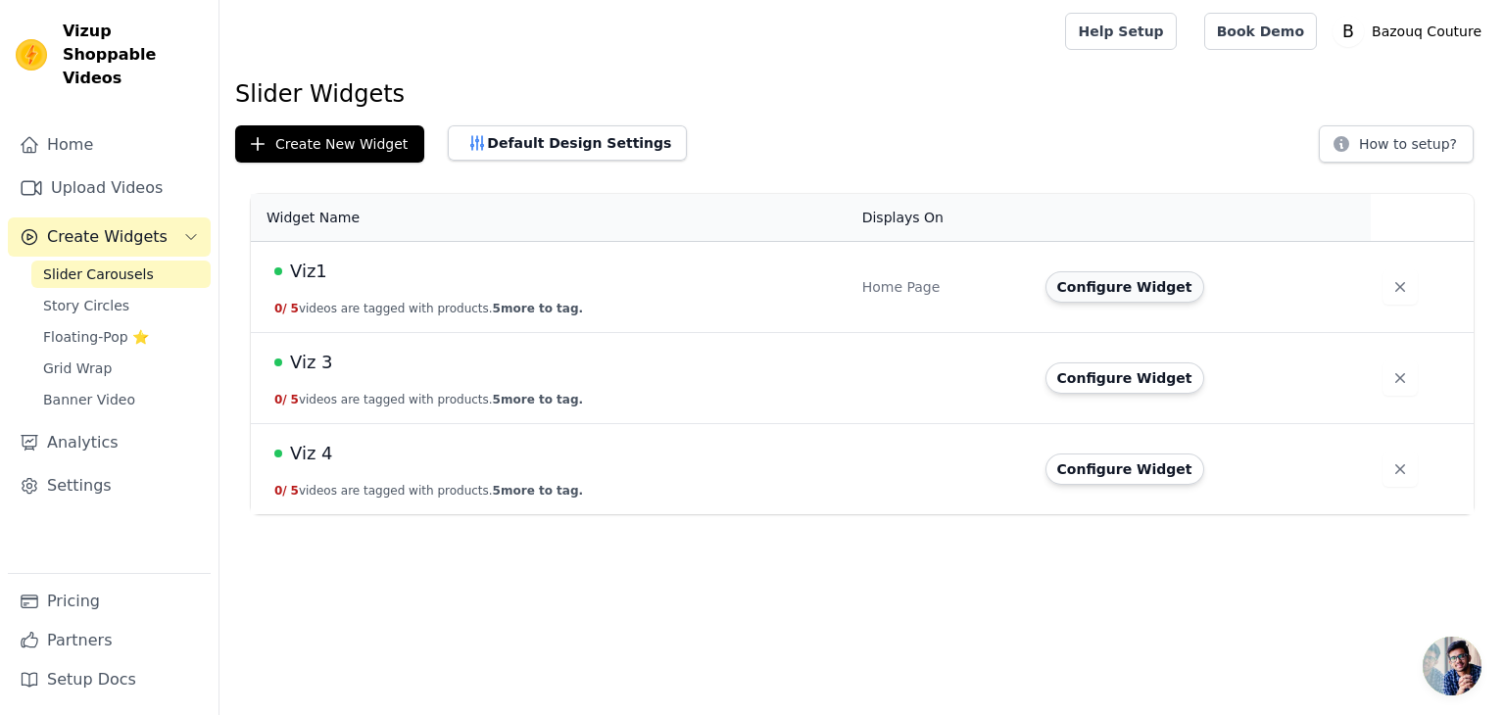
click at [1151, 294] on button "Configure Widget" at bounding box center [1125, 286] width 159 height 31
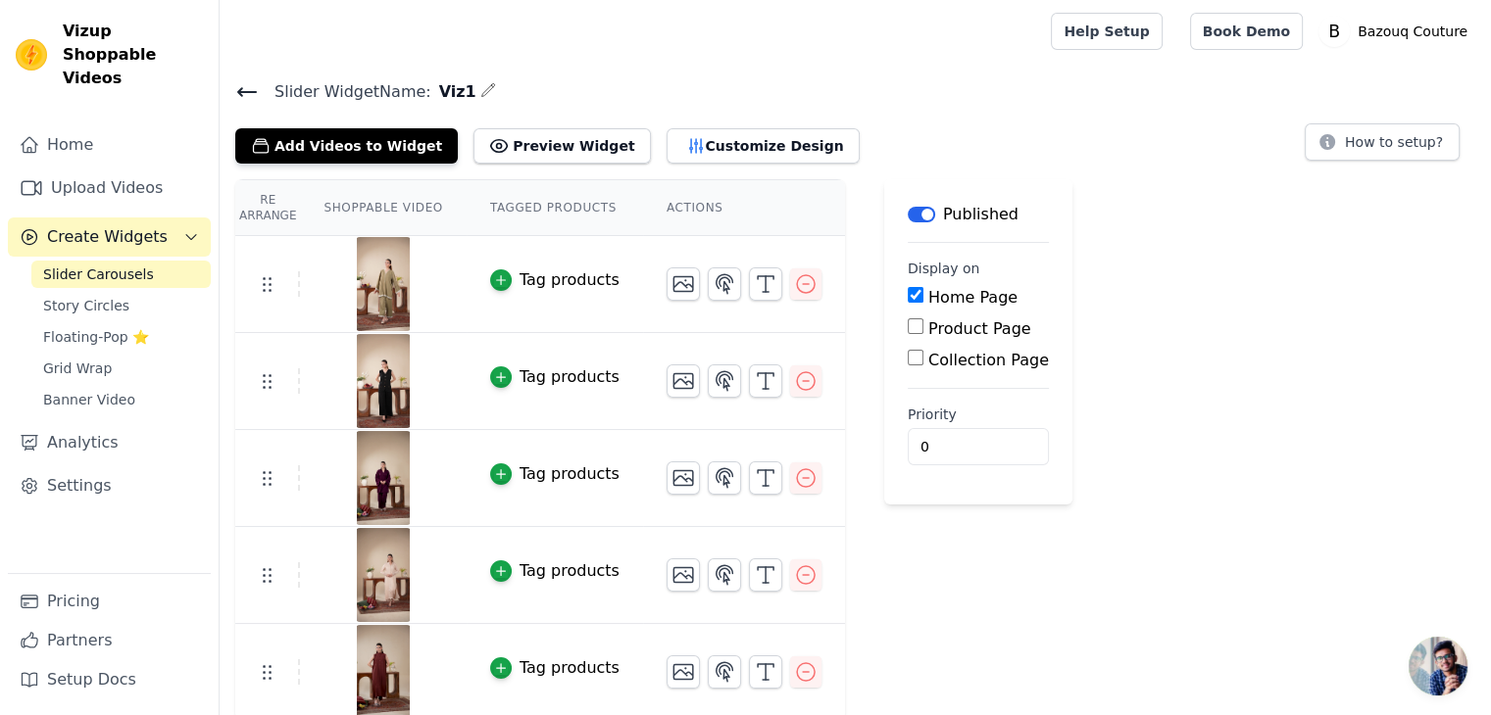
click at [907, 290] on input "Home Page" at bounding box center [915, 295] width 16 height 16
checkbox input "false"
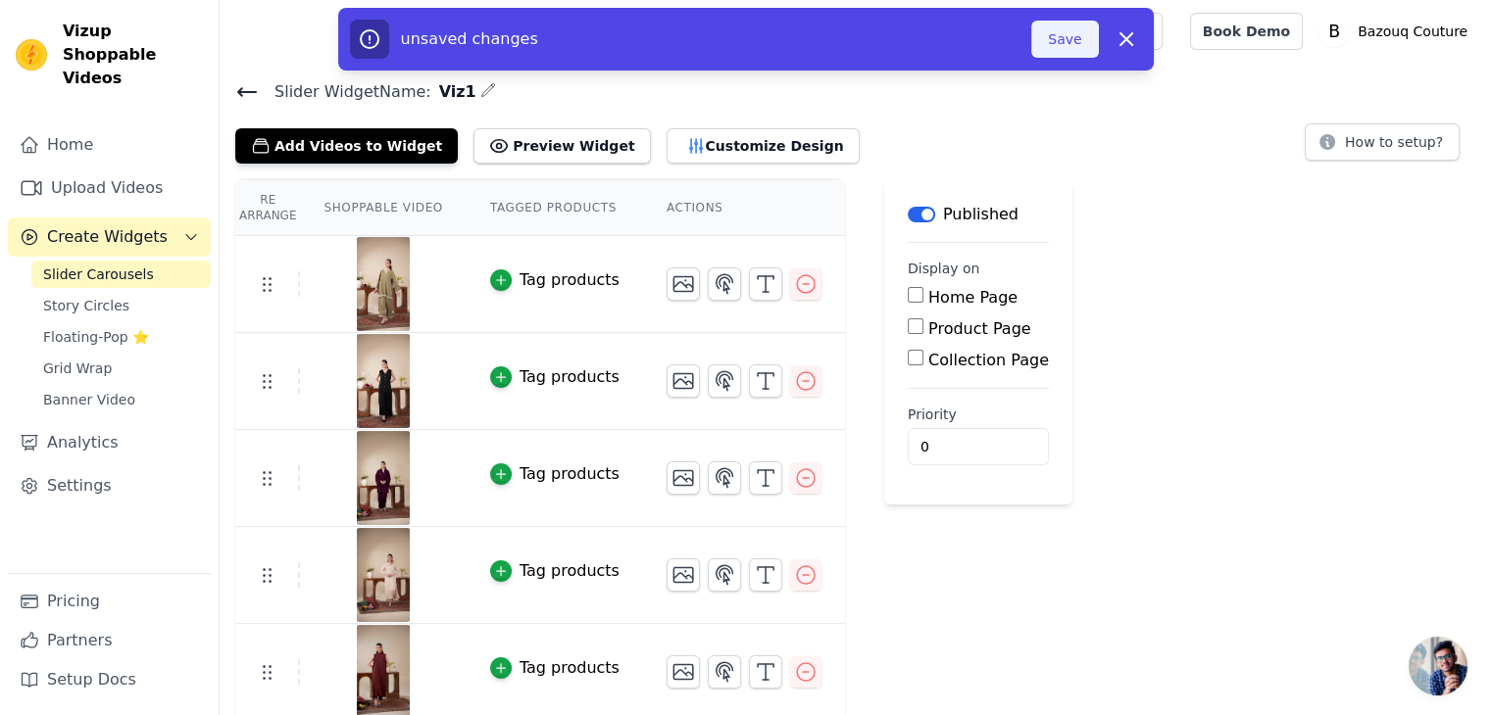
click at [1070, 32] on button "Save" at bounding box center [1064, 39] width 67 height 37
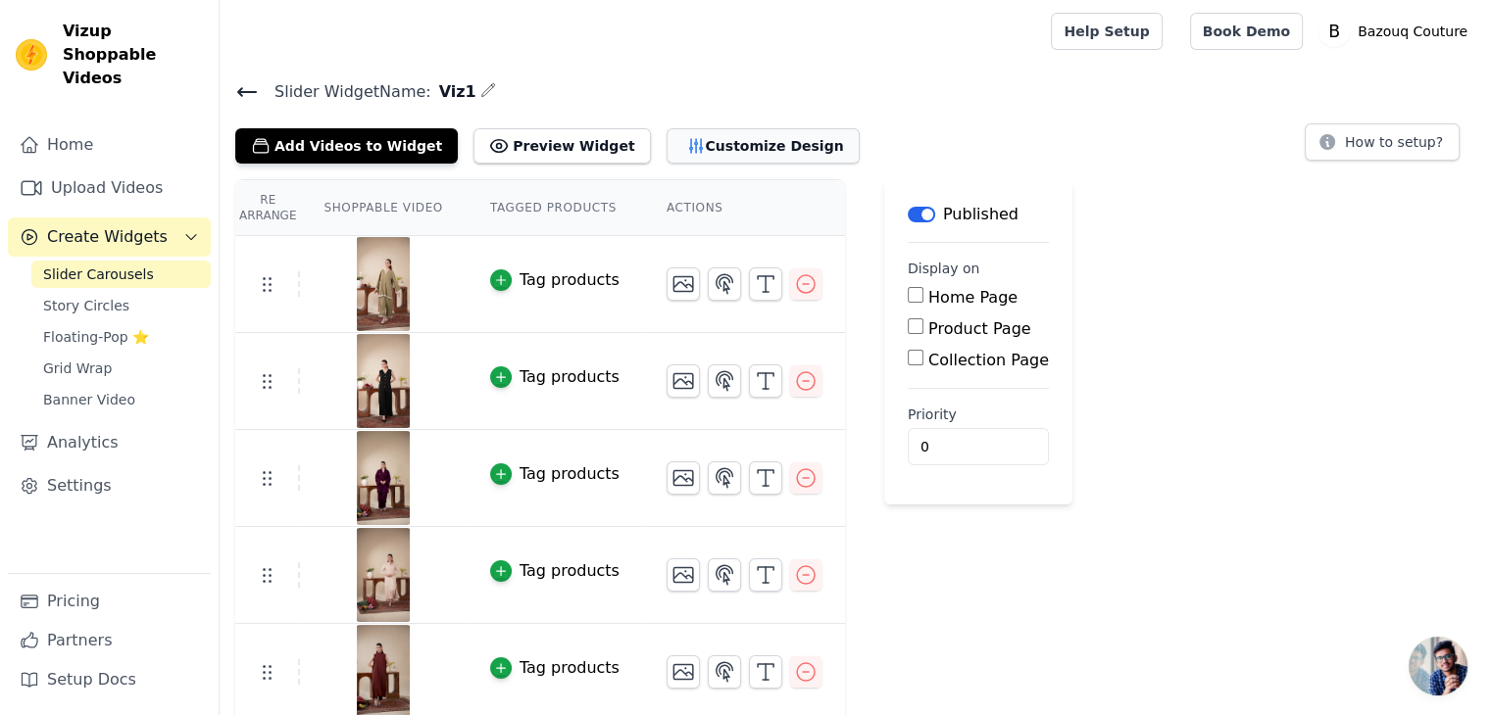
click at [672, 136] on button "Customize Design" at bounding box center [762, 145] width 193 height 35
